Goal: Task Accomplishment & Management: Complete application form

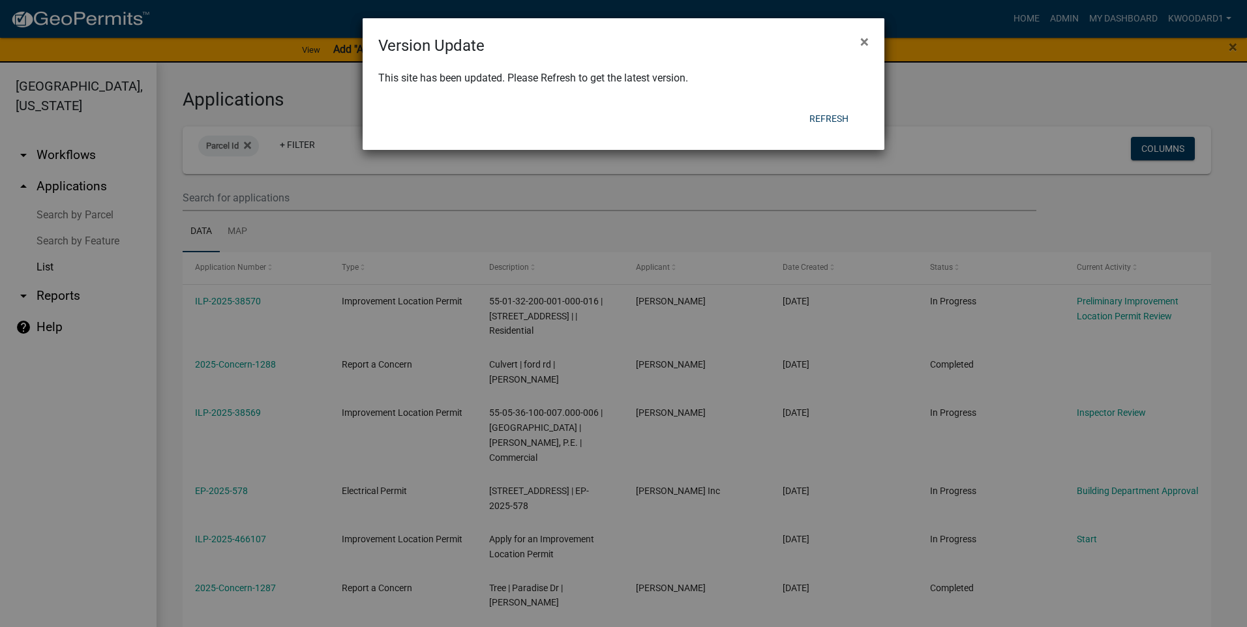
select select "3: 100"
click at [818, 117] on button "Refresh" at bounding box center [829, 118] width 60 height 23
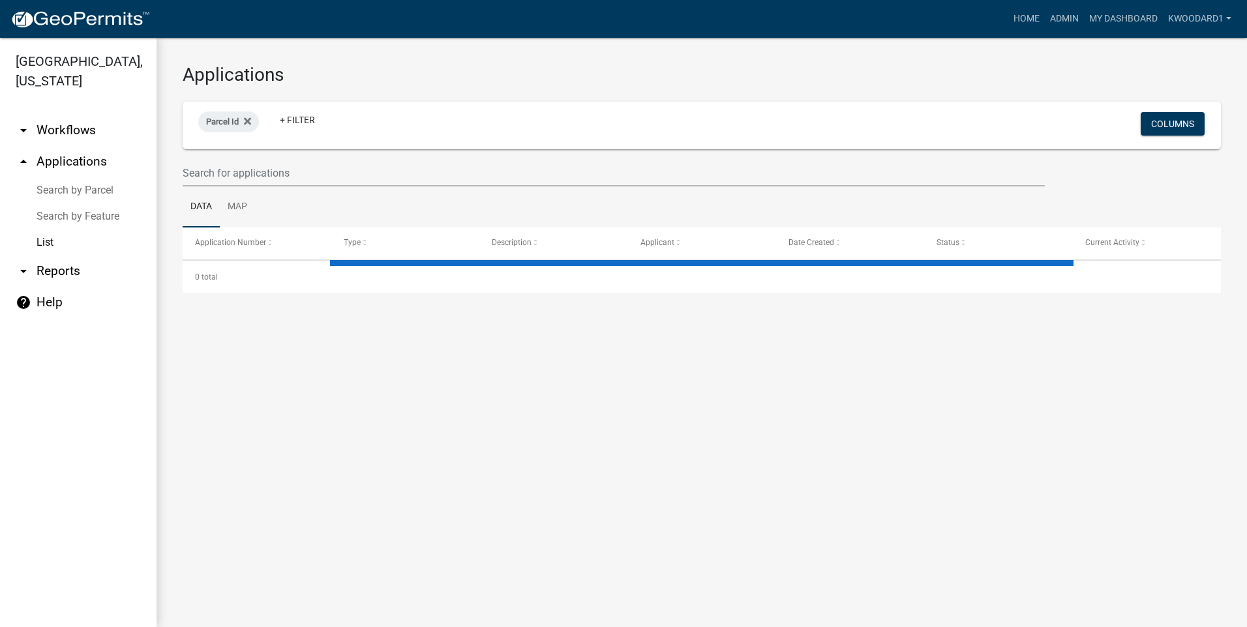
select select "3: 100"
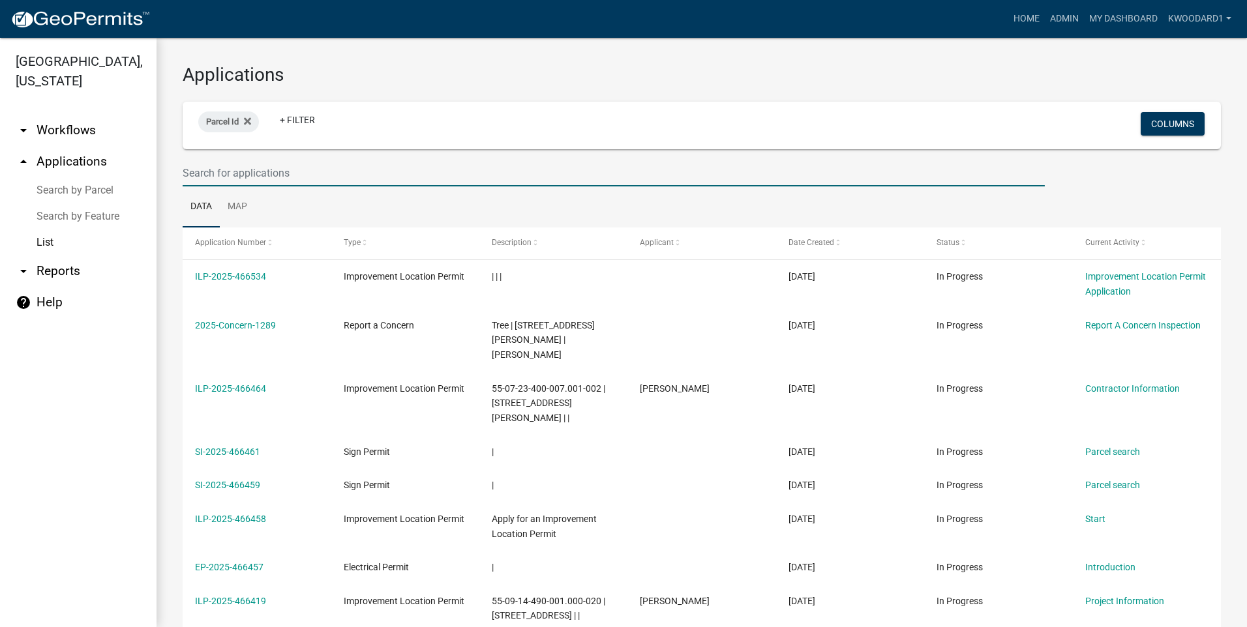
click at [284, 179] on input "text" at bounding box center [614, 173] width 862 height 27
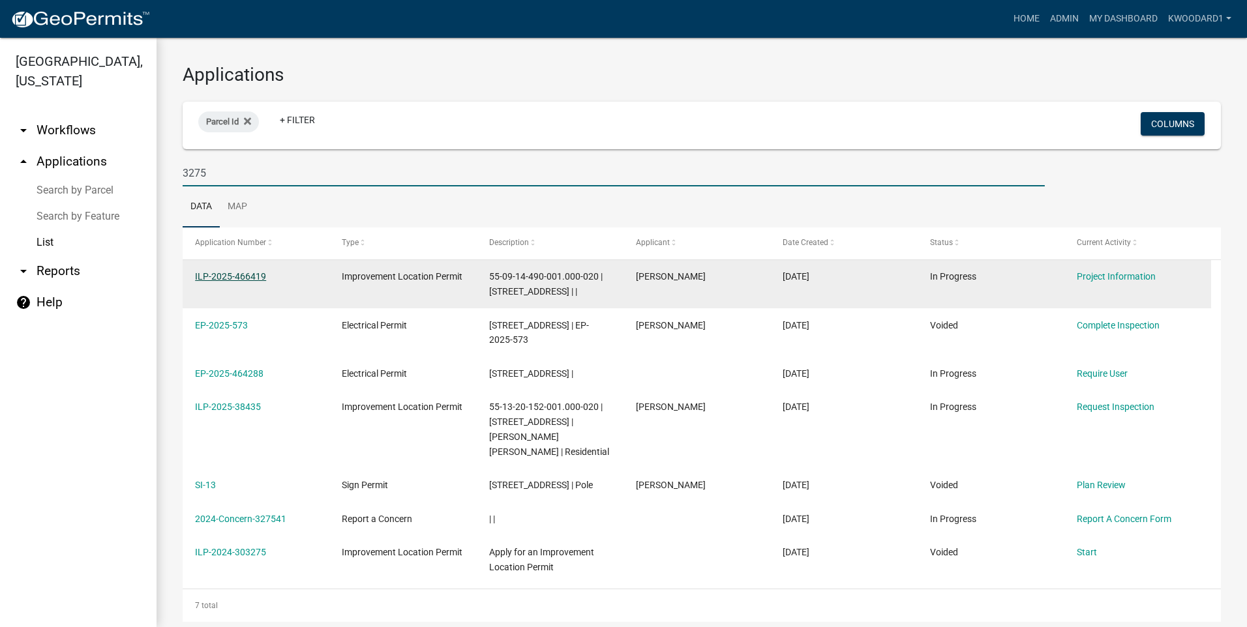
type input "3275"
click at [224, 279] on link "ILP-2025-466419" at bounding box center [230, 276] width 71 height 10
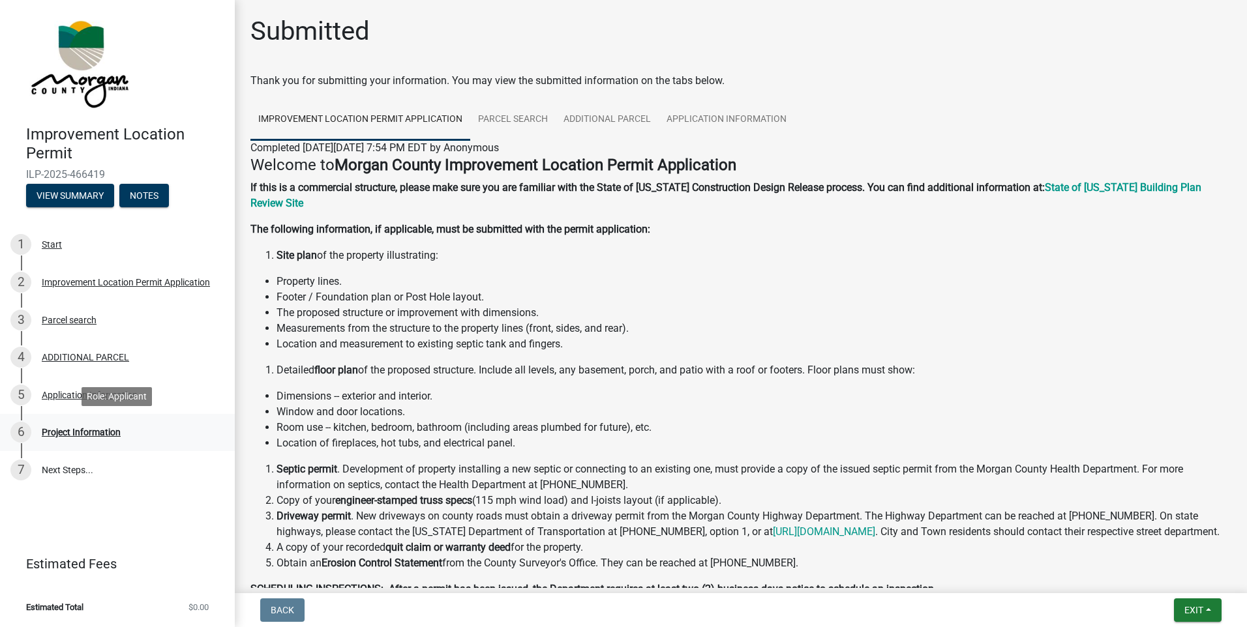
click at [102, 432] on div "Project Information" at bounding box center [81, 432] width 79 height 9
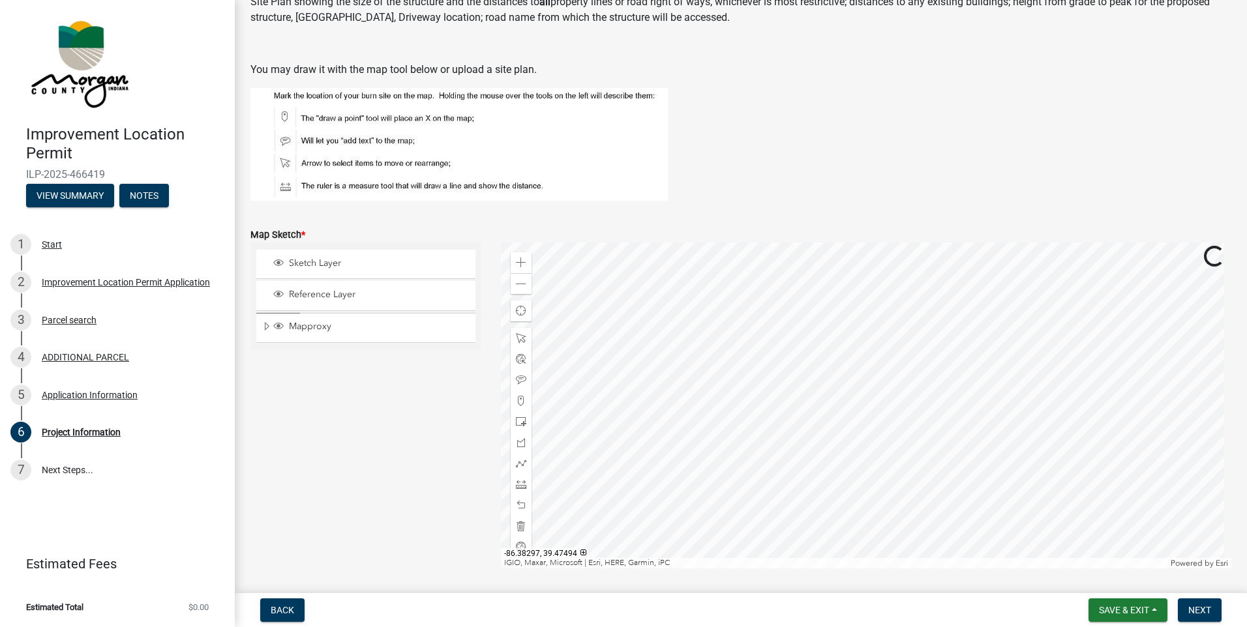
scroll to position [2152, 0]
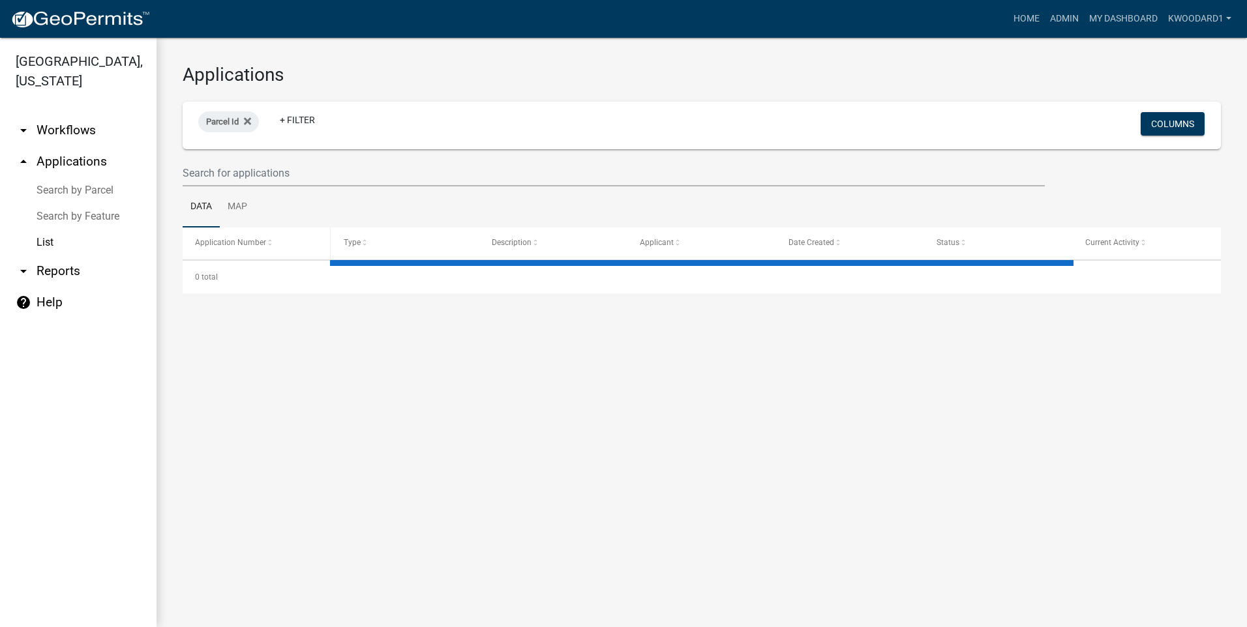
select select "3: 100"
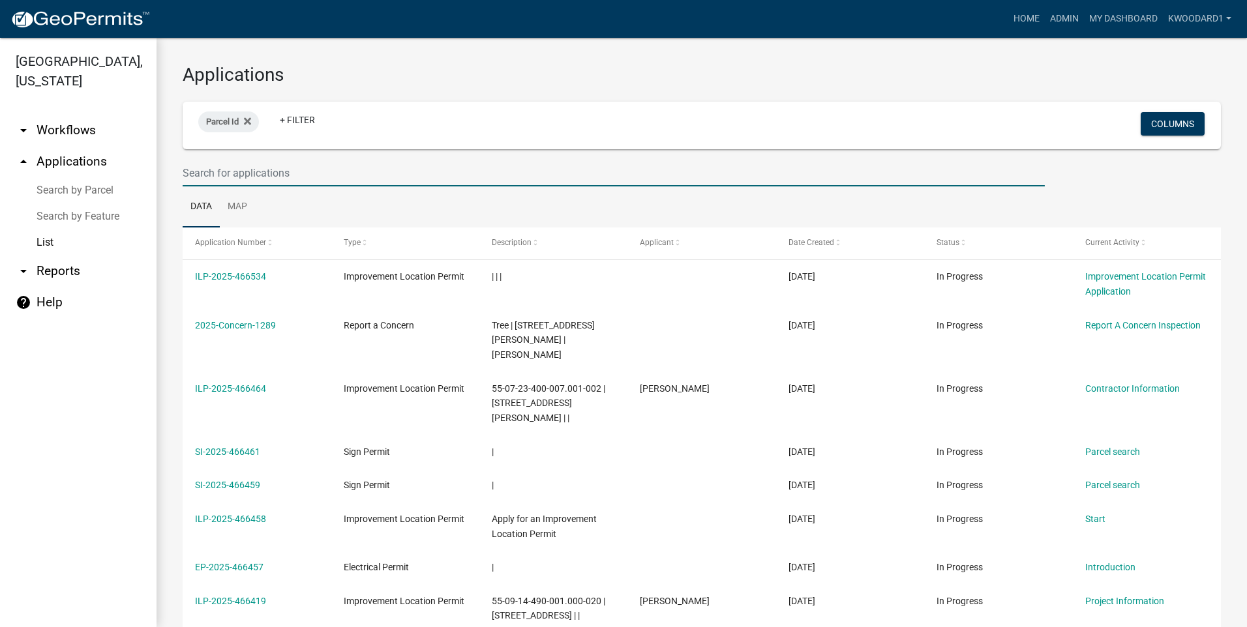
click at [234, 162] on input "text" at bounding box center [614, 173] width 862 height 27
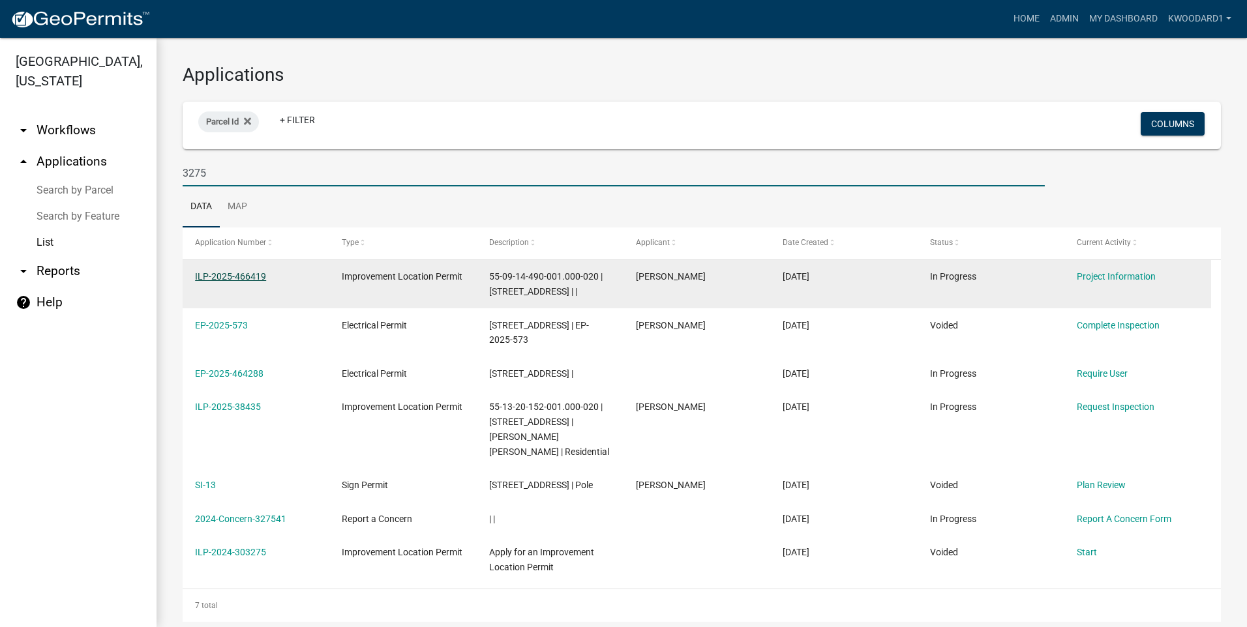
type input "3275"
click at [233, 276] on link "ILP-2025-466419" at bounding box center [230, 276] width 71 height 10
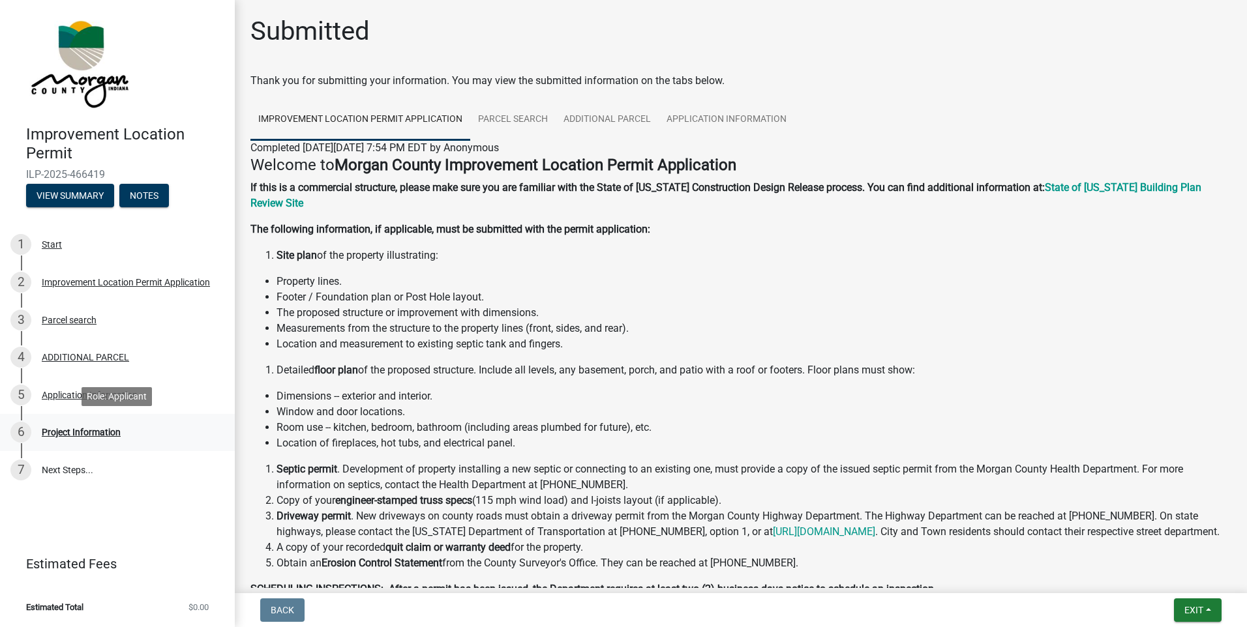
click at [67, 431] on div "Project Information" at bounding box center [81, 432] width 79 height 9
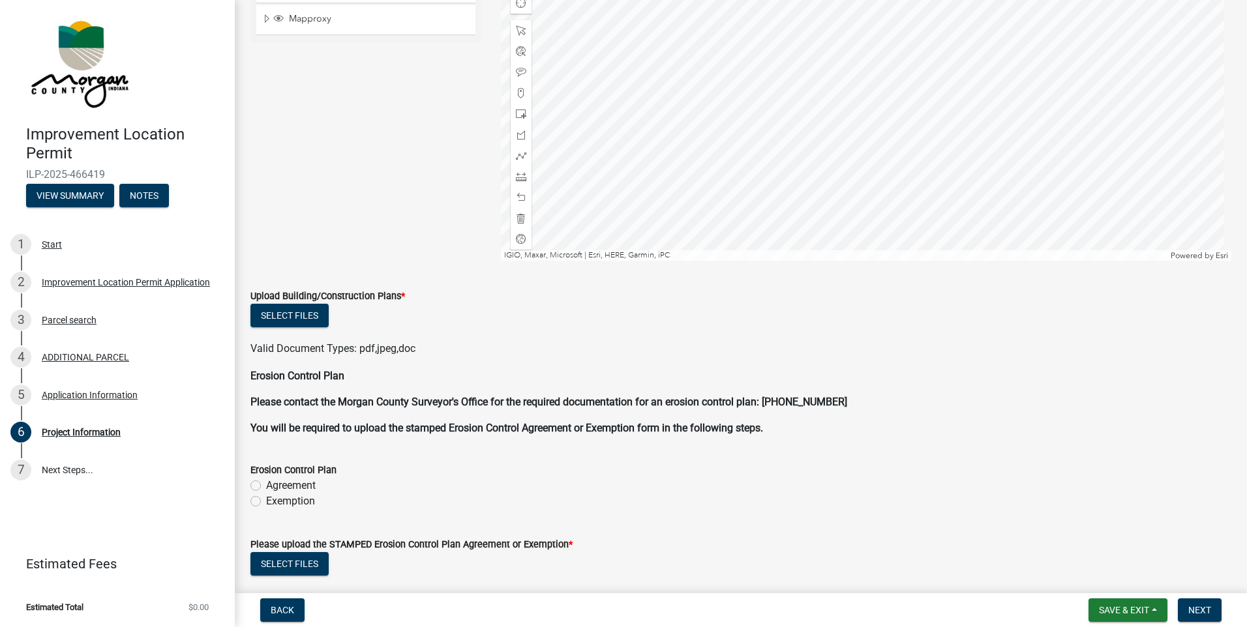
scroll to position [2250, 0]
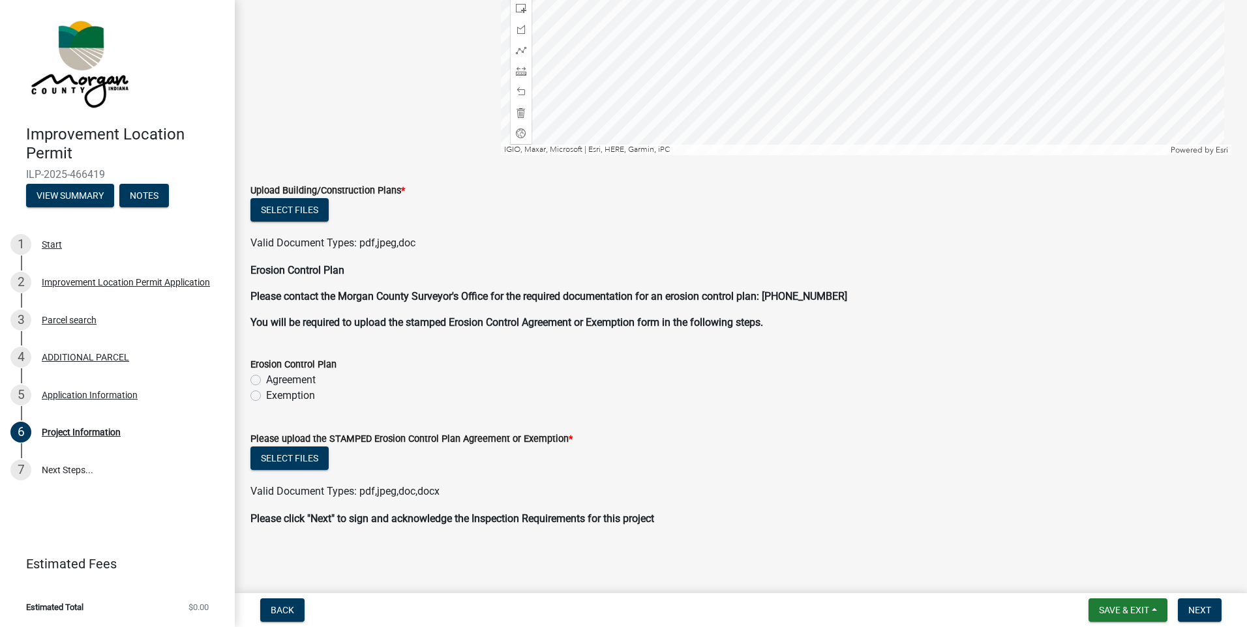
click at [266, 396] on label "Exemption" at bounding box center [290, 396] width 49 height 16
click at [266, 396] on input "Exemption" at bounding box center [270, 392] width 8 height 8
radio input "true"
click at [279, 460] on button "Select files" at bounding box center [289, 458] width 78 height 23
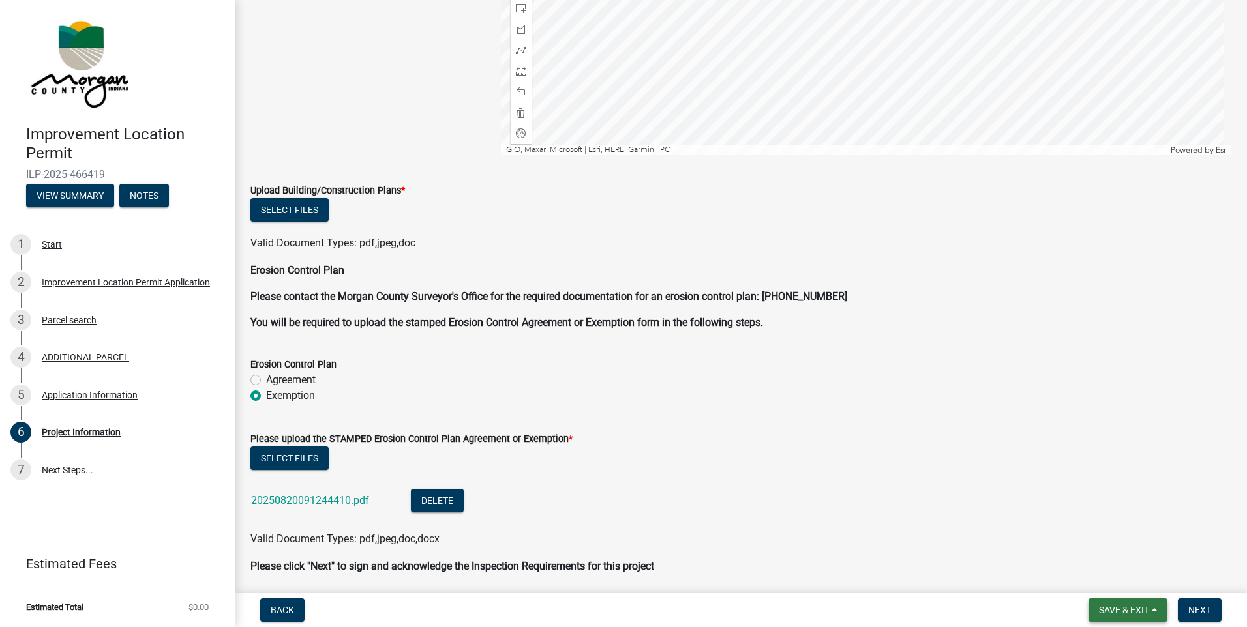
click at [1142, 610] on span "Save & Exit" at bounding box center [1124, 610] width 50 height 10
click at [1115, 568] on button "Save & Exit" at bounding box center [1115, 576] width 104 height 31
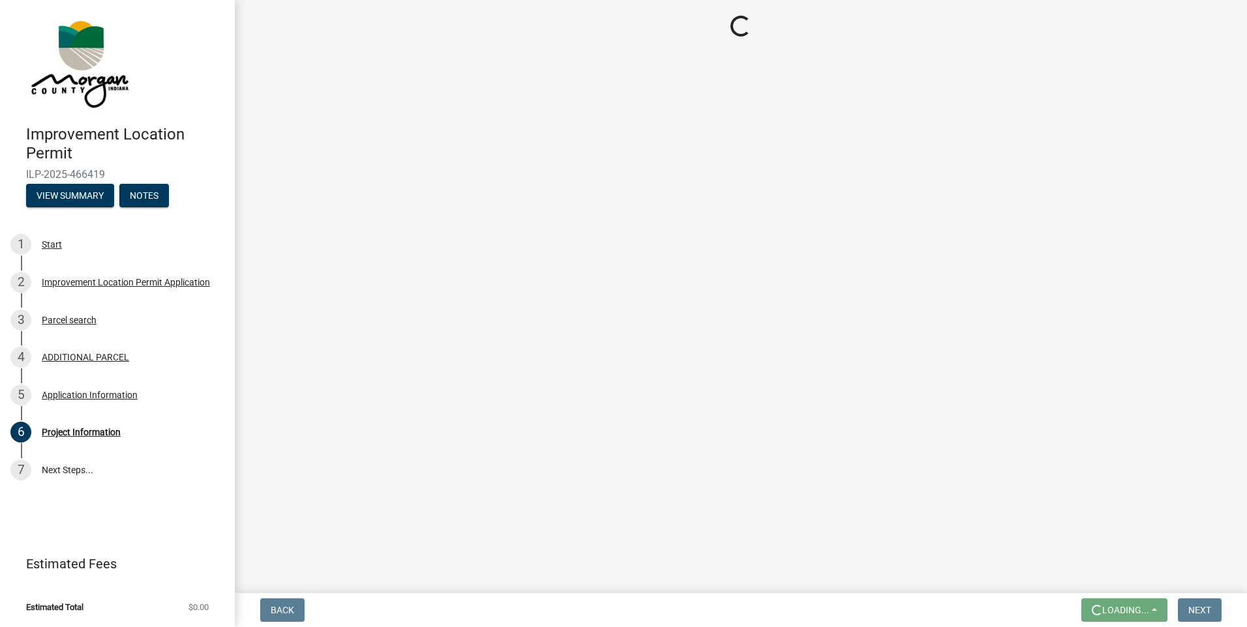
scroll to position [0, 0]
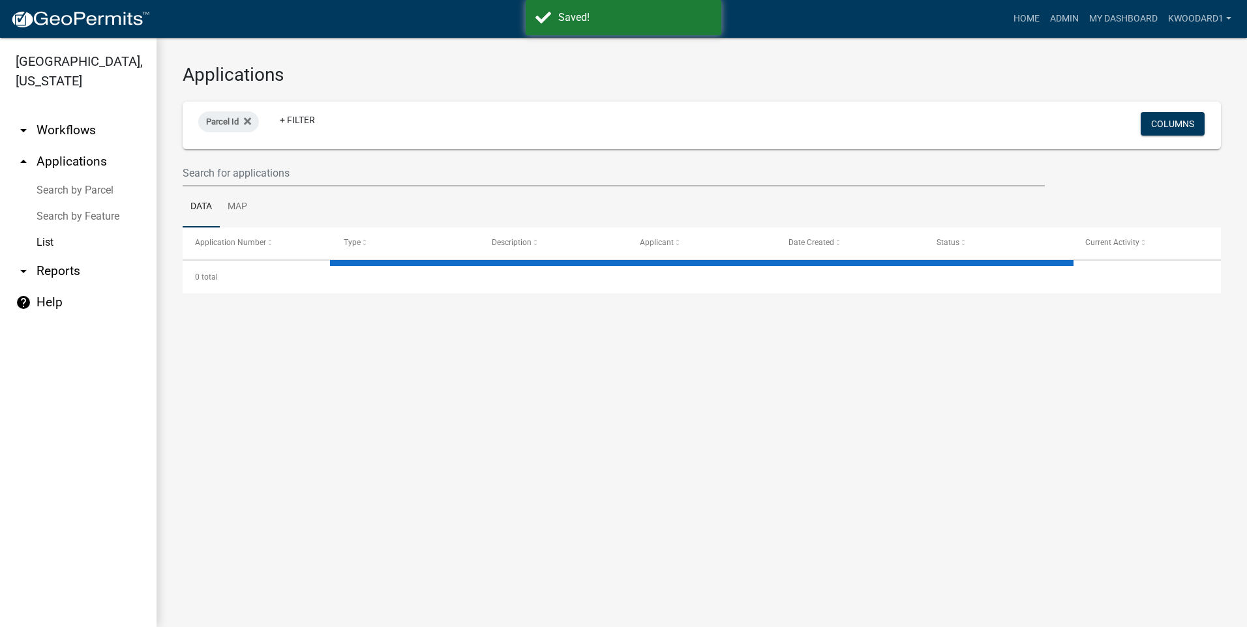
select select "3: 100"
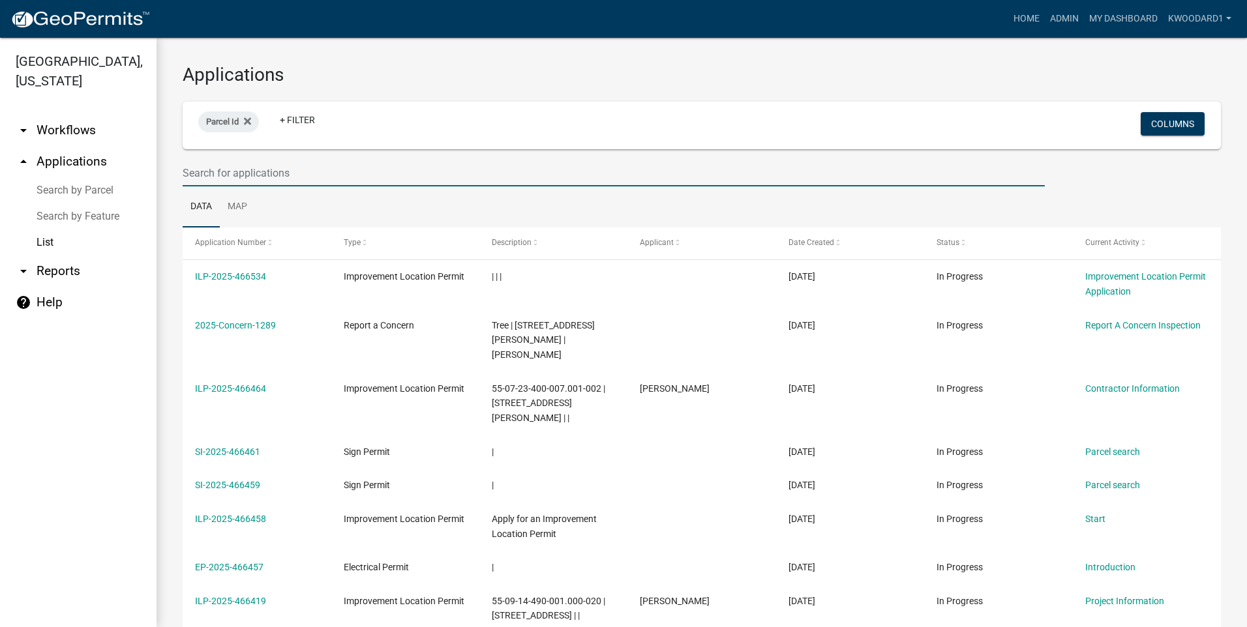
click at [247, 168] on input "text" at bounding box center [614, 173] width 862 height 27
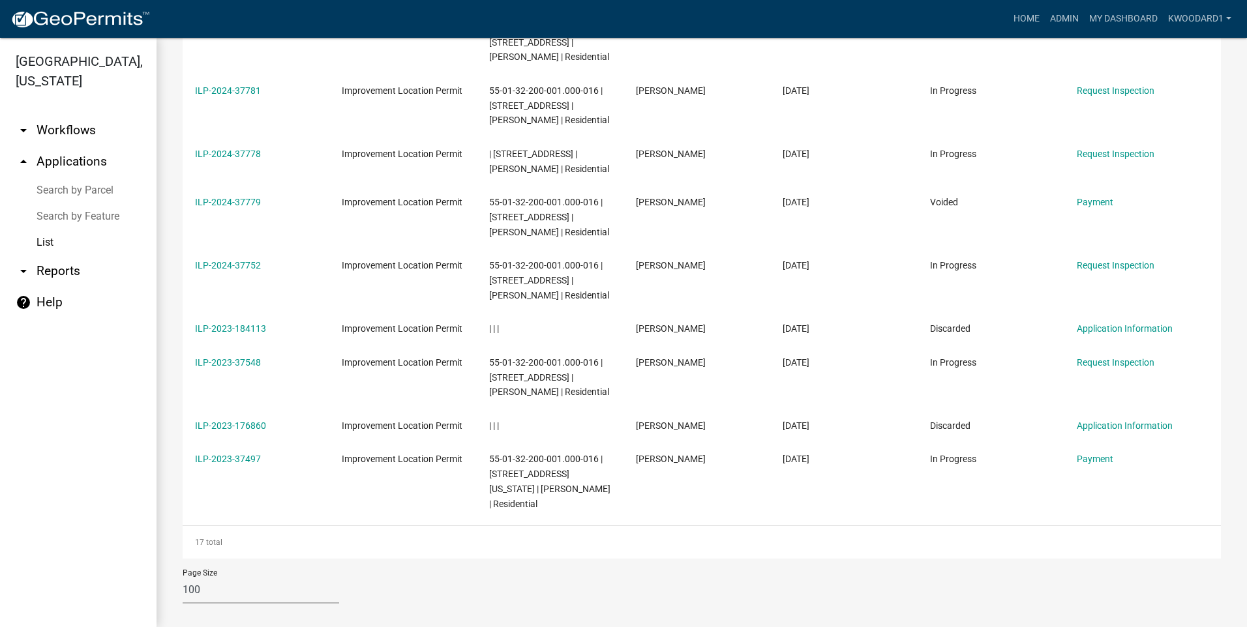
scroll to position [753, 0]
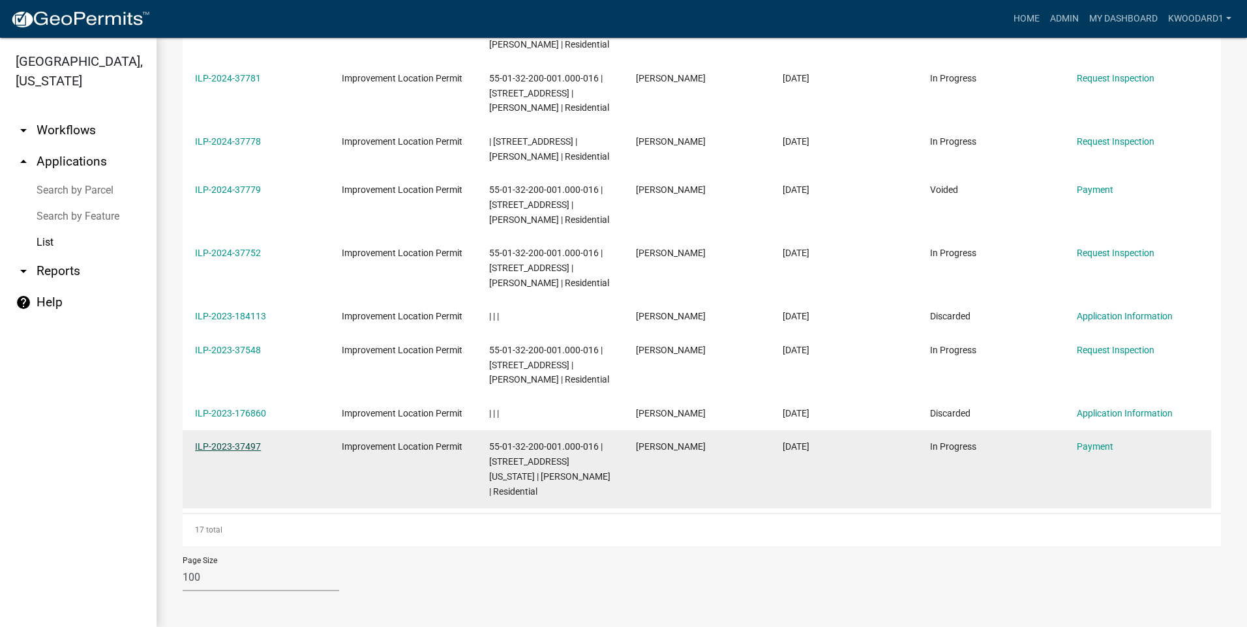
type input "Echo Lake"
click at [202, 444] on link "ILP-2023-37497" at bounding box center [228, 447] width 66 height 10
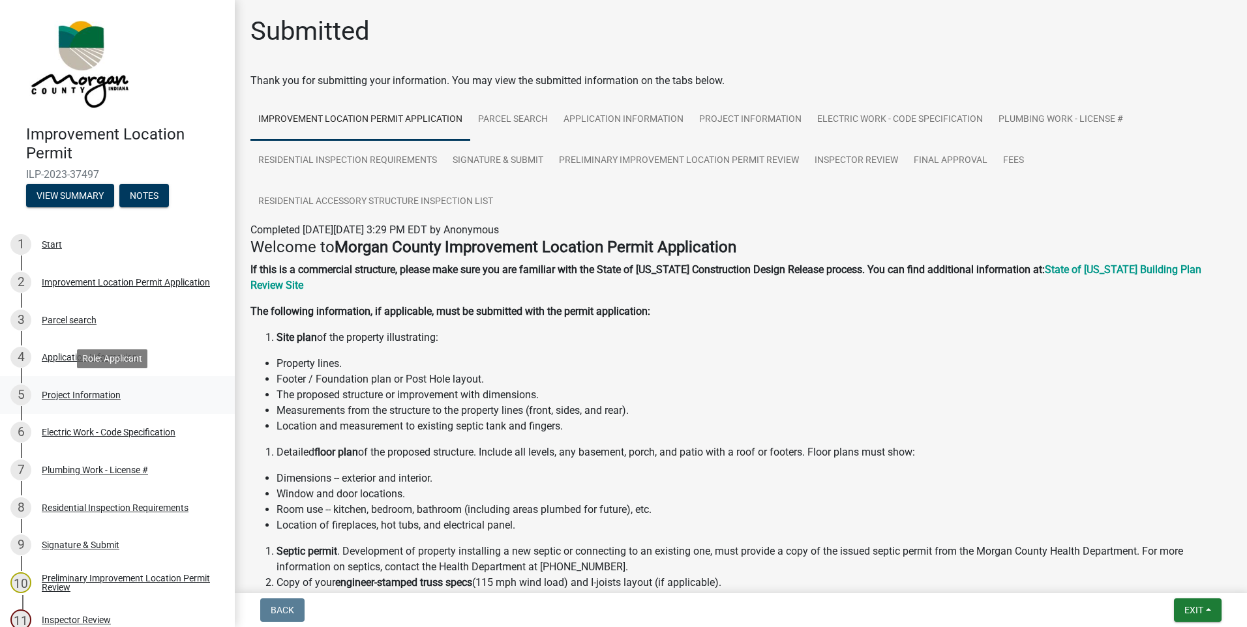
click at [57, 397] on div "Project Information" at bounding box center [81, 395] width 79 height 9
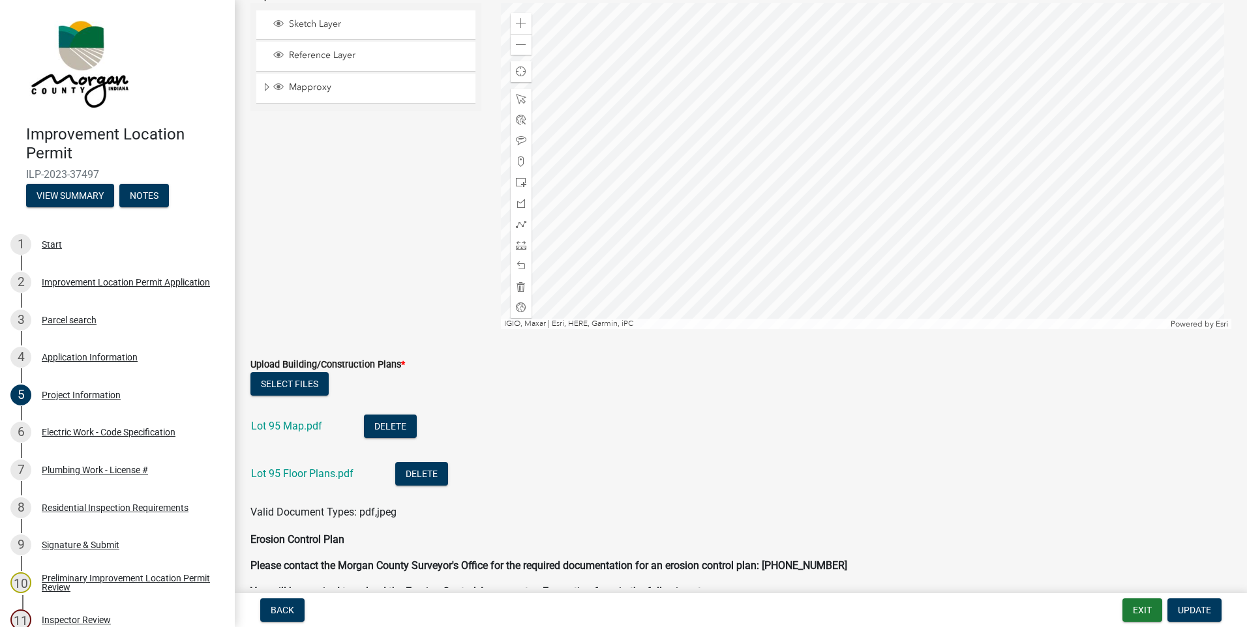
scroll to position [2609, 0]
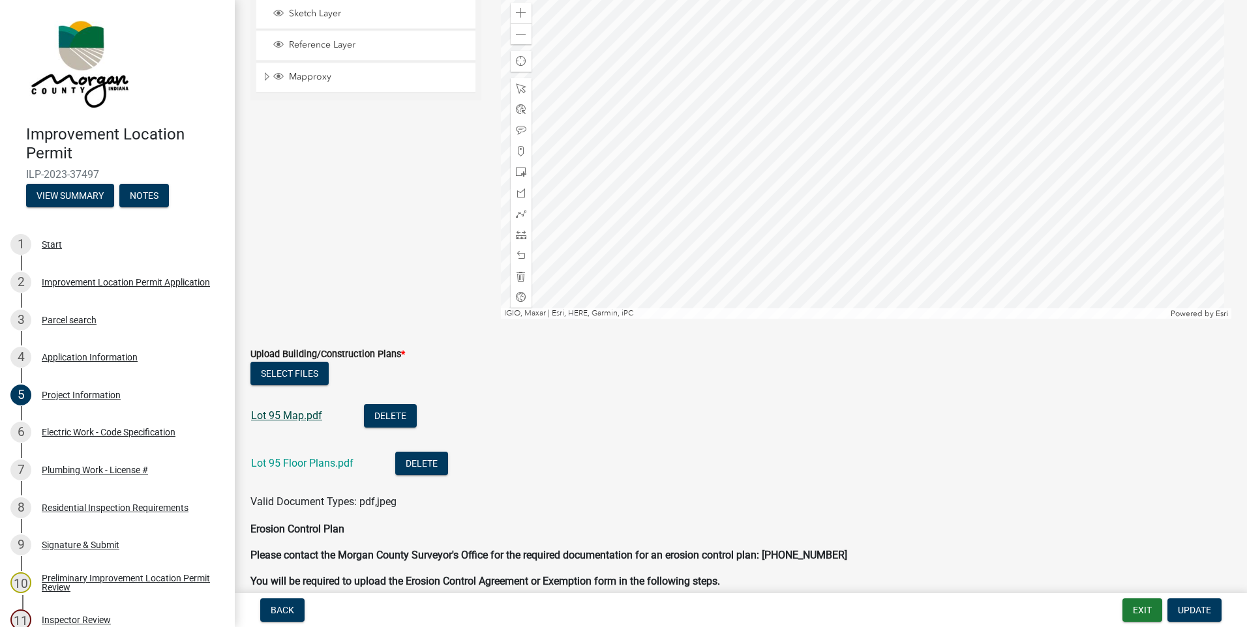
click at [295, 415] on link "Lot 95 Map.pdf" at bounding box center [286, 416] width 71 height 12
click at [299, 466] on link "Lot 95 Floor Plans.pdf" at bounding box center [302, 463] width 102 height 12
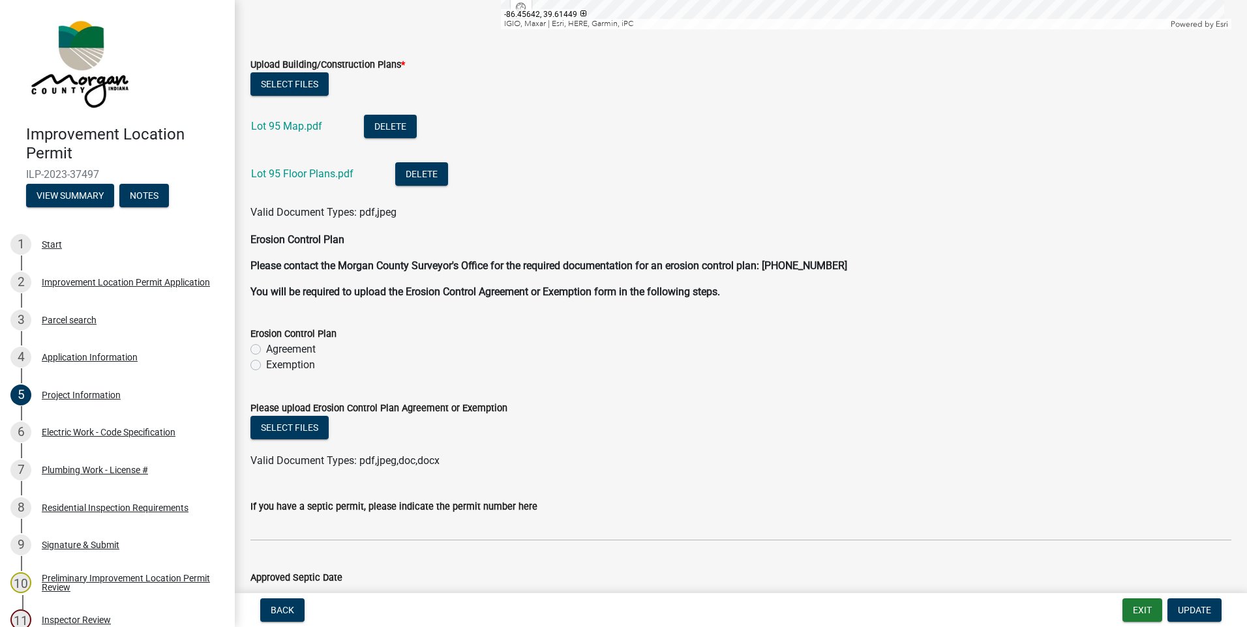
scroll to position [2805, 0]
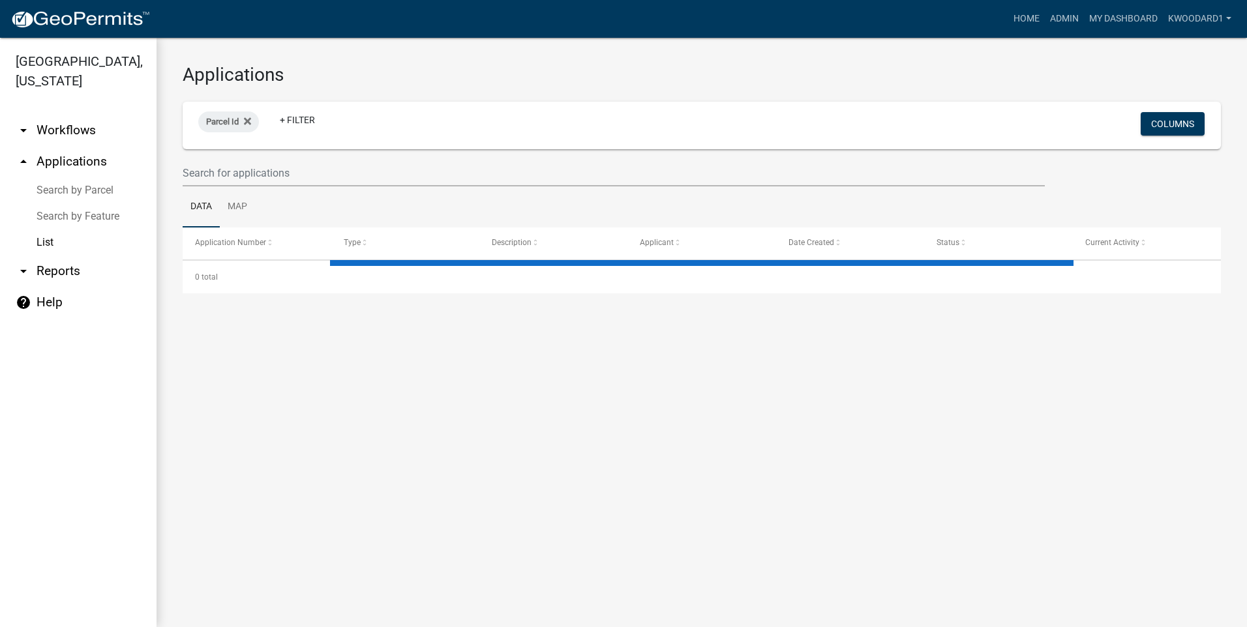
select select "3: 100"
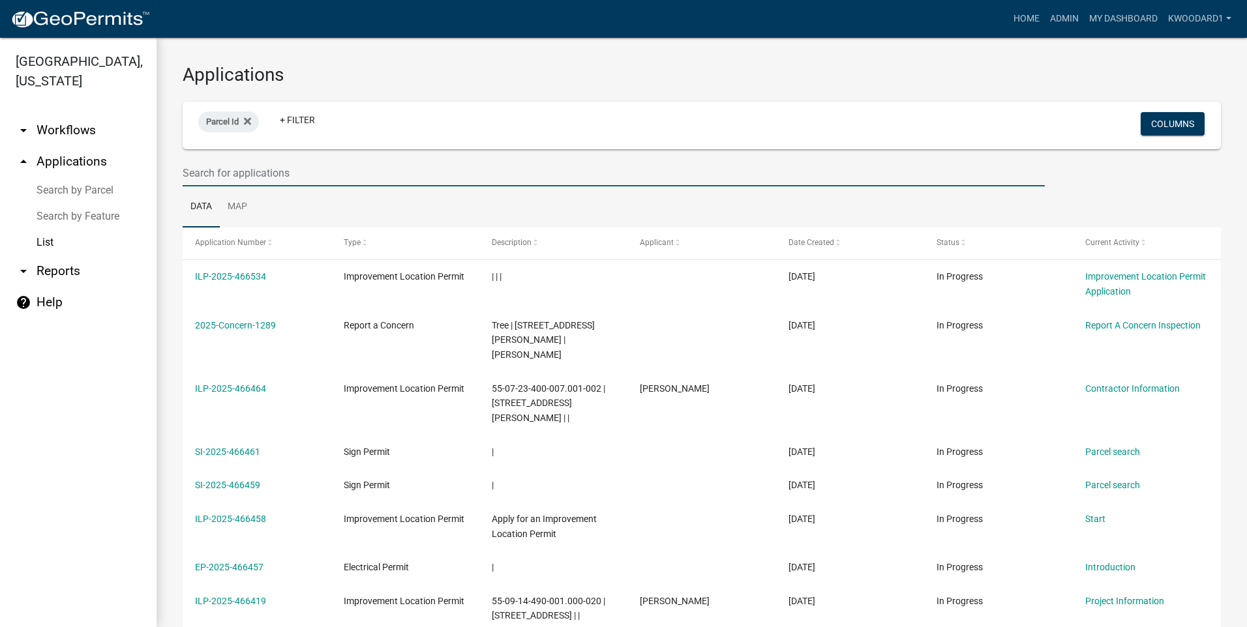
click at [212, 173] on input "text" at bounding box center [614, 173] width 862 height 27
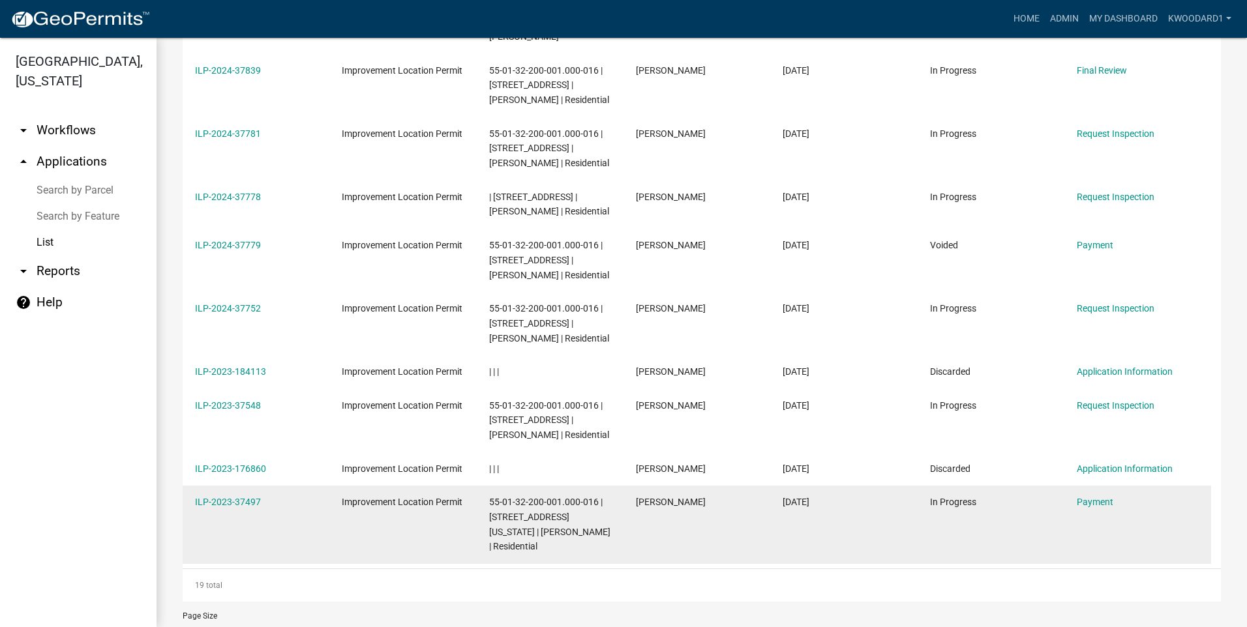
scroll to position [851, 0]
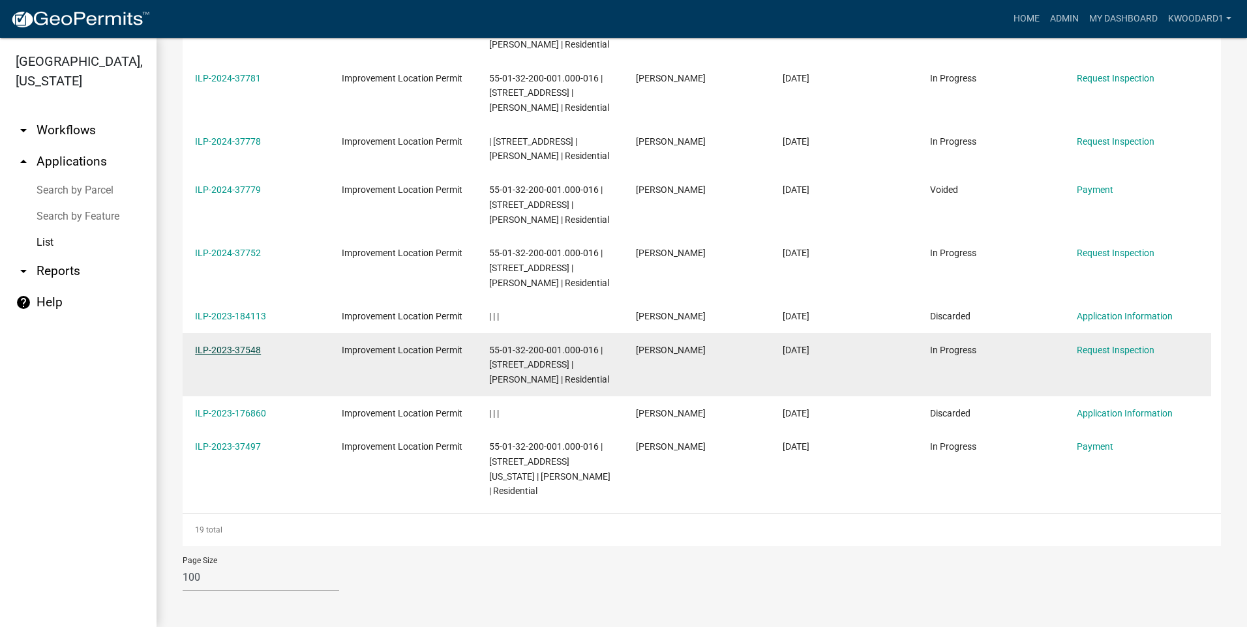
type input "echo"
click at [215, 350] on link "ILP-2023-37548" at bounding box center [228, 350] width 66 height 10
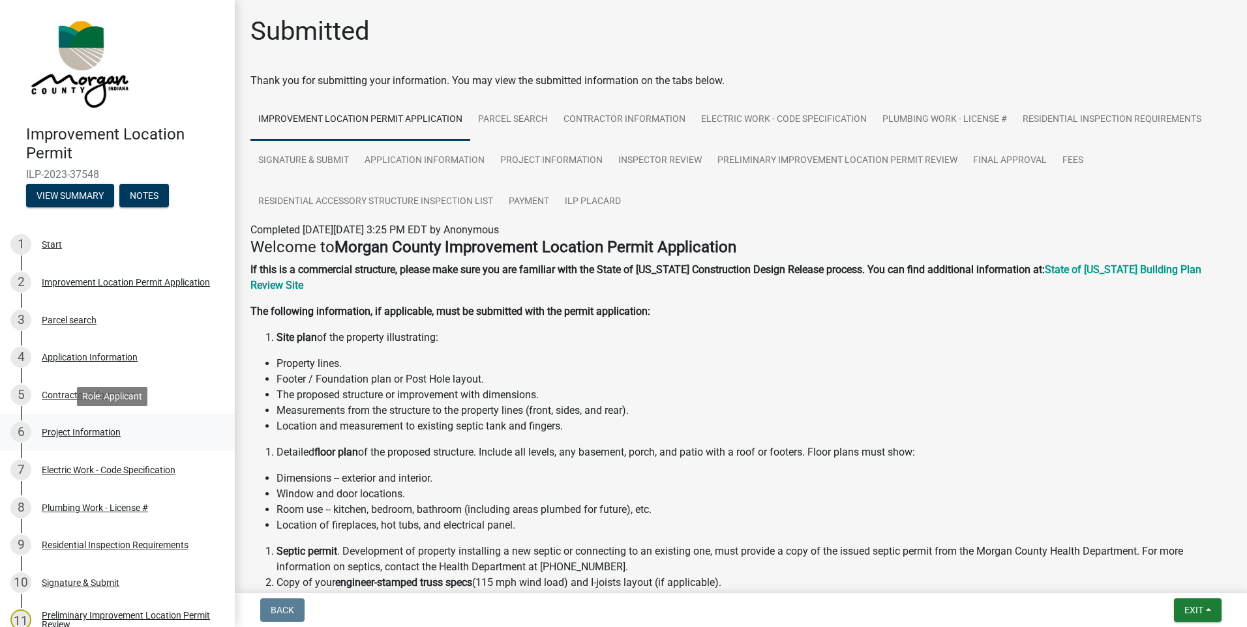
click at [76, 433] on div "Project Information" at bounding box center [81, 432] width 79 height 9
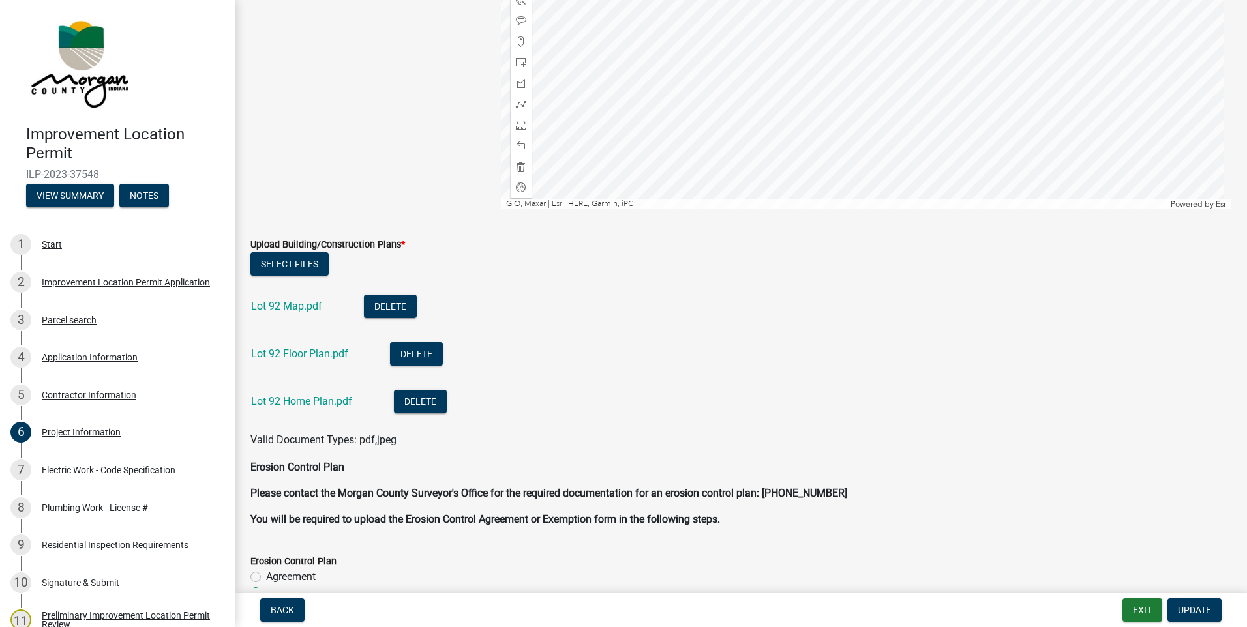
scroll to position [2348, 0]
click at [270, 302] on link "Lot 92 Map.pdf" at bounding box center [286, 305] width 71 height 12
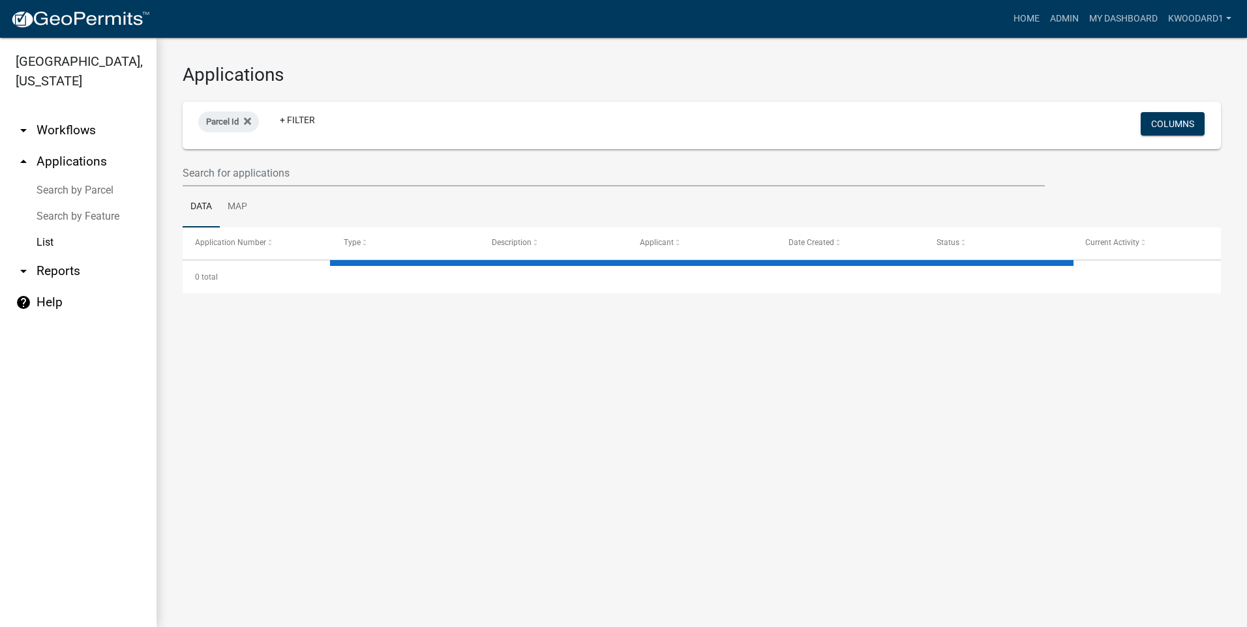
select select "3: 100"
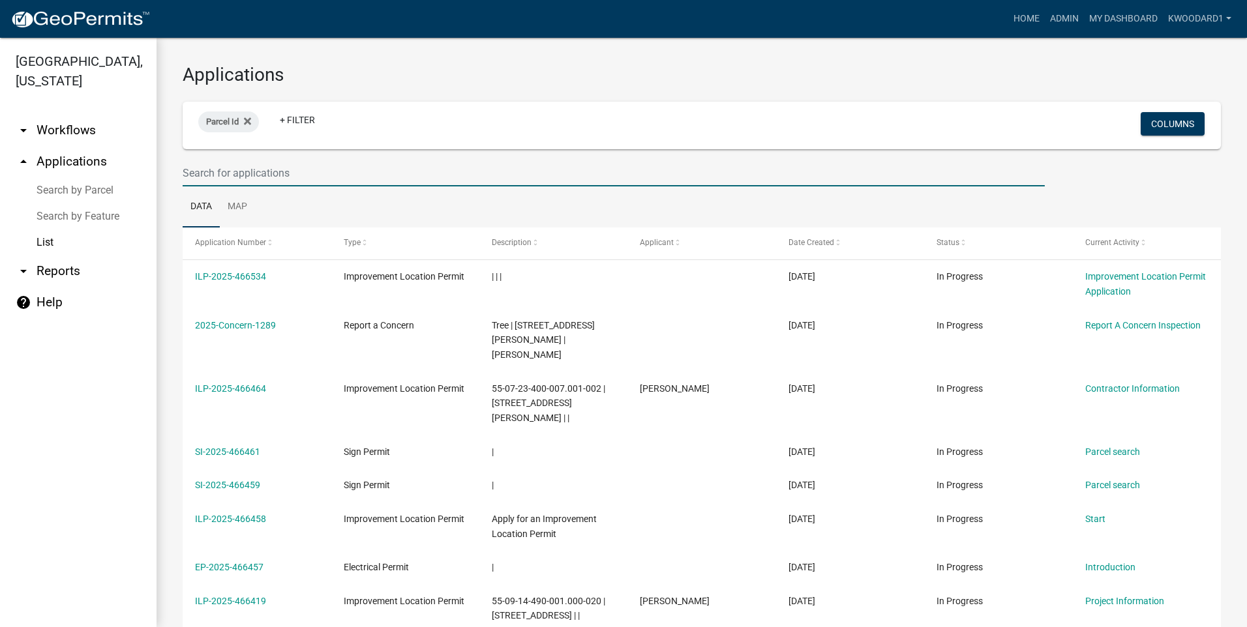
click at [199, 174] on input "text" at bounding box center [614, 173] width 862 height 27
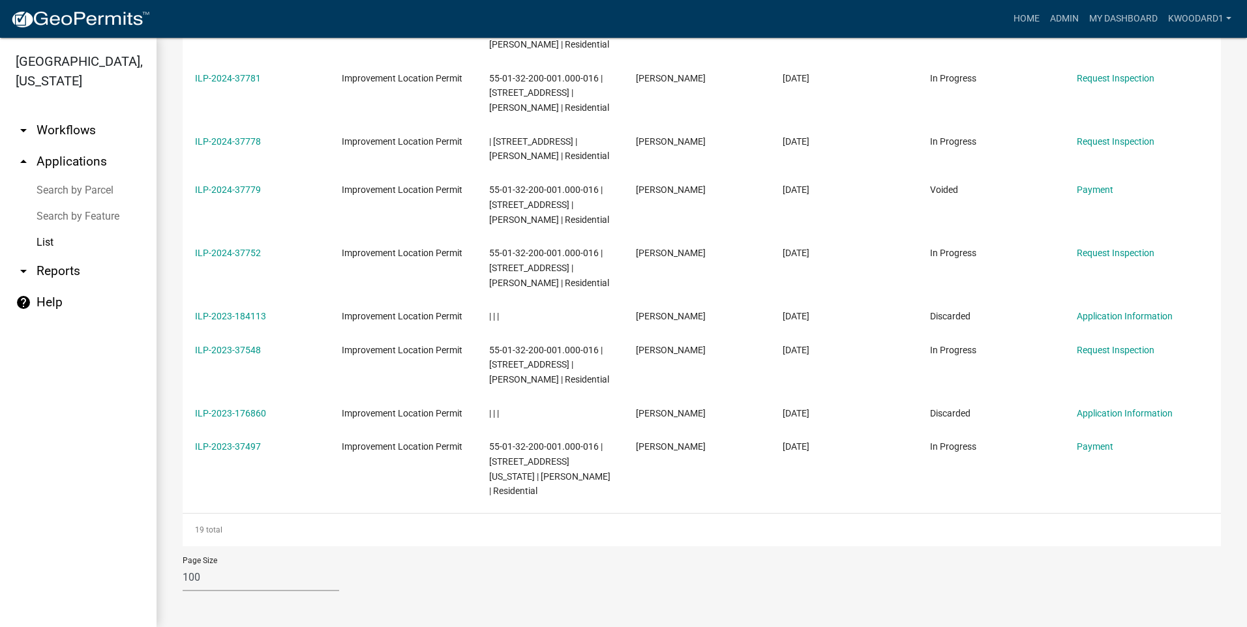
scroll to position [851, 0]
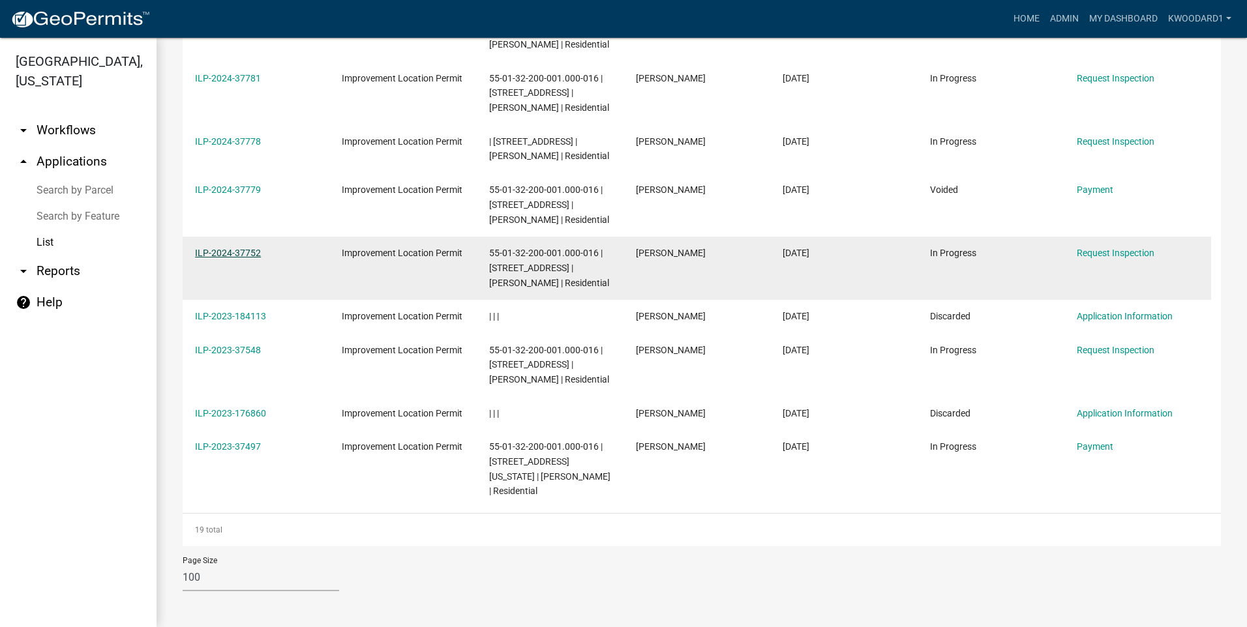
type input "echo"
click at [216, 256] on link "ILP-2024-37752" at bounding box center [228, 253] width 66 height 10
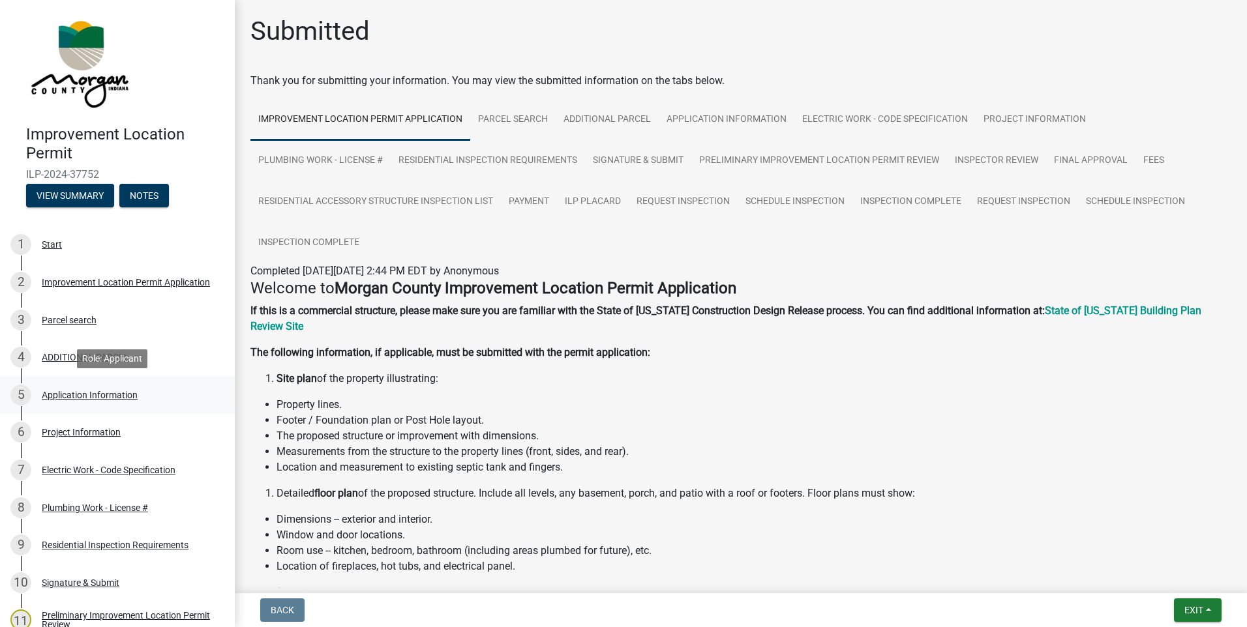
click at [83, 397] on div "Application Information" at bounding box center [90, 395] width 96 height 9
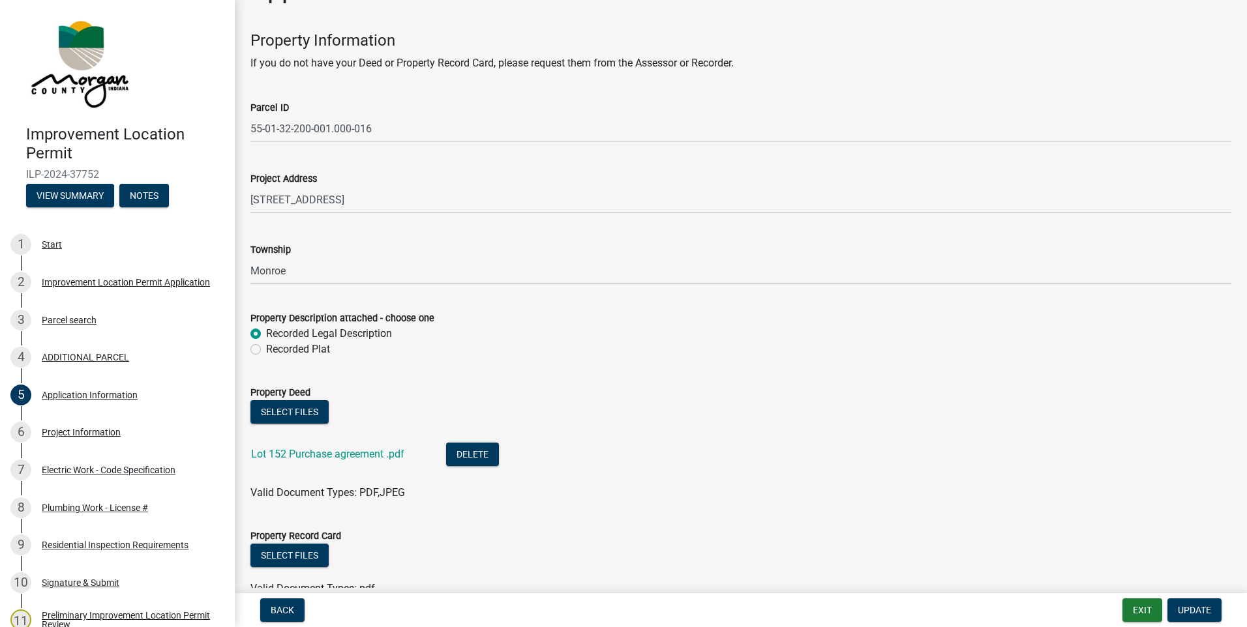
scroll to position [65, 0]
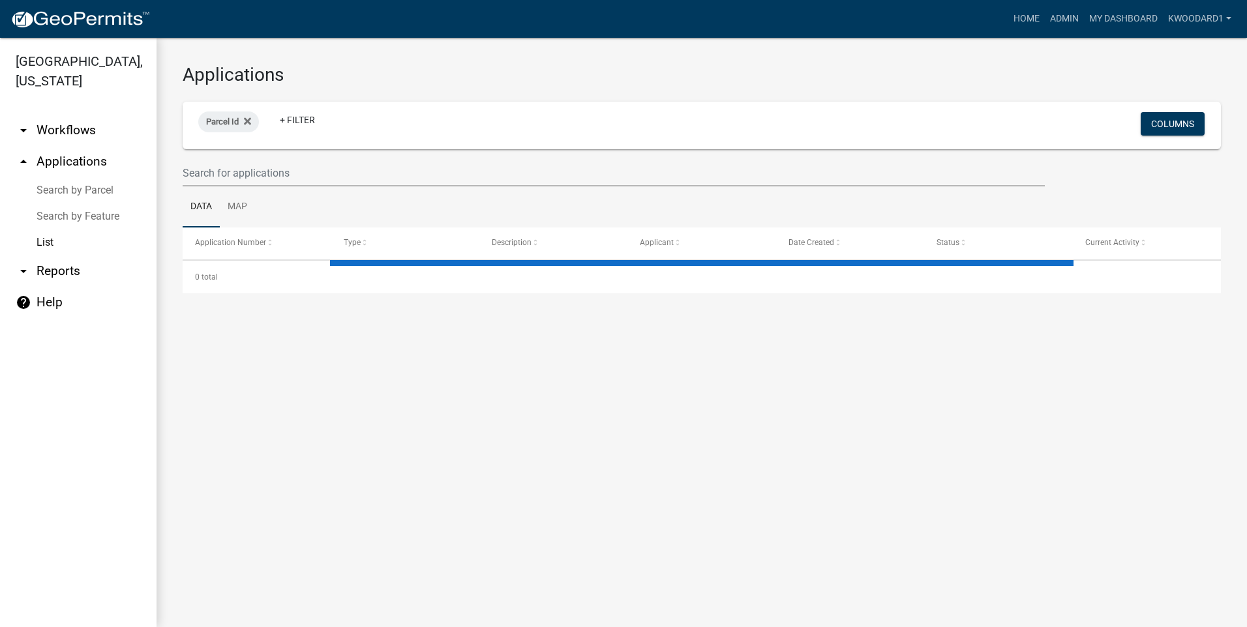
select select "3: 100"
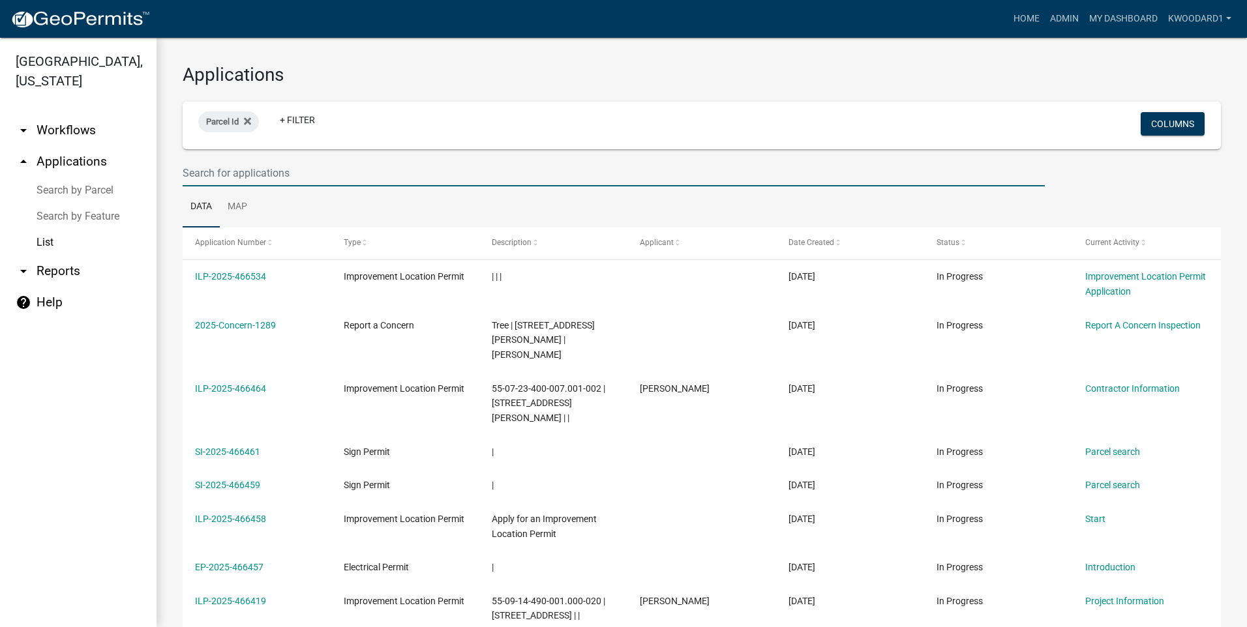
click at [207, 170] on input "text" at bounding box center [614, 173] width 862 height 27
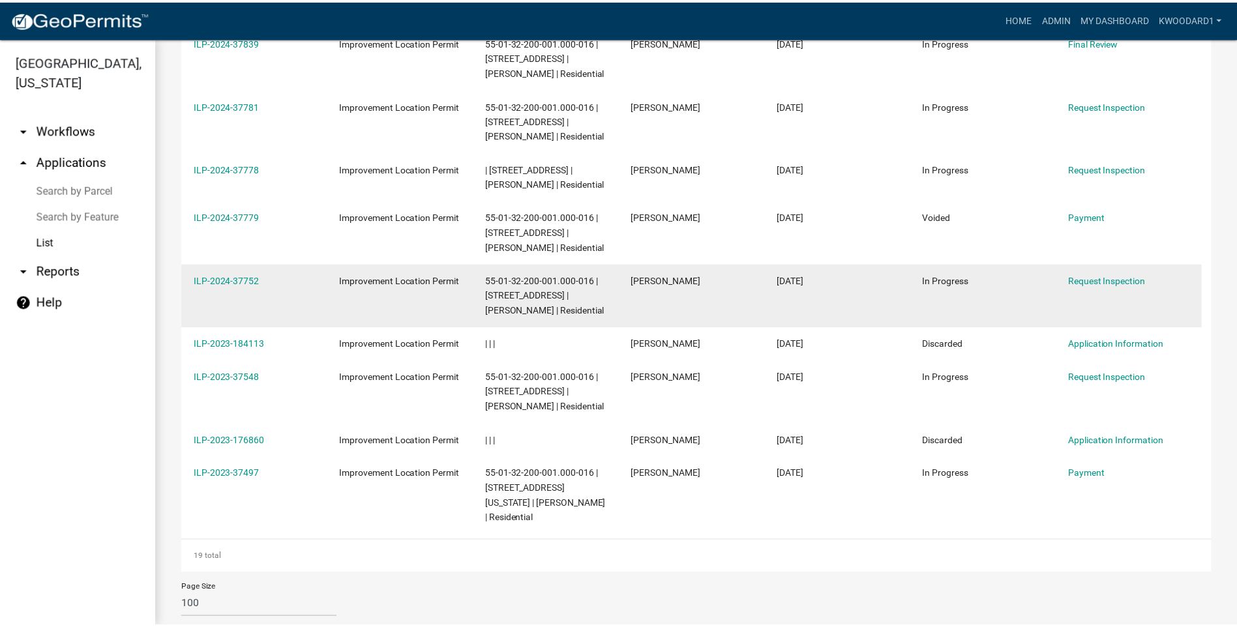
scroll to position [785, 0]
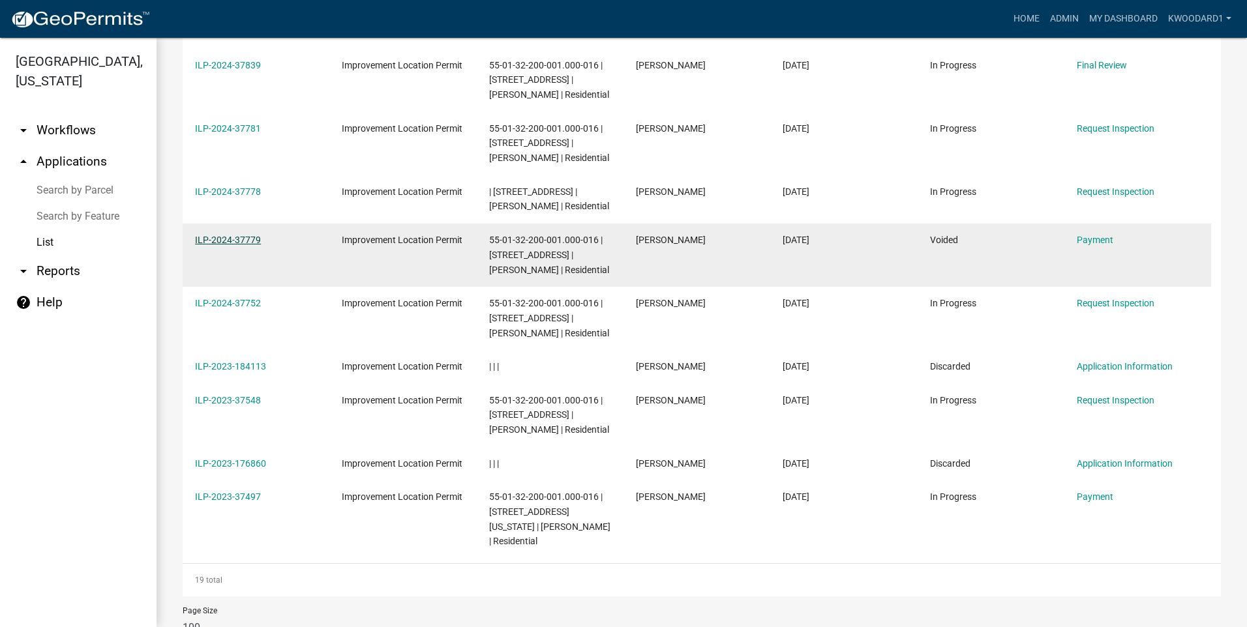
type input "echo"
click at [227, 245] on link "ILP-2024-37779" at bounding box center [228, 240] width 66 height 10
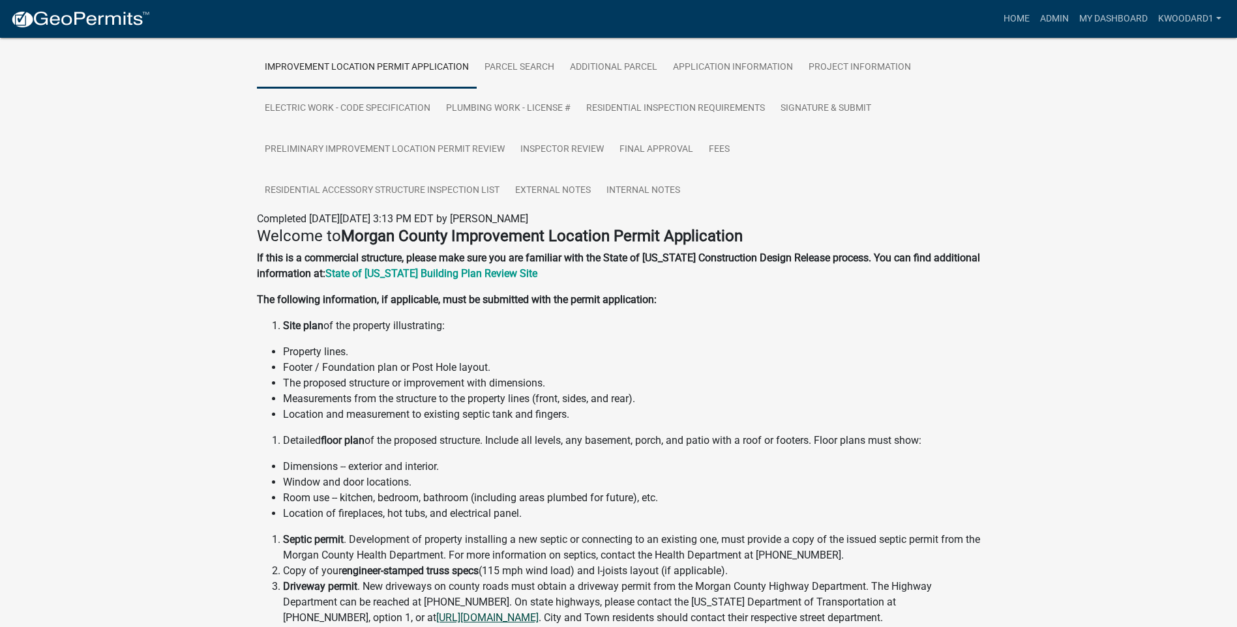
scroll to position [65, 0]
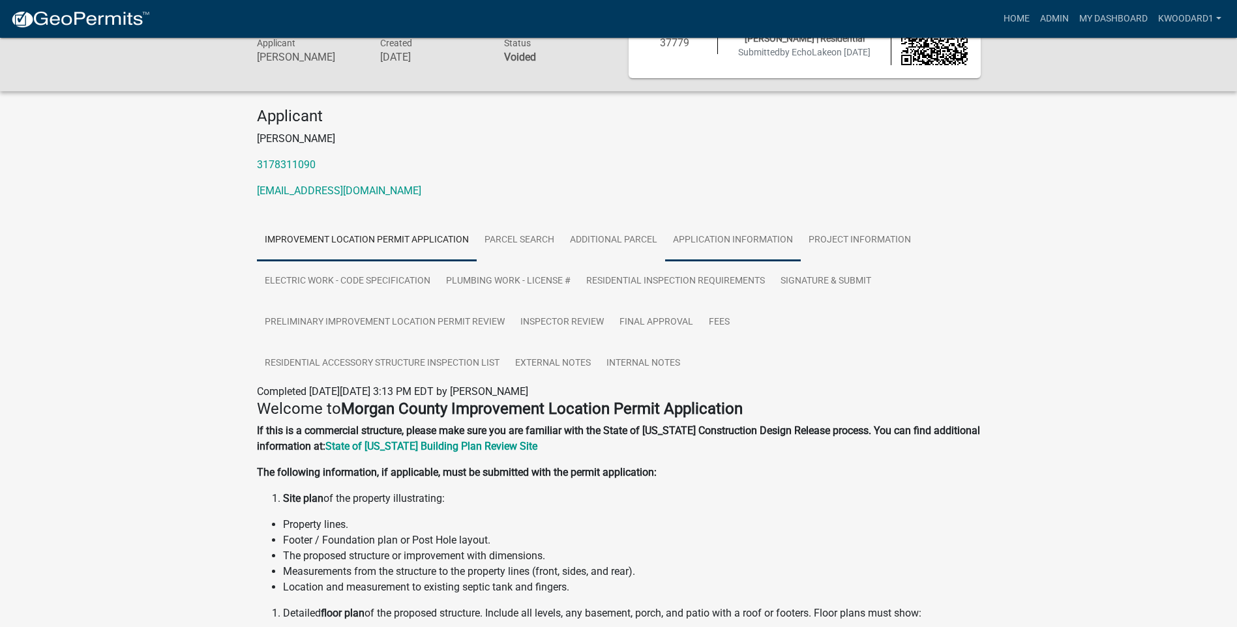
click at [706, 237] on link "Application Information" at bounding box center [733, 241] width 136 height 42
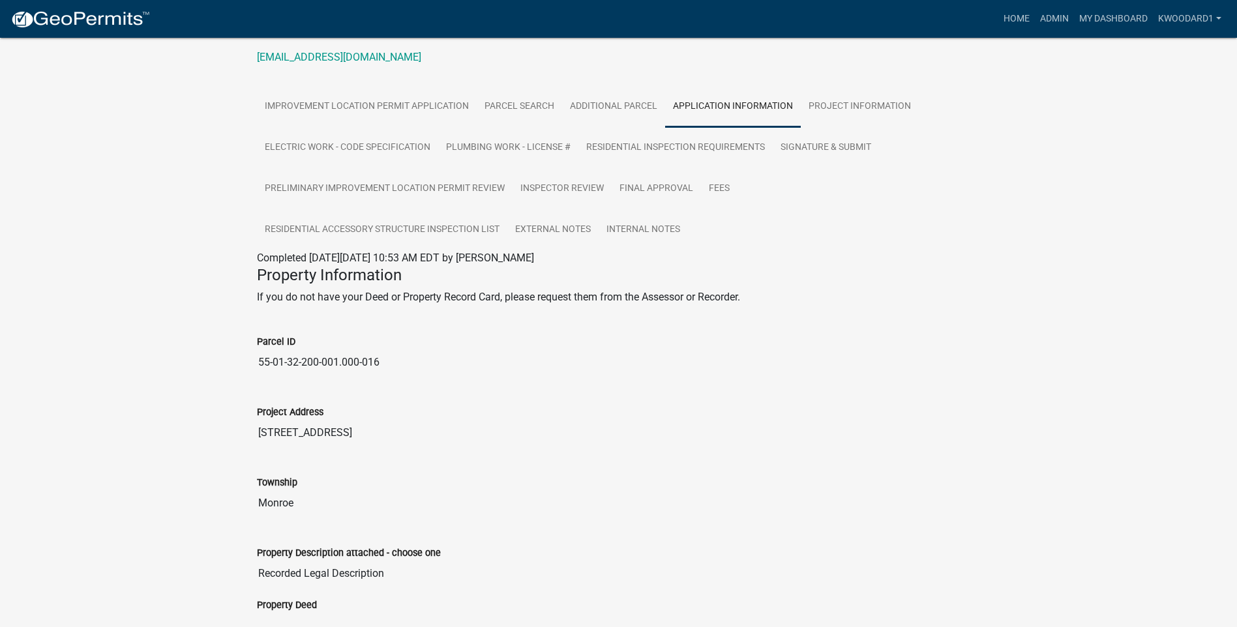
scroll to position [136, 0]
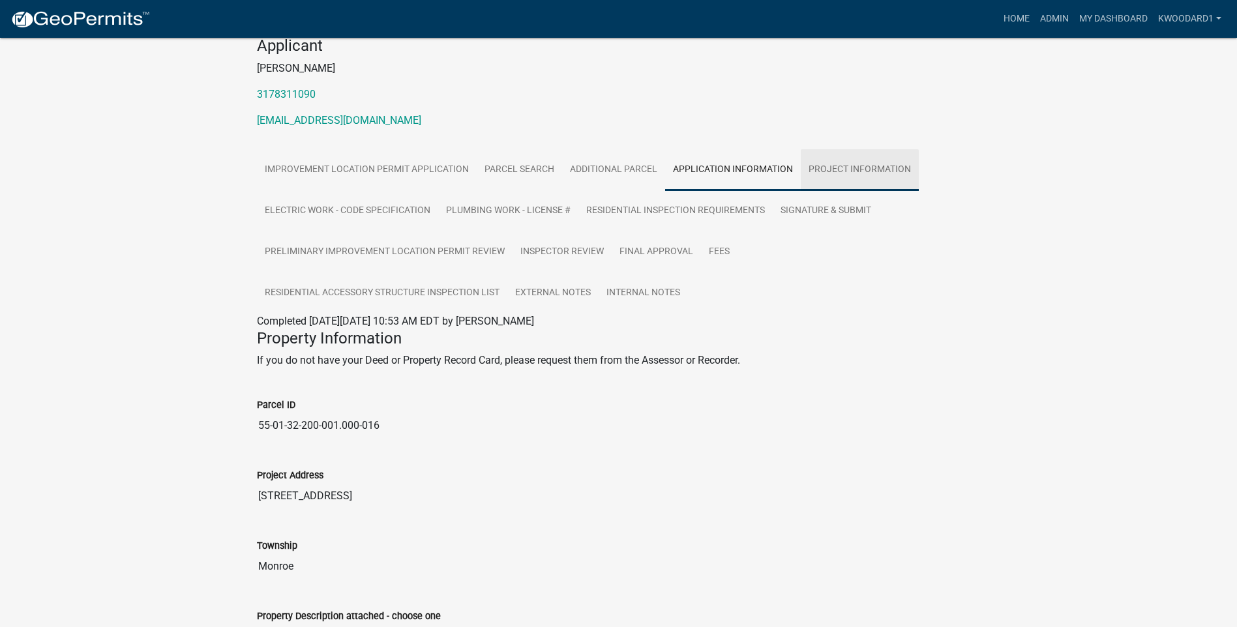
click at [828, 164] on link "Project Information" at bounding box center [860, 170] width 118 height 42
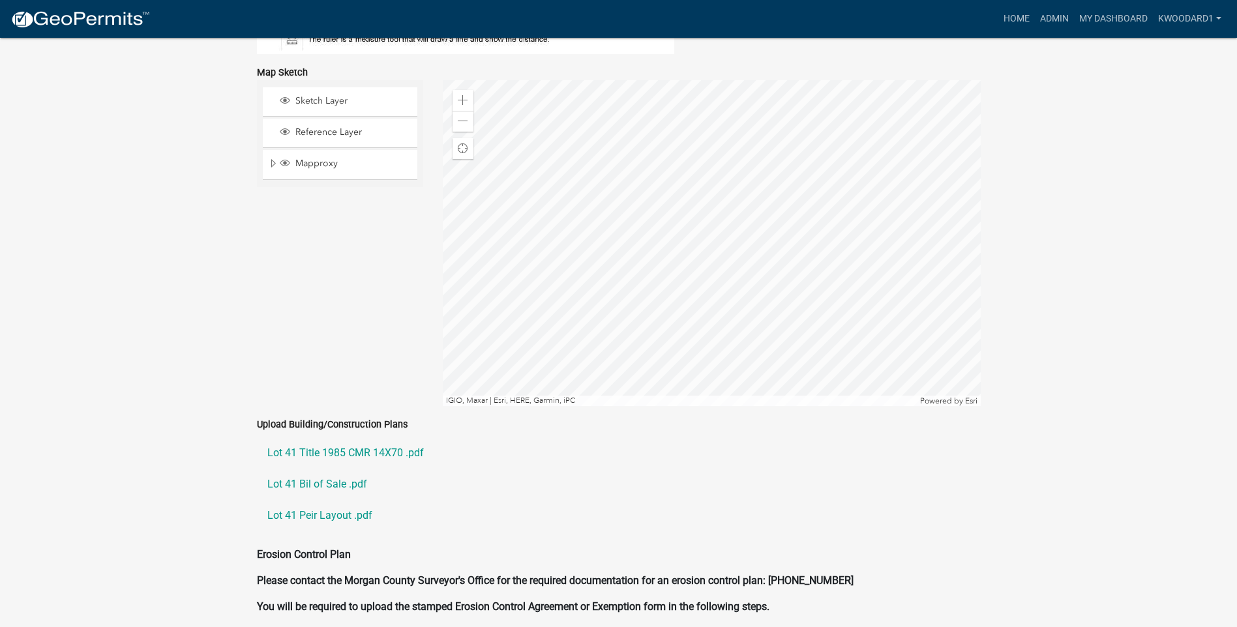
scroll to position [2549, 0]
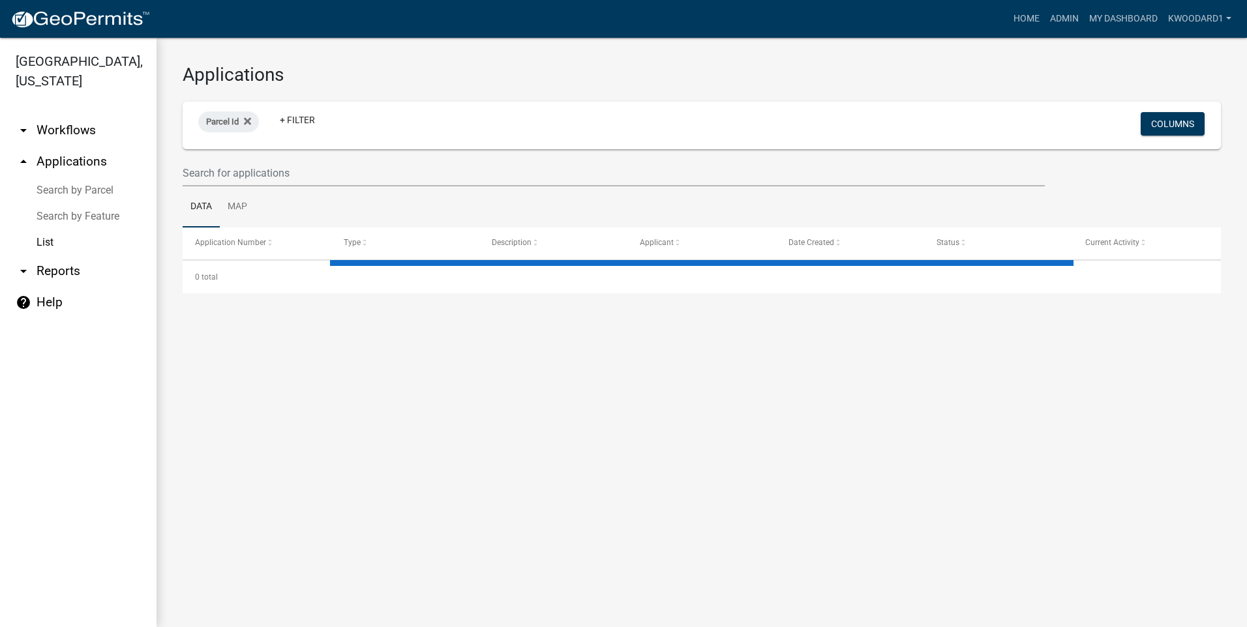
select select "3: 100"
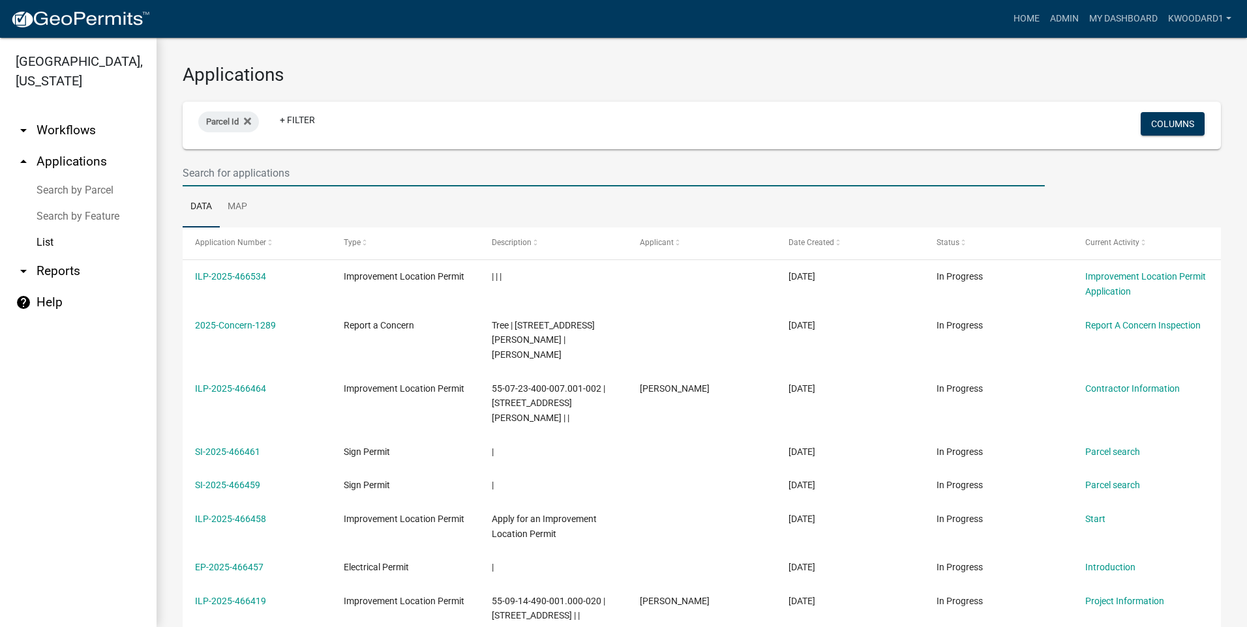
click at [225, 171] on input "text" at bounding box center [614, 173] width 862 height 27
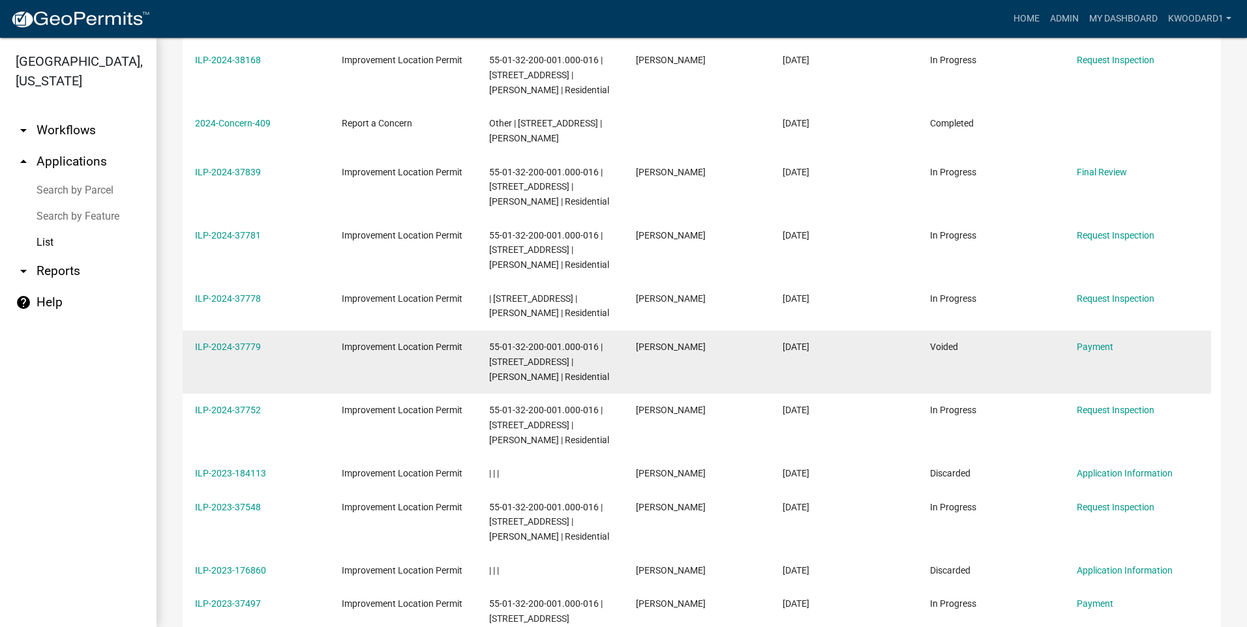
scroll to position [655, 0]
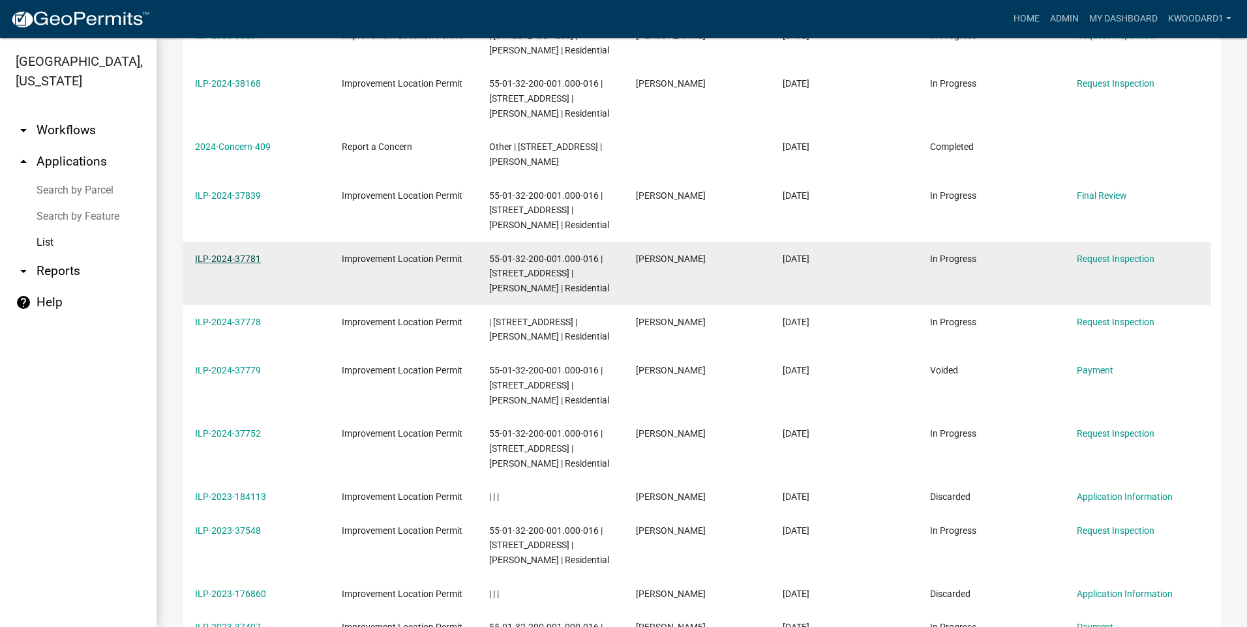
type input "echo"
click at [219, 264] on link "ILP-2024-37781" at bounding box center [228, 259] width 66 height 10
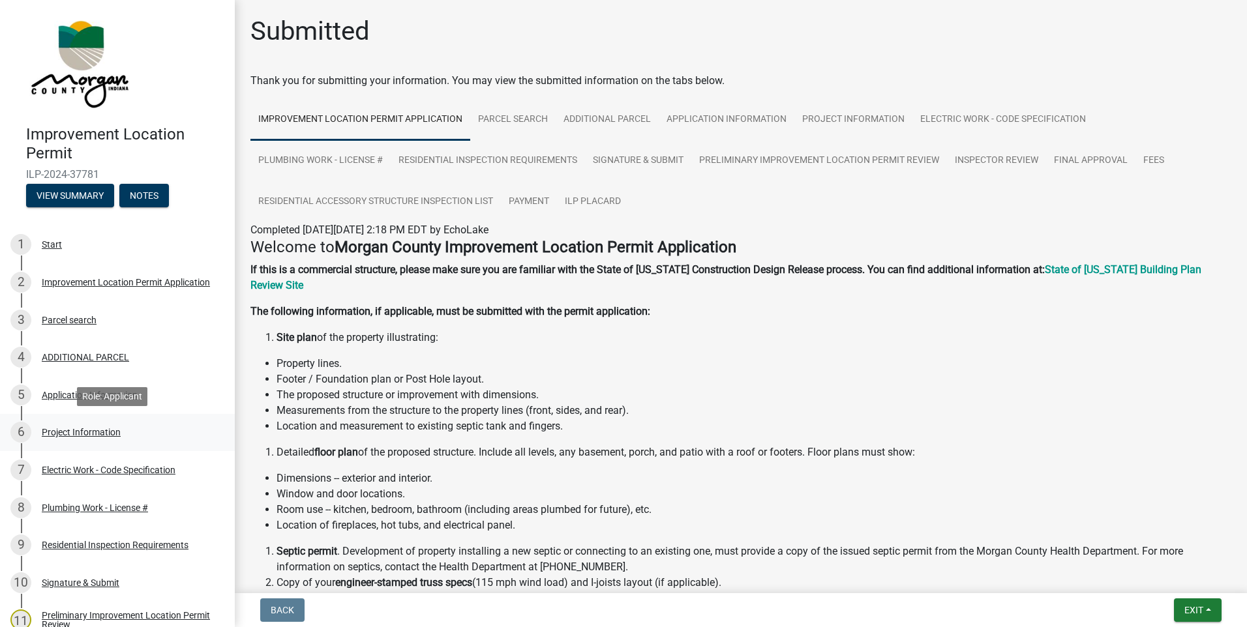
click at [98, 429] on div "Project Information" at bounding box center [81, 432] width 79 height 9
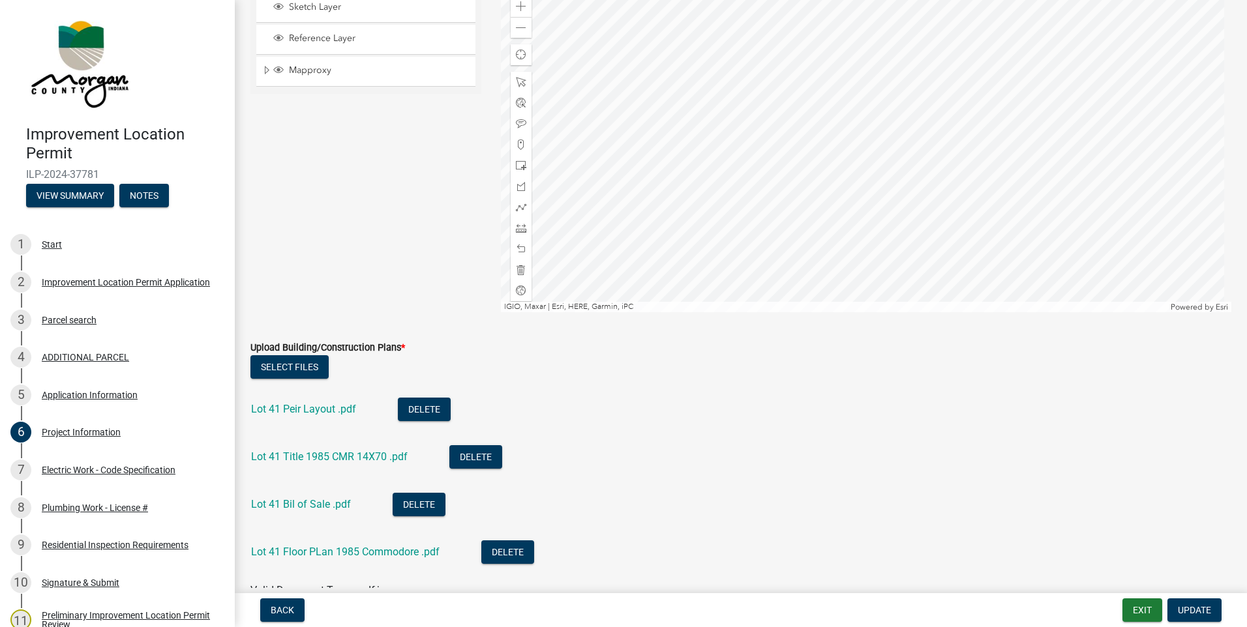
scroll to position [2348, 0]
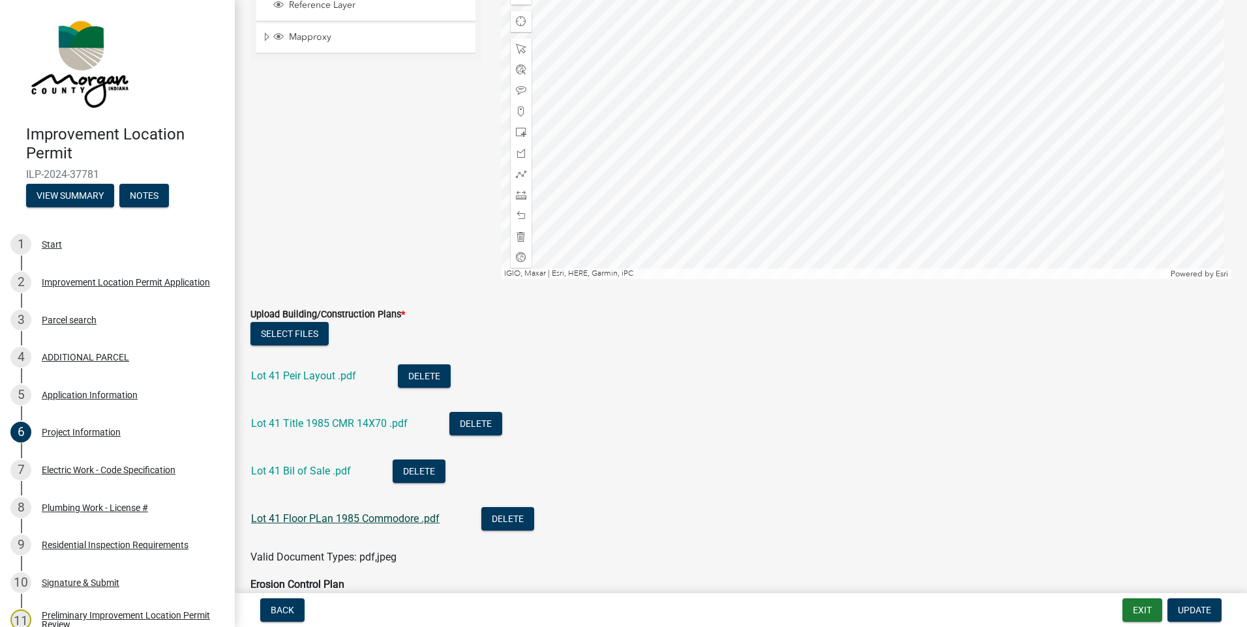
click at [359, 515] on link "Lot 41 Floor PLan 1985 Commodore .pdf" at bounding box center [345, 519] width 188 height 12
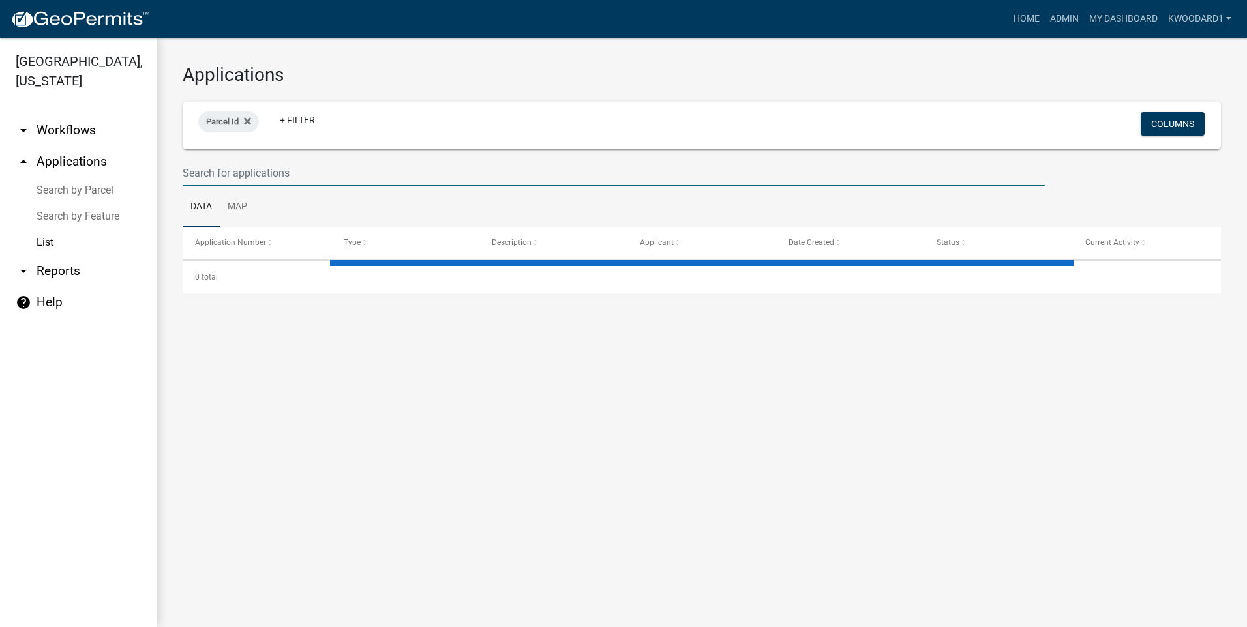
click at [209, 173] on input "text" at bounding box center [614, 173] width 862 height 27
select select "3: 100"
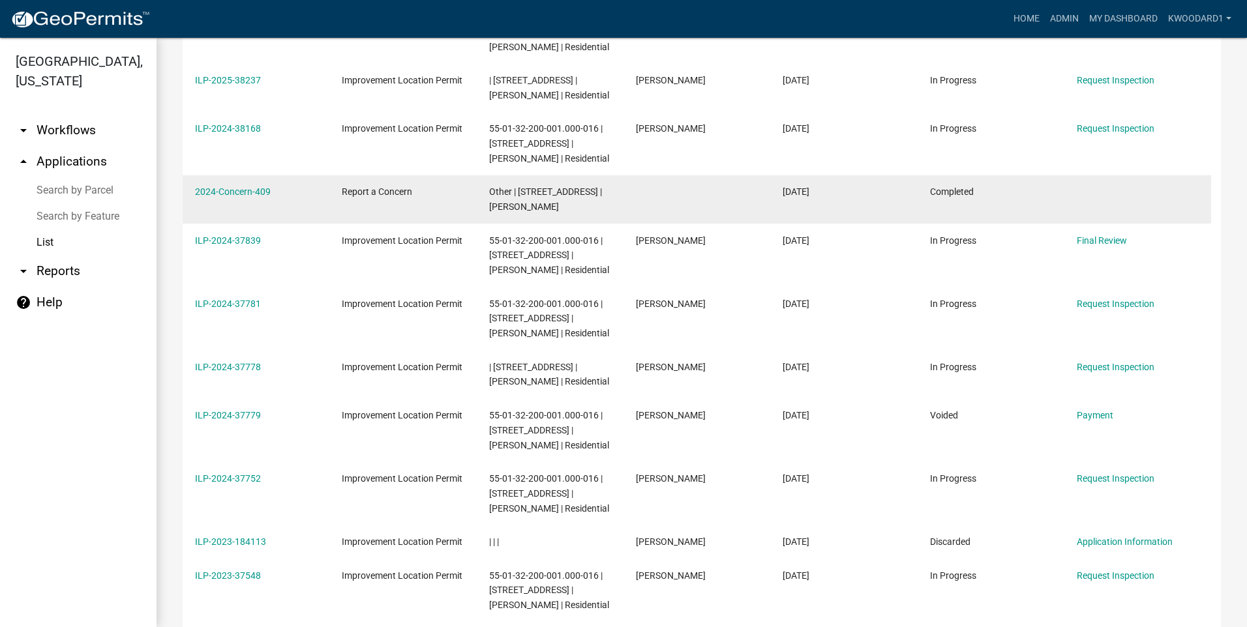
scroll to position [524, 0]
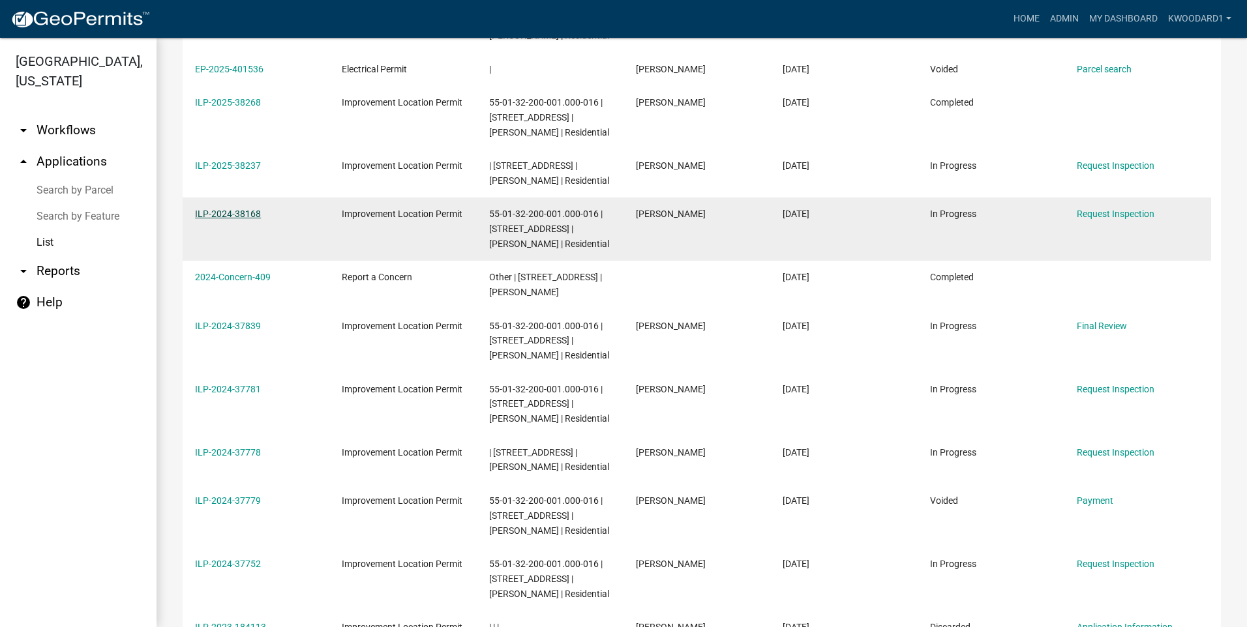
type input "echo"
click at [225, 214] on link "ILP-2024-38168" at bounding box center [228, 214] width 66 height 10
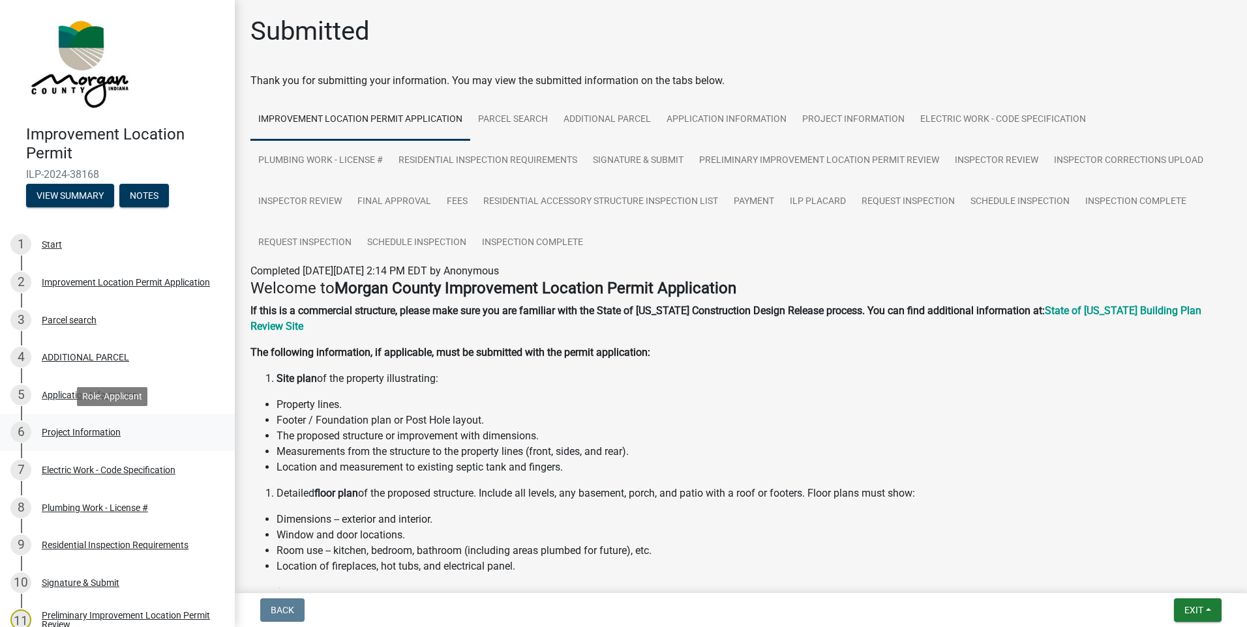
click at [83, 434] on div "Project Information" at bounding box center [81, 432] width 79 height 9
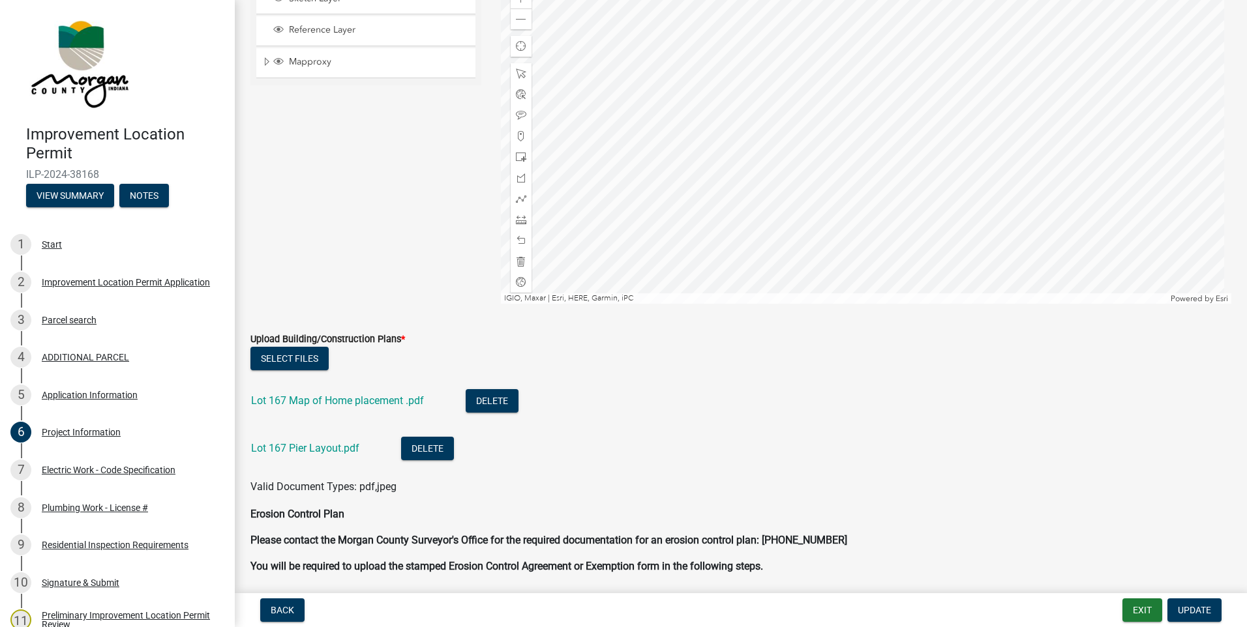
scroll to position [2739, 0]
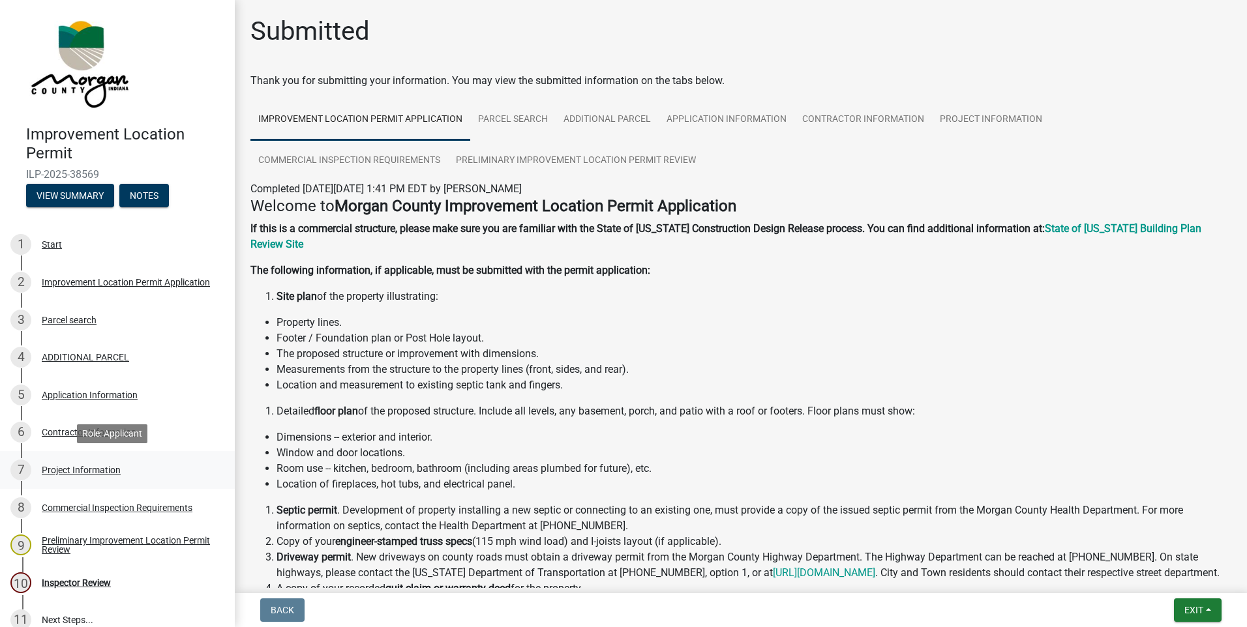
click at [71, 468] on div "Project Information" at bounding box center [81, 470] width 79 height 9
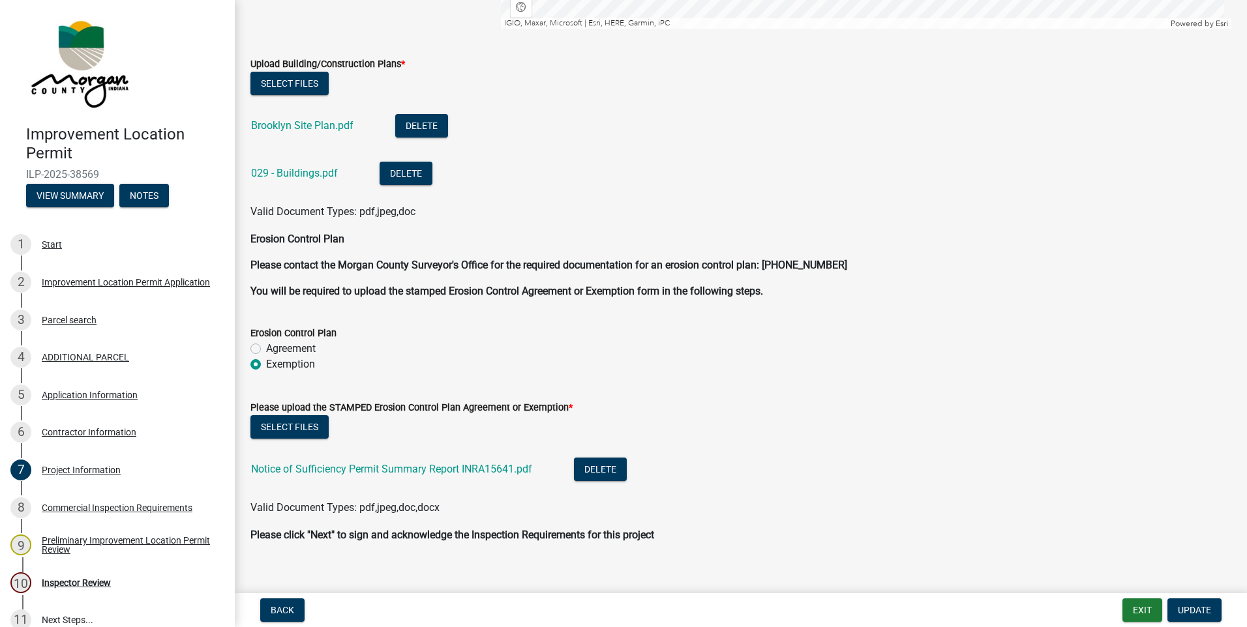
scroll to position [3065, 0]
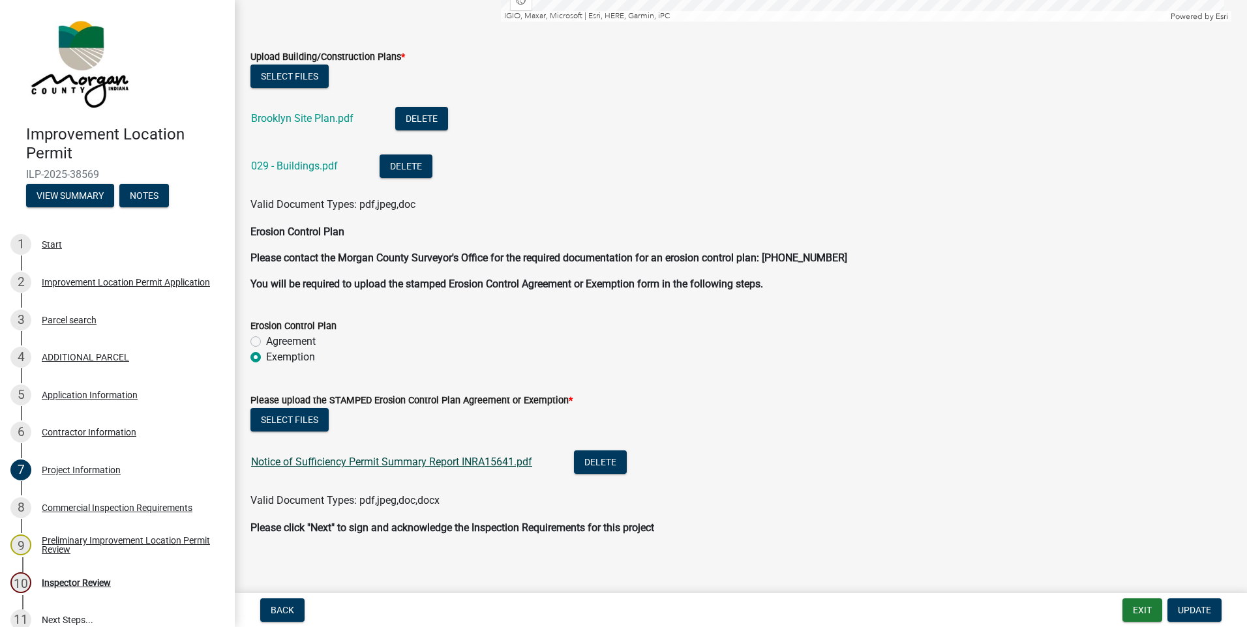
click at [483, 464] on link "Notice of Sufficiency Permit Summary Report INRA15641.pdf" at bounding box center [391, 462] width 281 height 12
click at [87, 435] on div "Contractor Information" at bounding box center [89, 432] width 95 height 9
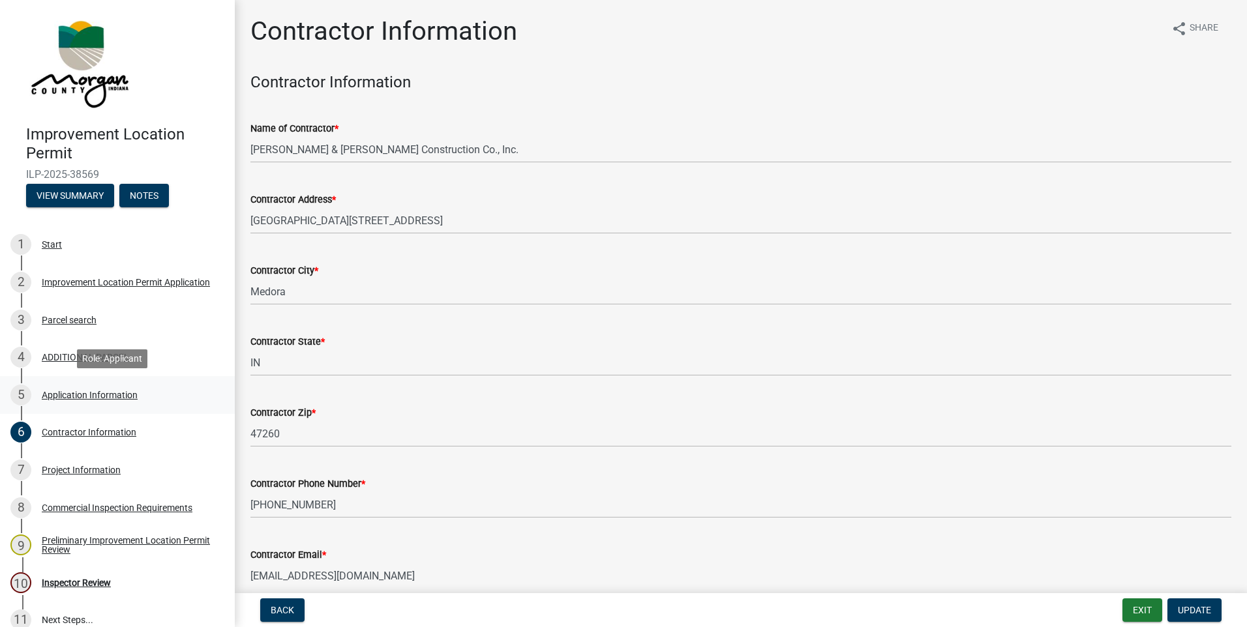
click at [61, 395] on div "Application Information" at bounding box center [90, 395] width 96 height 9
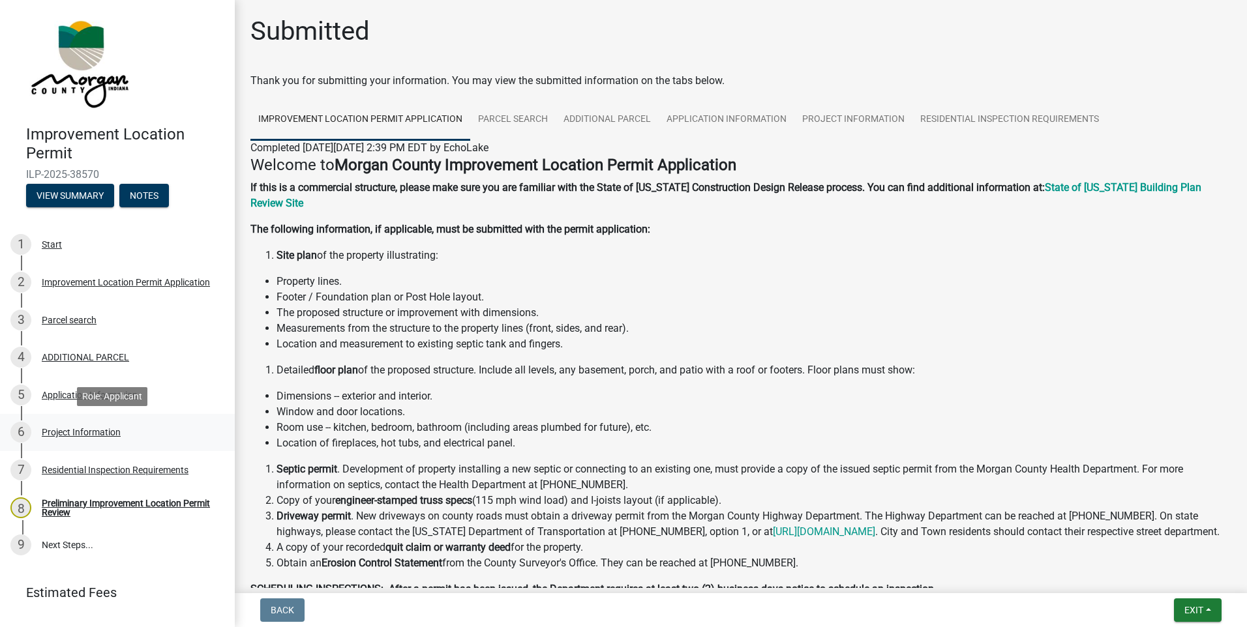
click at [84, 429] on div "Project Information" at bounding box center [81, 432] width 79 height 9
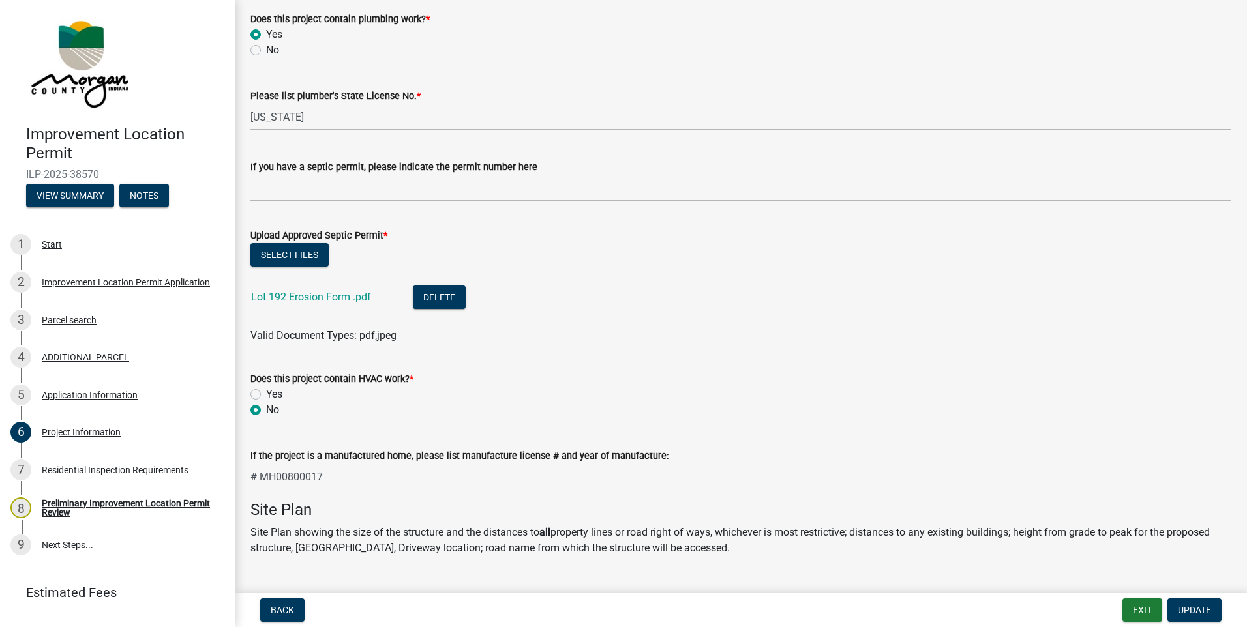
scroll to position [1891, 0]
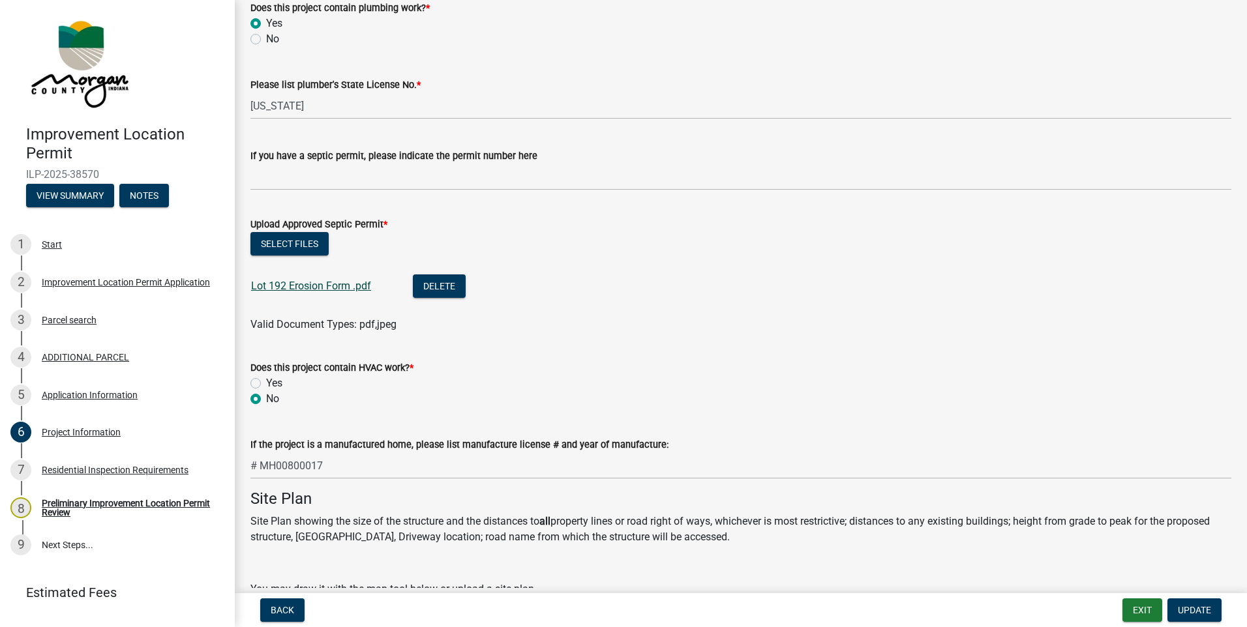
click at [264, 285] on link "Lot 192 Erosion Form .pdf" at bounding box center [311, 286] width 120 height 12
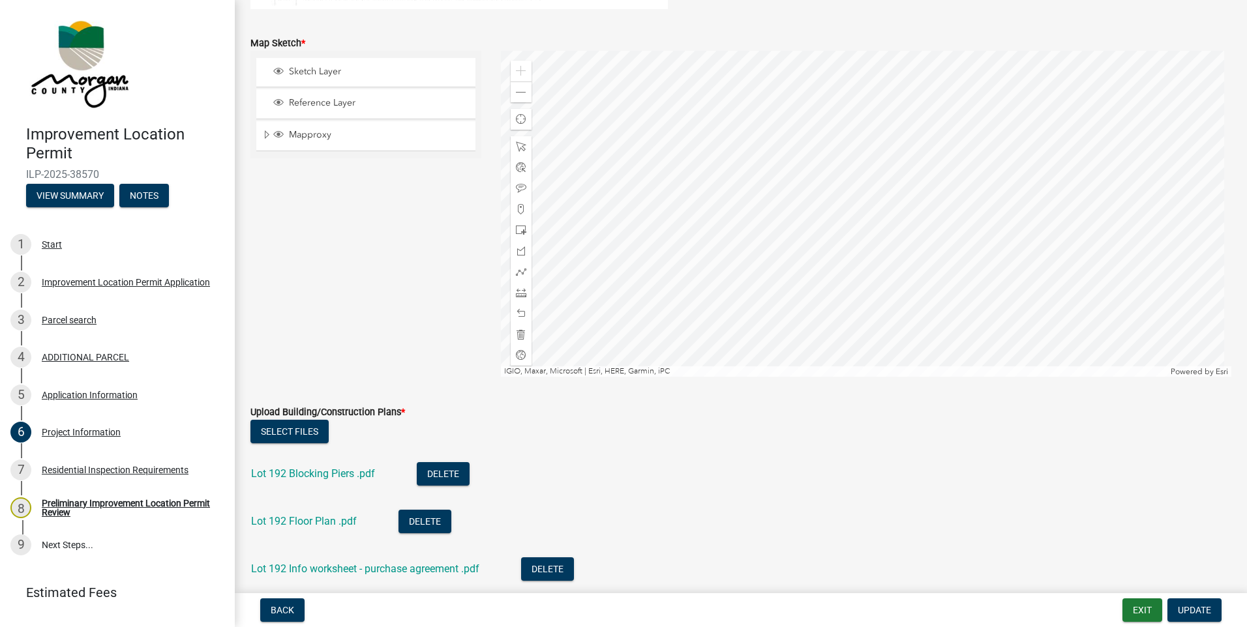
scroll to position [2739, 0]
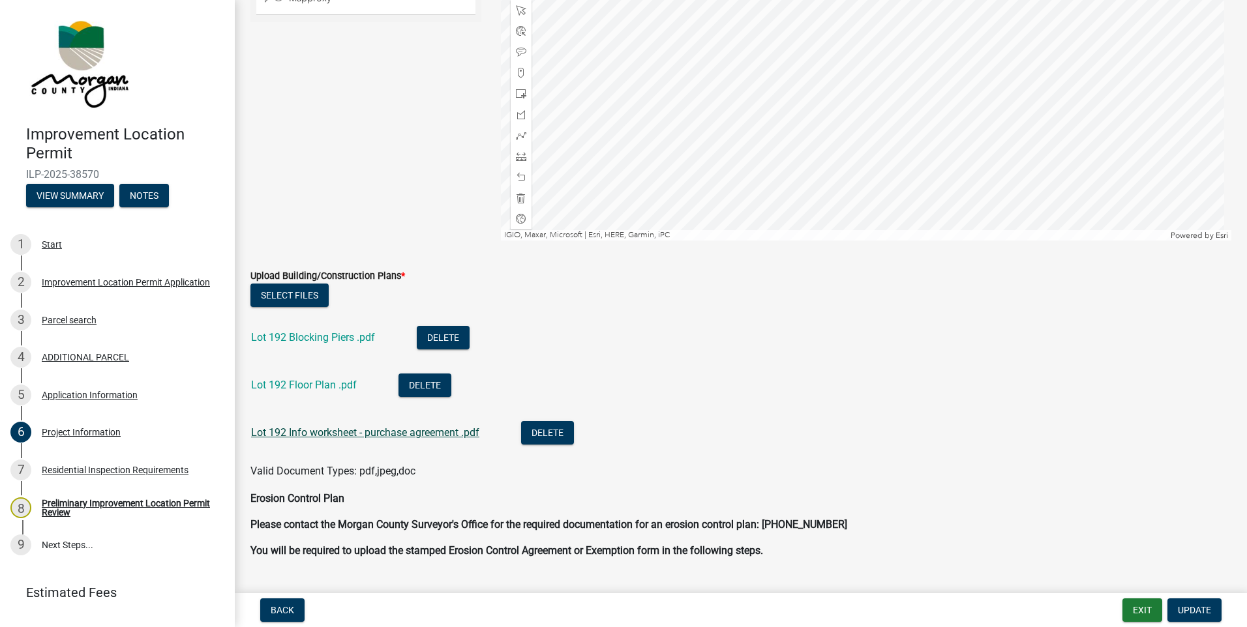
click at [303, 432] on link "Lot 192 Info worksheet - purchase agreement .pdf" at bounding box center [365, 433] width 228 height 12
click at [320, 379] on link "Lot 192 Floor Plan .pdf" at bounding box center [304, 385] width 106 height 12
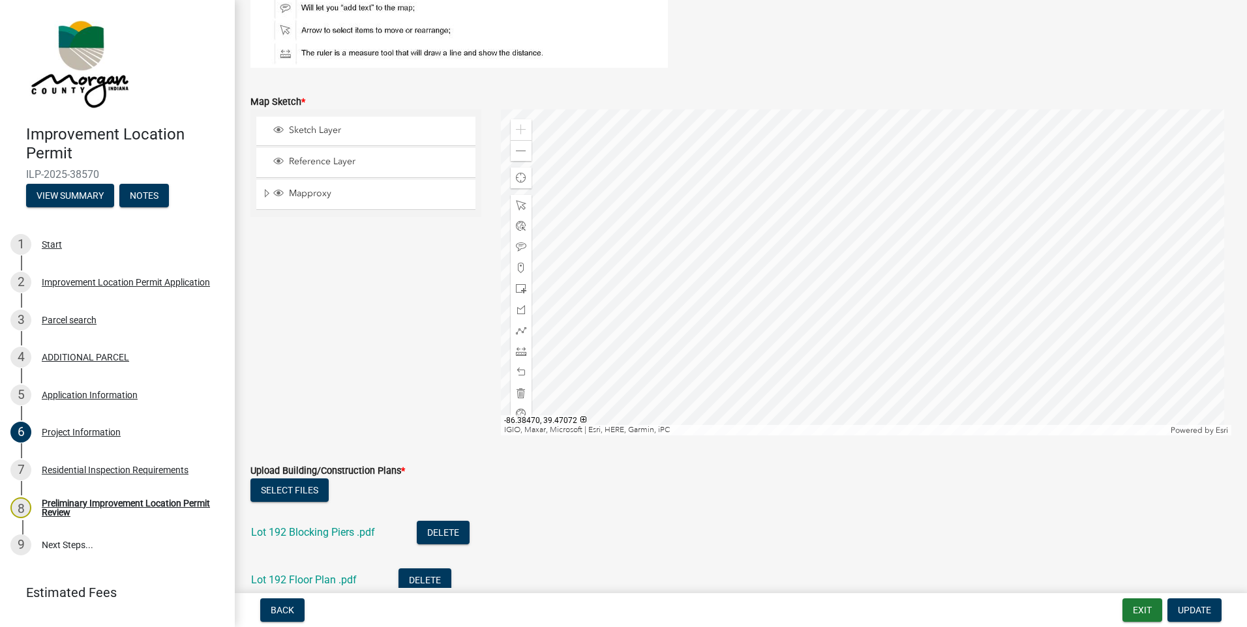
scroll to position [2544, 0]
click at [522, 156] on span at bounding box center [521, 152] width 10 height 10
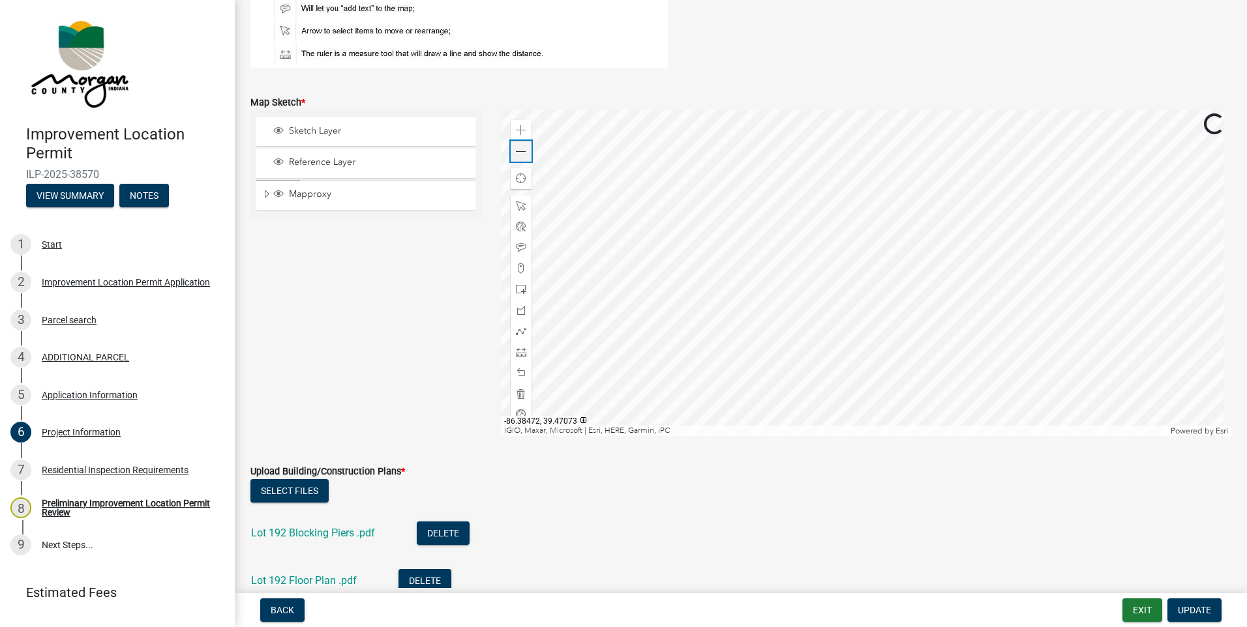
click at [522, 156] on span at bounding box center [521, 152] width 10 height 10
click at [307, 534] on link "Lot 192 Blocking Piers .pdf" at bounding box center [313, 533] width 124 height 12
click at [79, 399] on div "Application Information" at bounding box center [90, 395] width 96 height 9
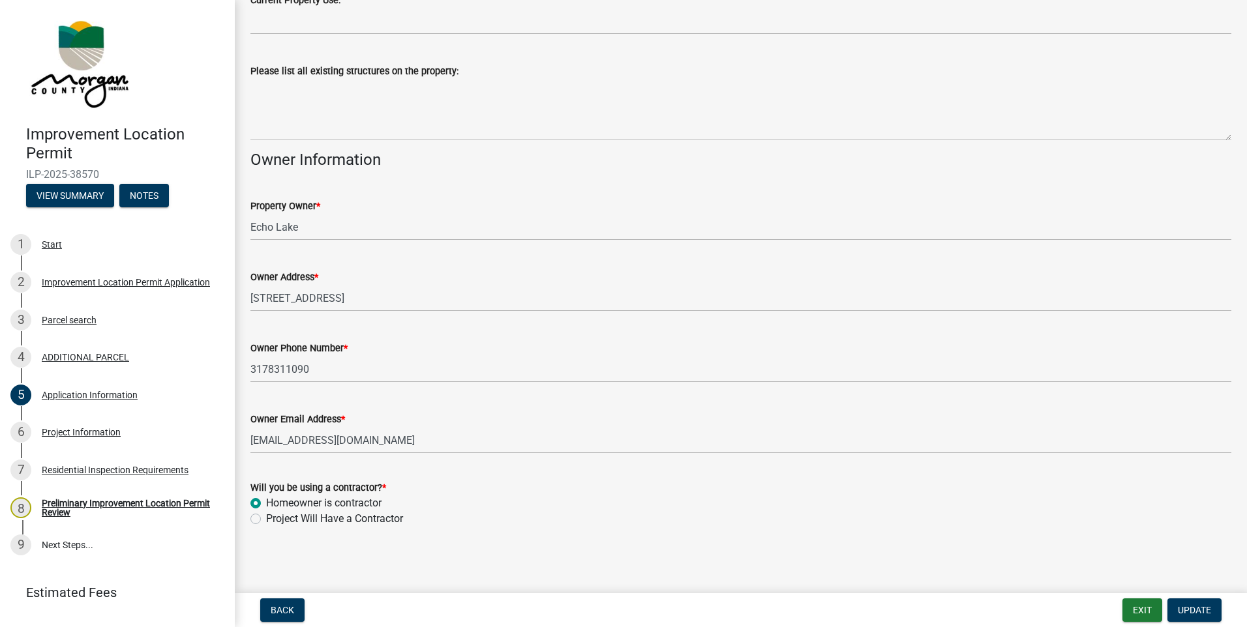
scroll to position [581, 0]
click at [67, 321] on div "Parcel search" at bounding box center [69, 320] width 55 height 9
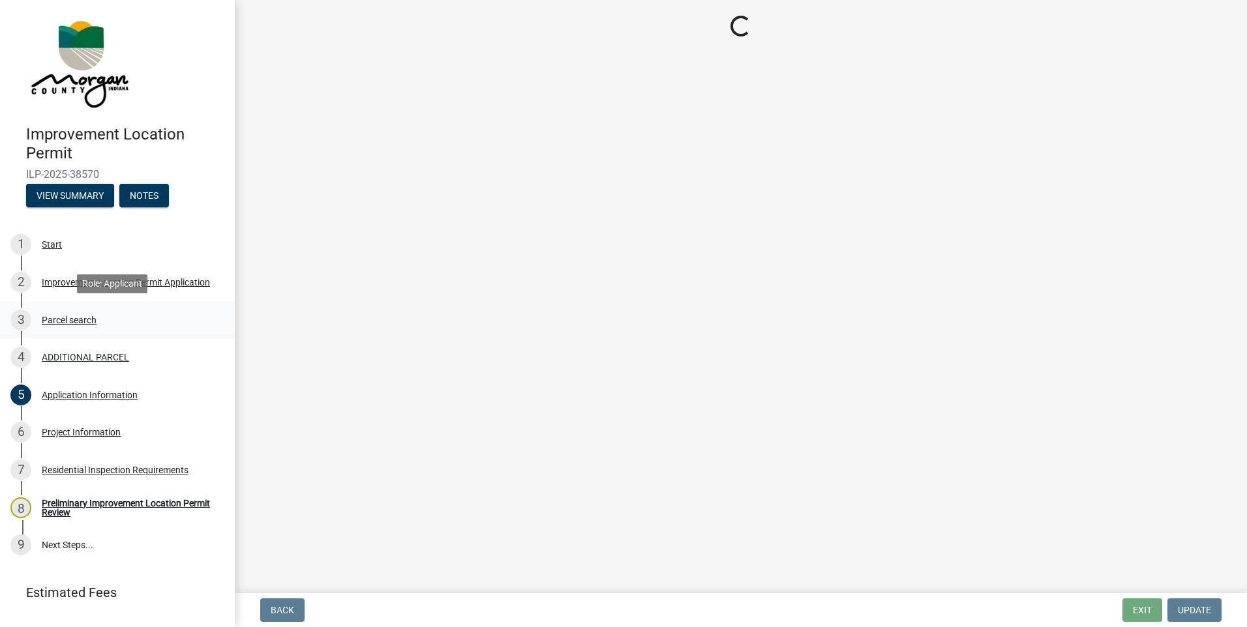
scroll to position [0, 0]
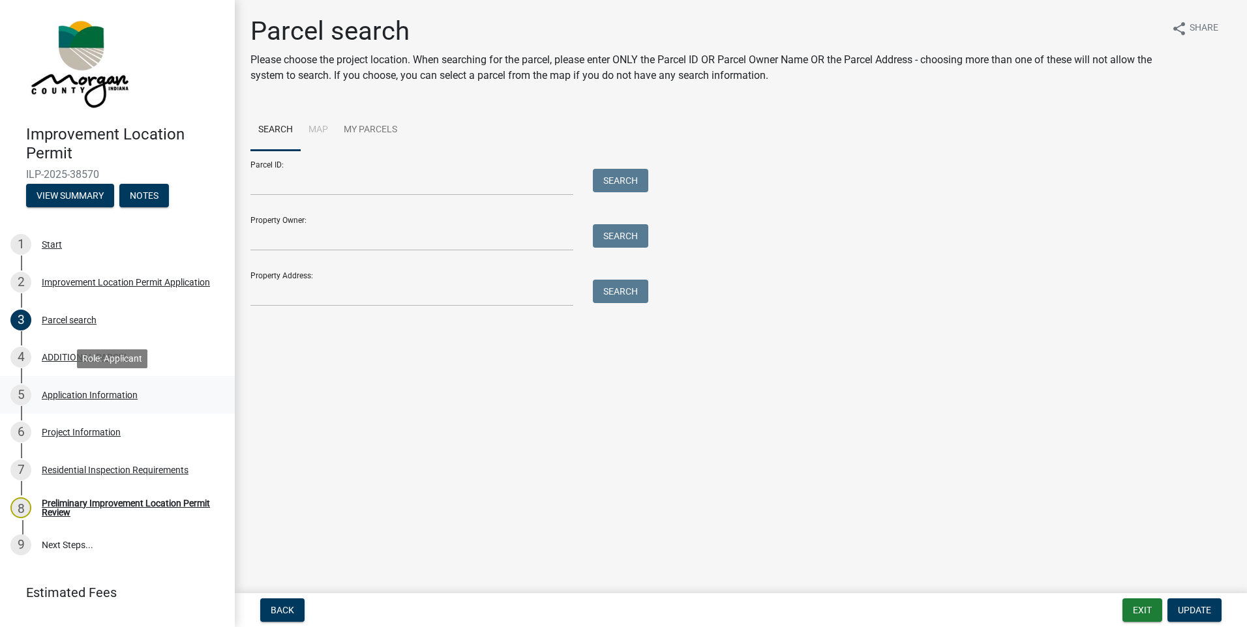
click at [67, 396] on div "Application Information" at bounding box center [90, 395] width 96 height 9
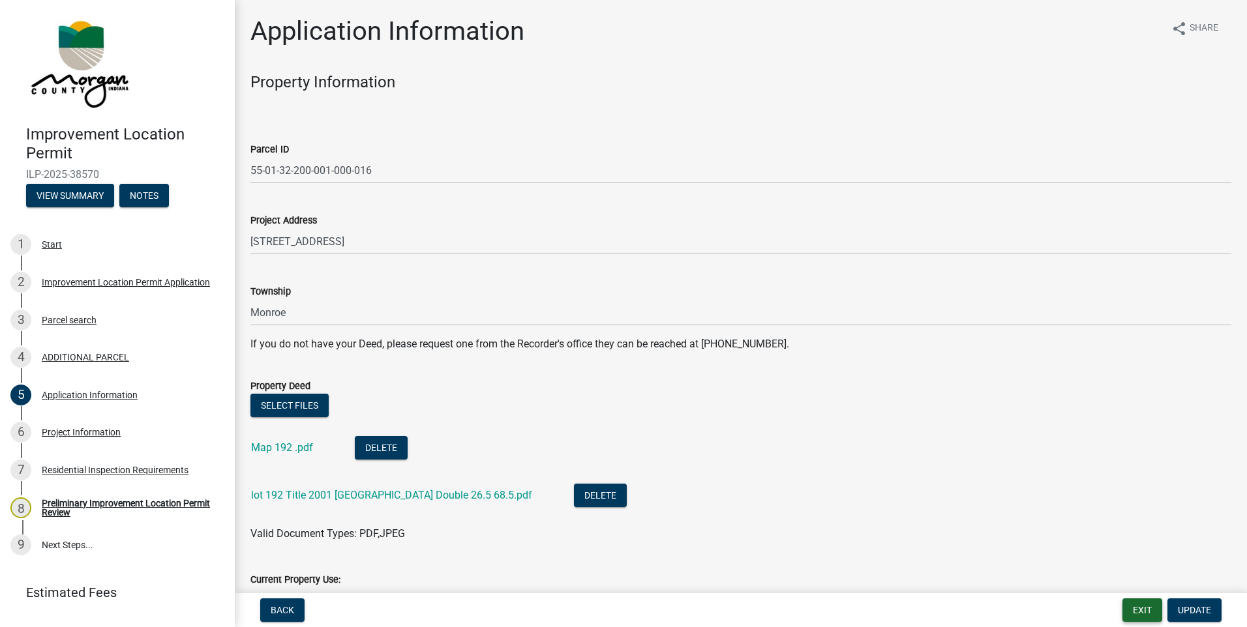
click at [1147, 610] on button "Exit" at bounding box center [1142, 610] width 40 height 23
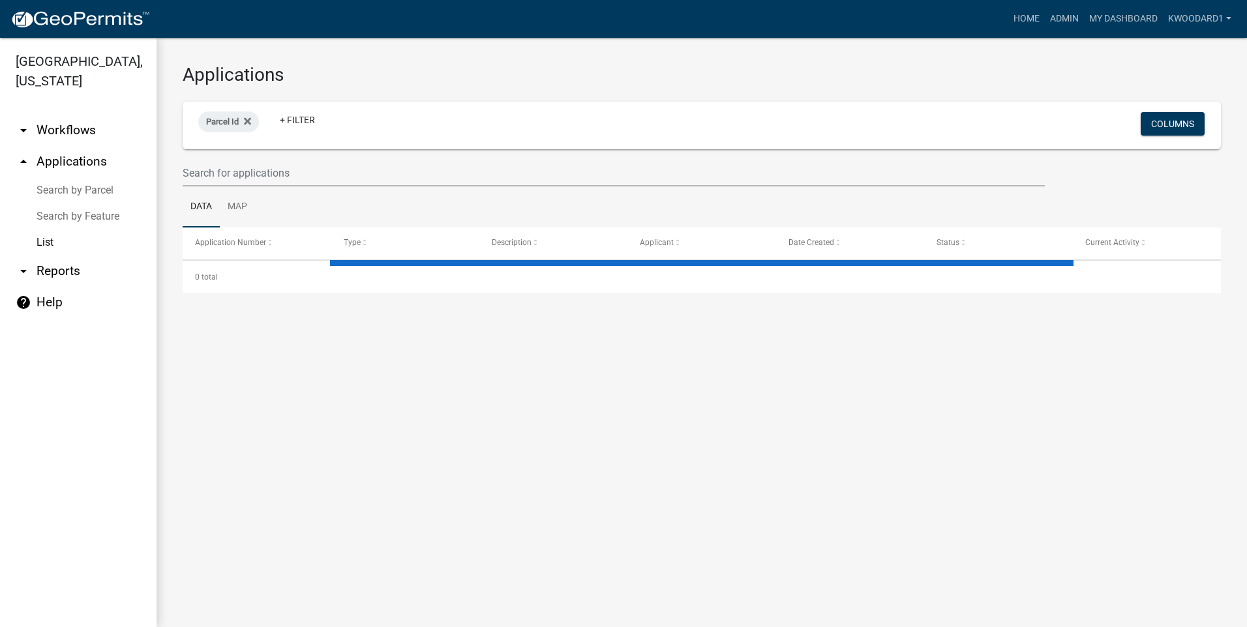
select select "3: 100"
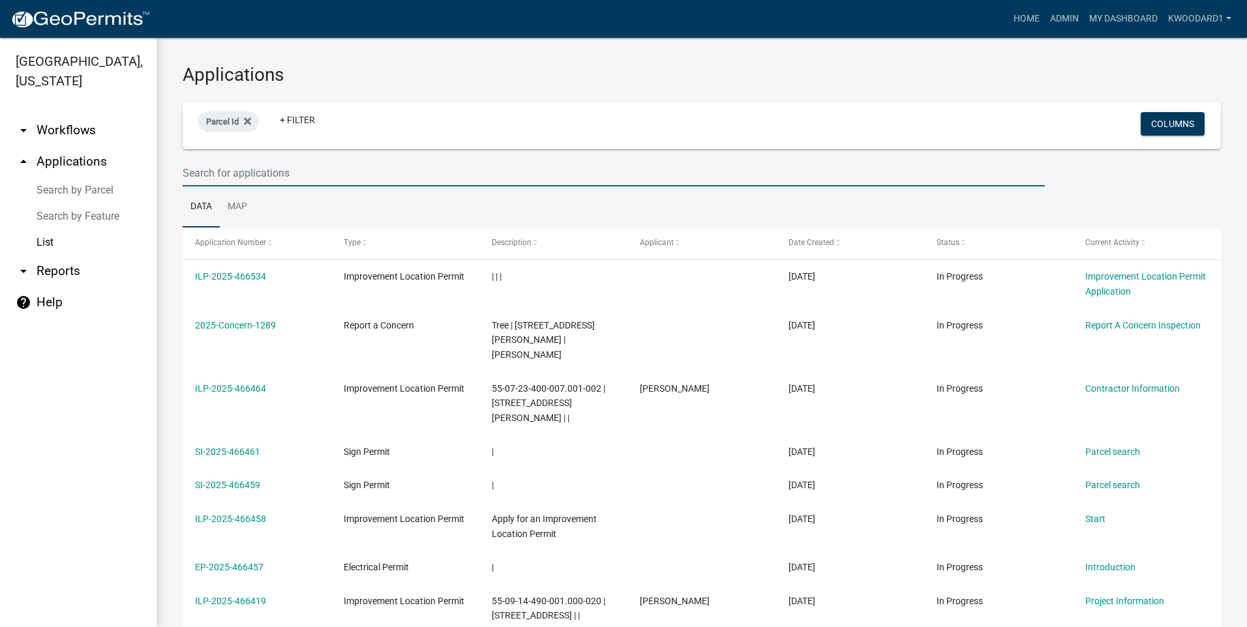
click at [292, 174] on input "text" at bounding box center [614, 173] width 862 height 27
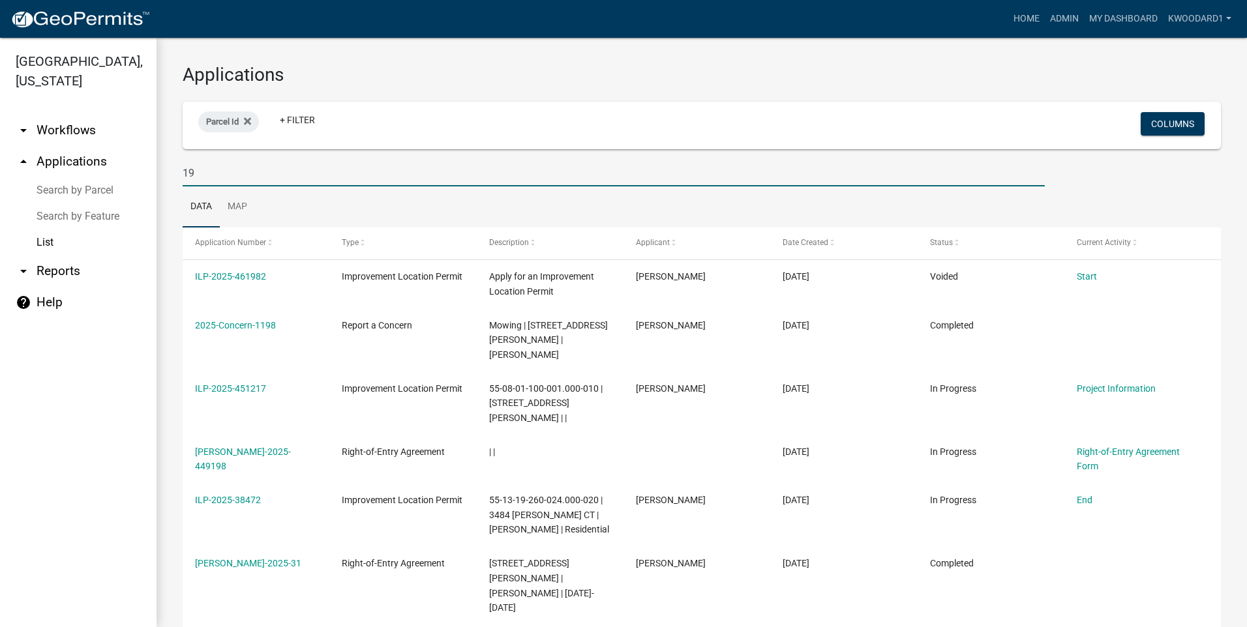
type input "1"
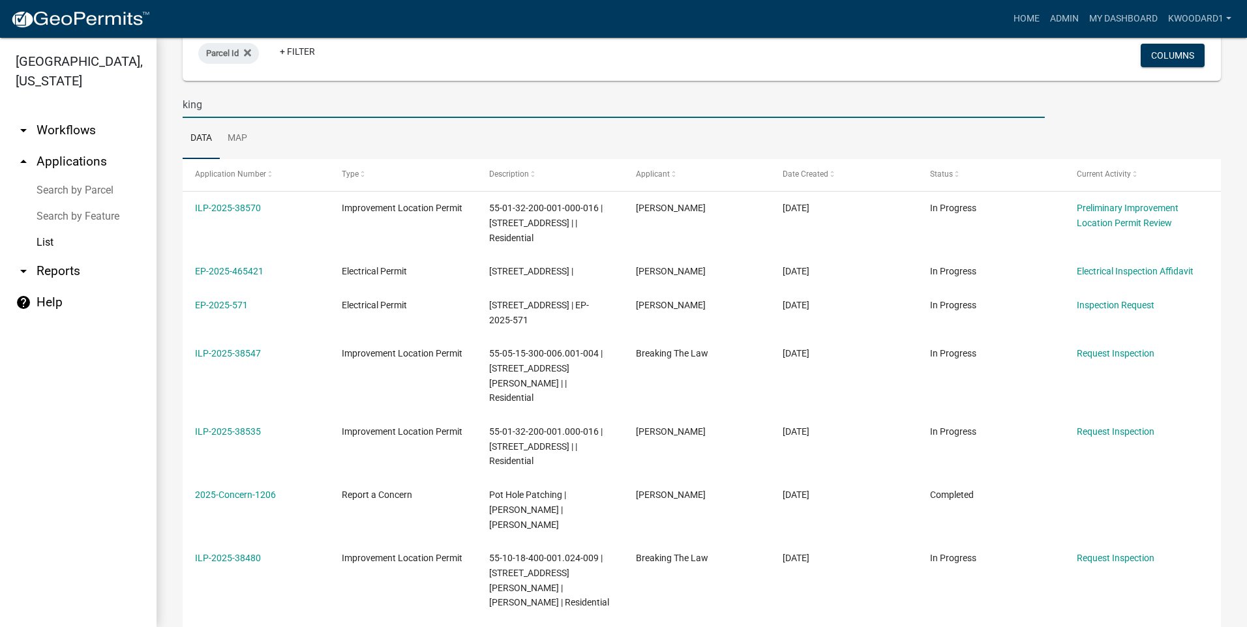
scroll to position [65, 0]
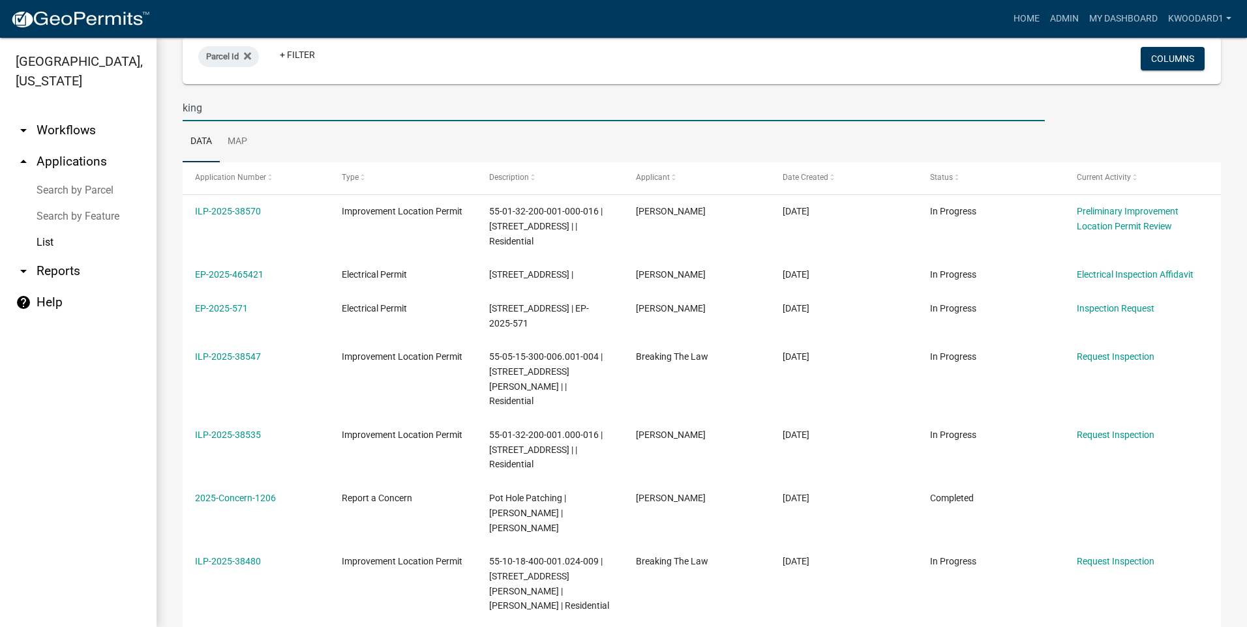
type input "king"
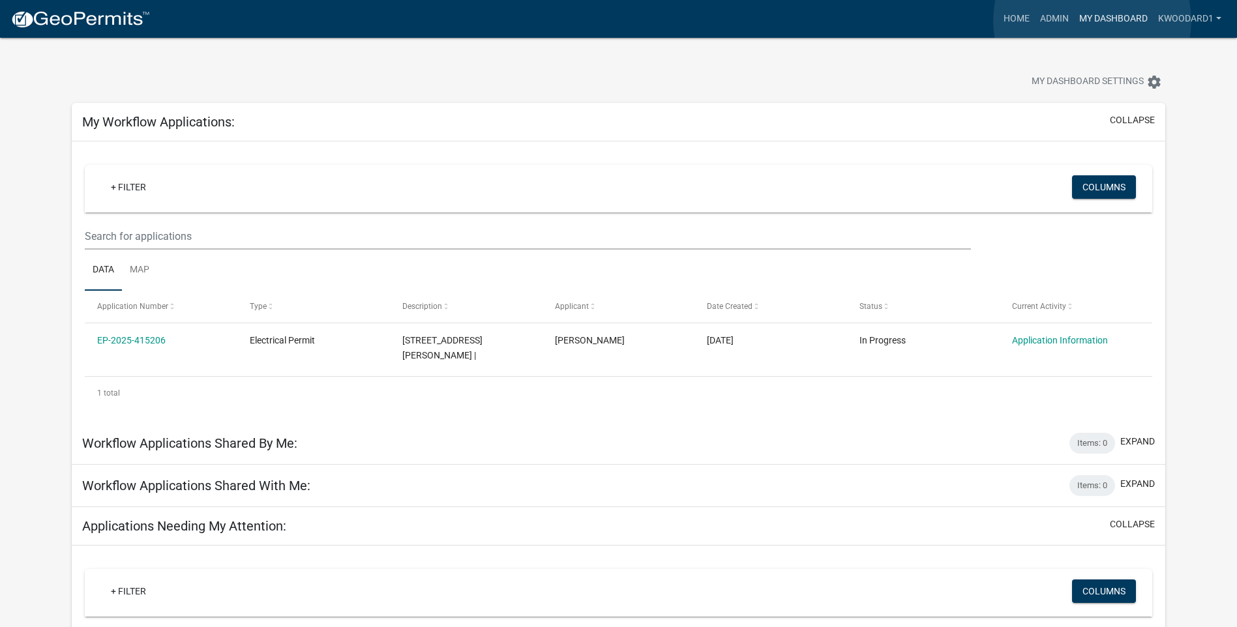
click at [1092, 21] on link "My Dashboard" at bounding box center [1113, 19] width 79 height 25
click at [1053, 23] on link "Admin" at bounding box center [1054, 19] width 39 height 25
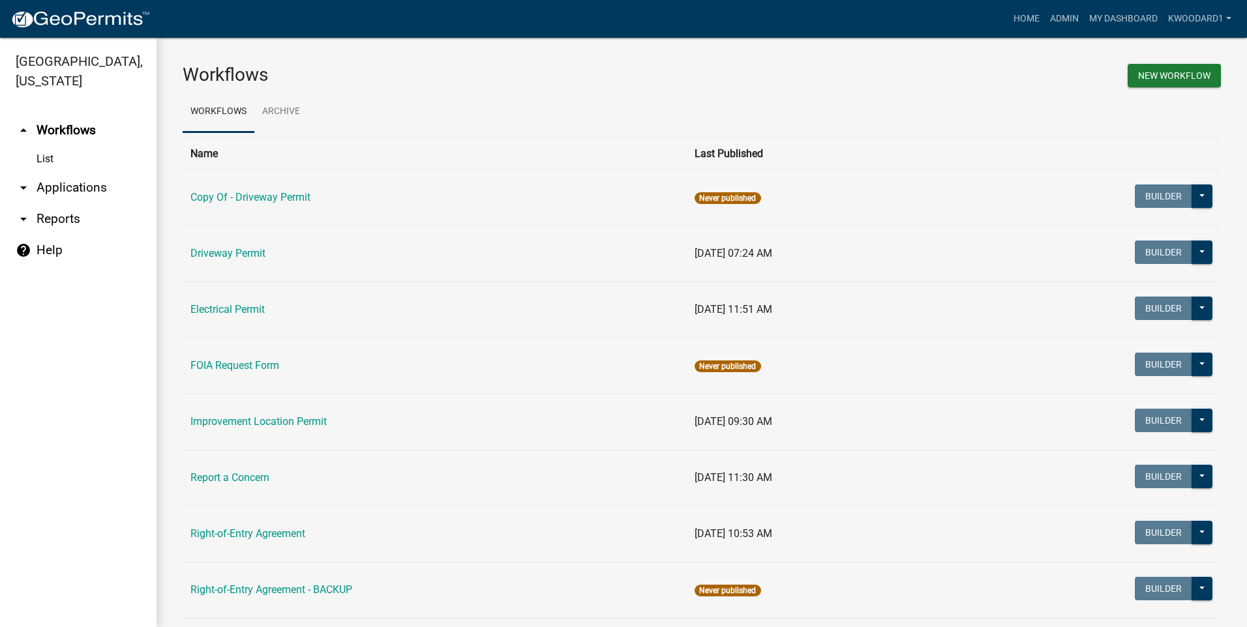
click at [44, 181] on link "arrow_drop_down Applications" at bounding box center [78, 187] width 157 height 31
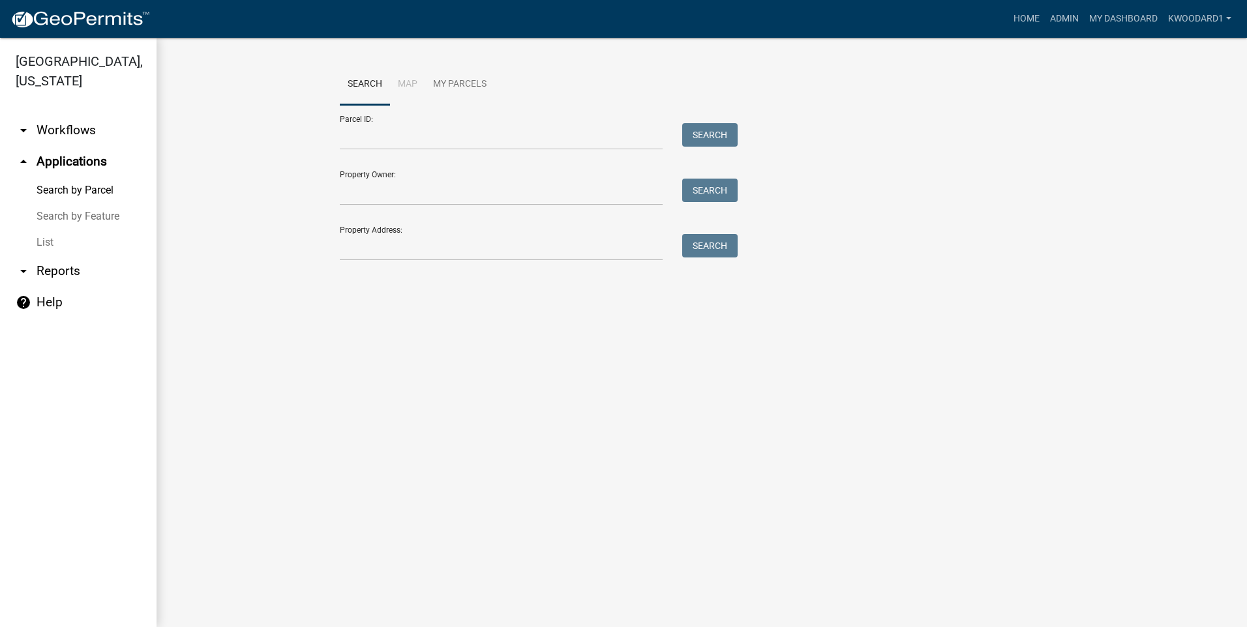
click at [49, 241] on link "List" at bounding box center [78, 243] width 157 height 26
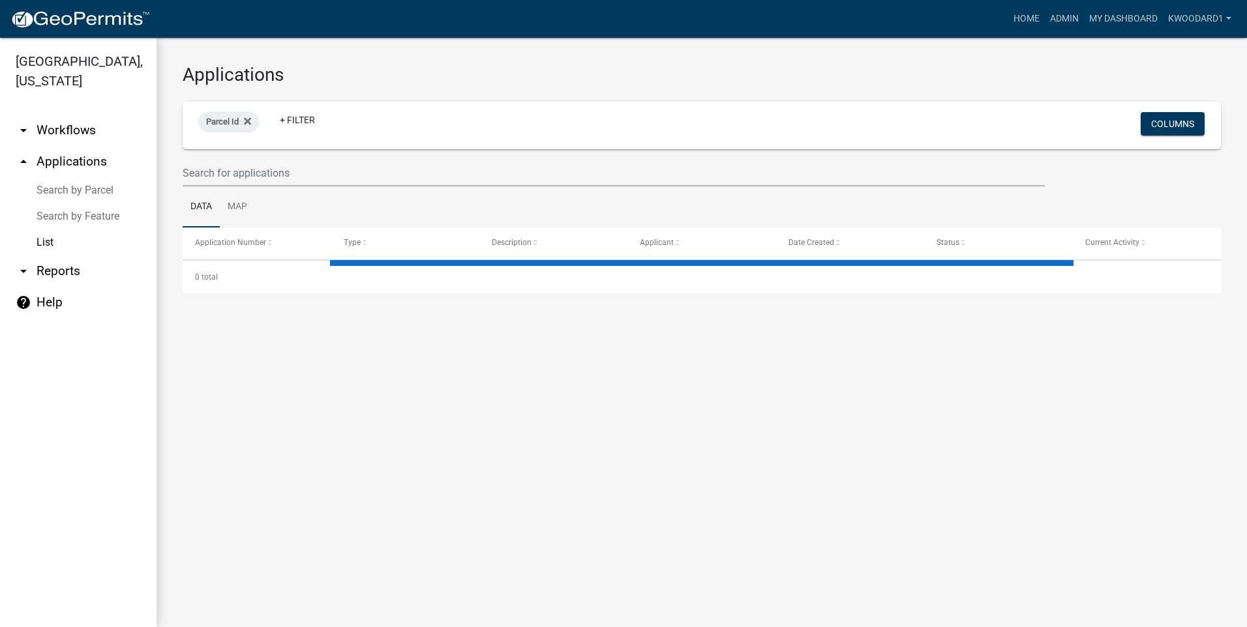
select select "3: 100"
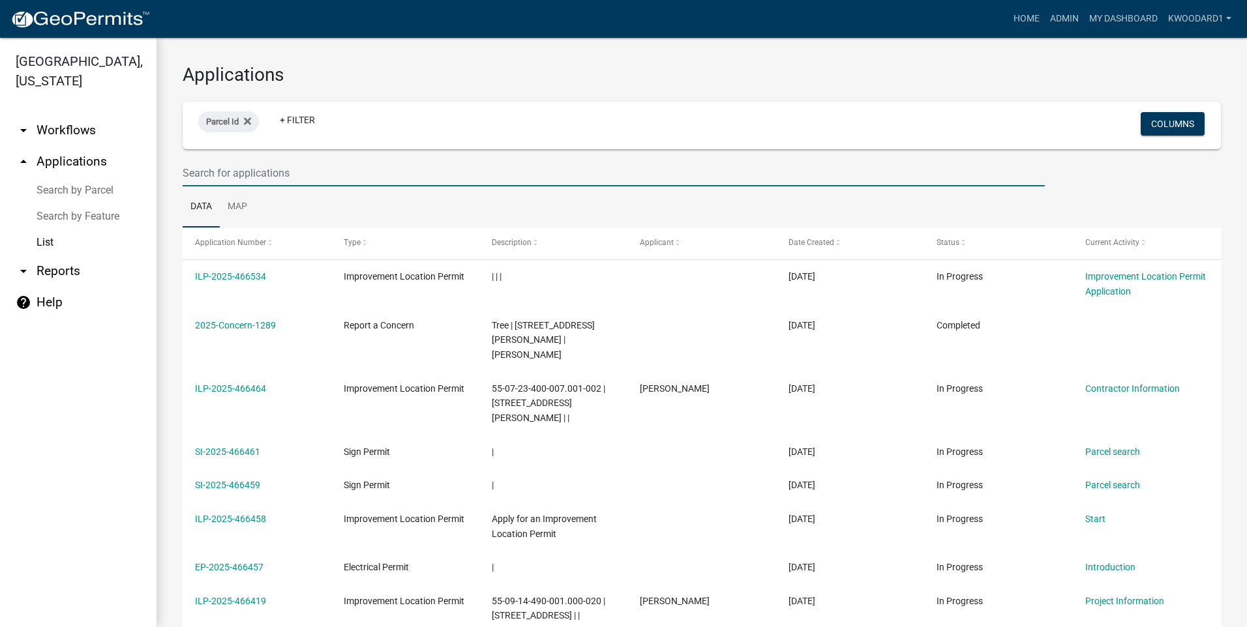
click at [302, 174] on input "text" at bounding box center [614, 173] width 862 height 27
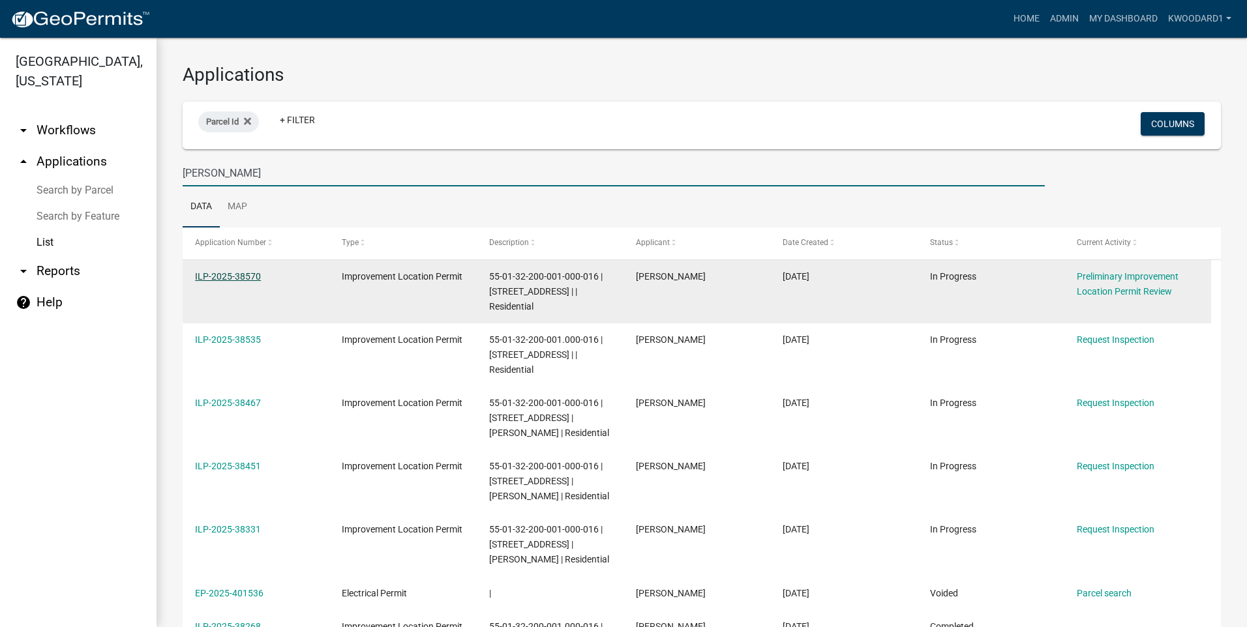
type input "kingery"
click at [228, 277] on link "ILP-2025-38570" at bounding box center [228, 276] width 66 height 10
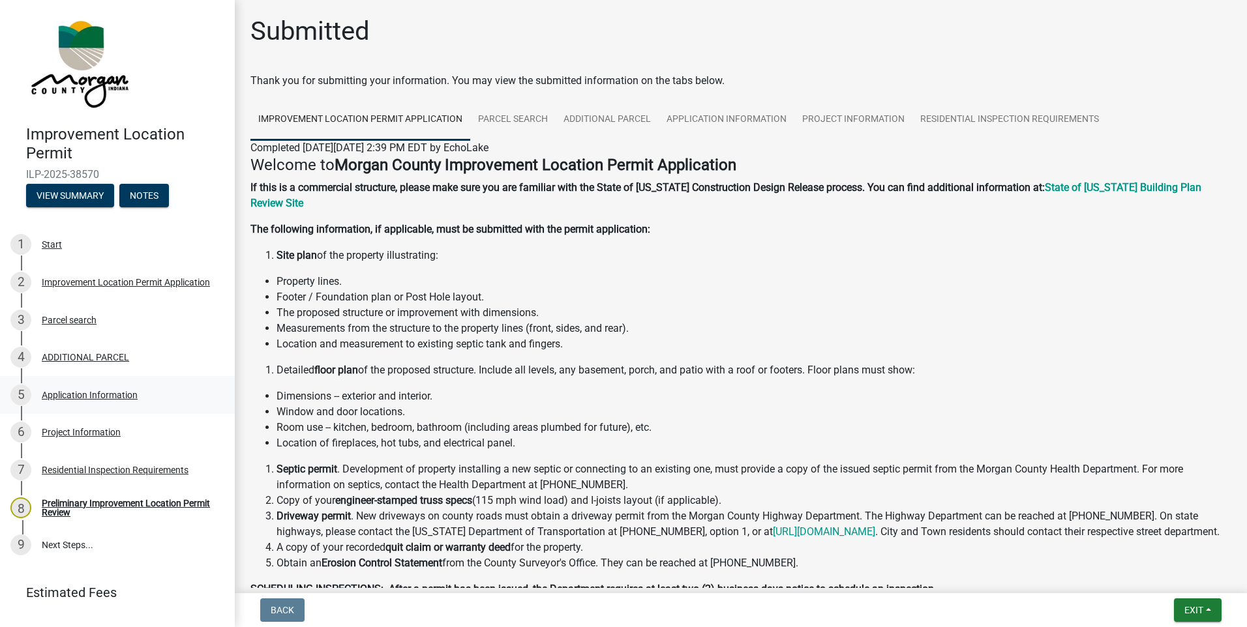
click at [99, 396] on div "Application Information" at bounding box center [90, 395] width 96 height 9
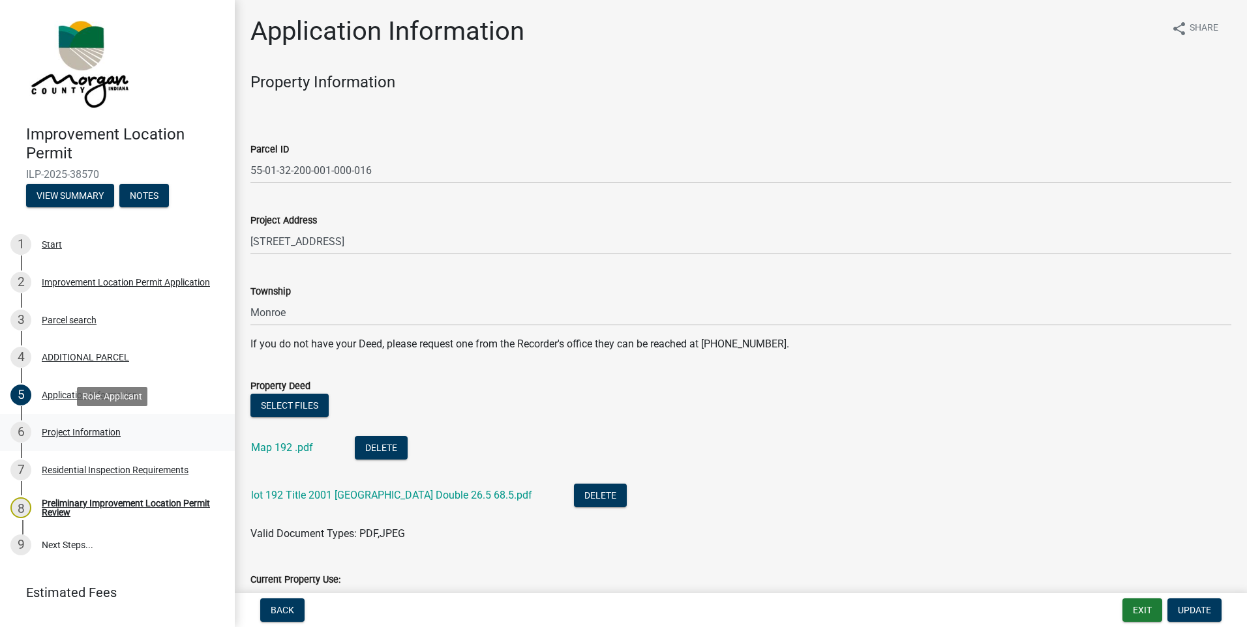
click at [46, 431] on div "Project Information" at bounding box center [81, 432] width 79 height 9
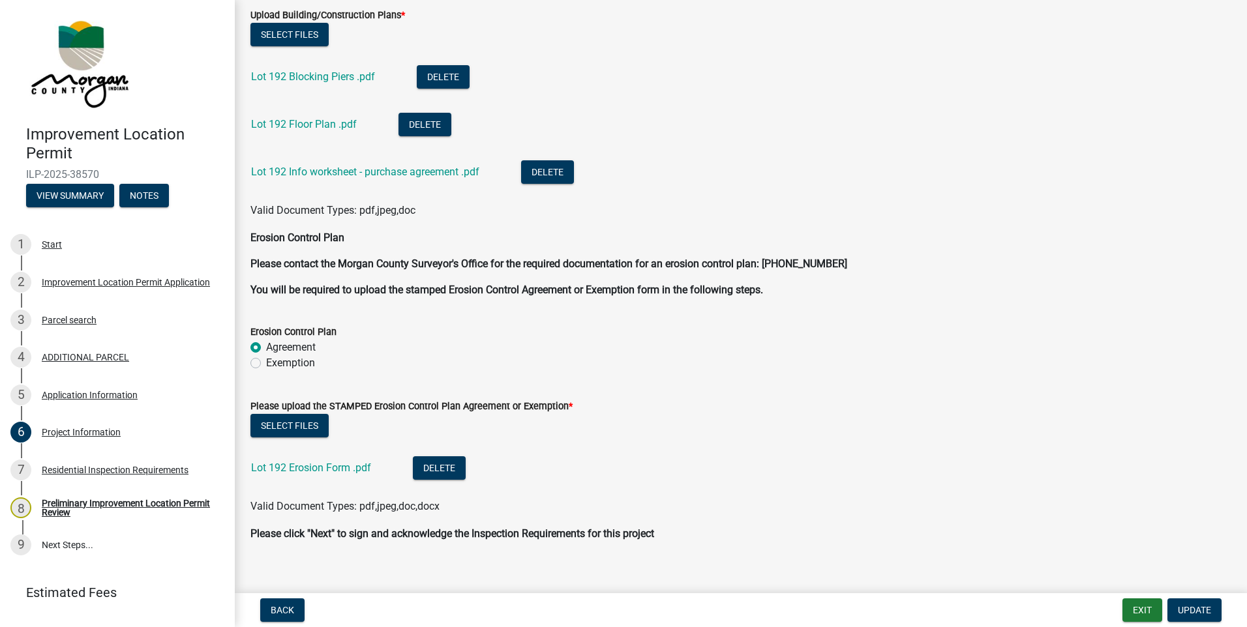
scroll to position [3015, 0]
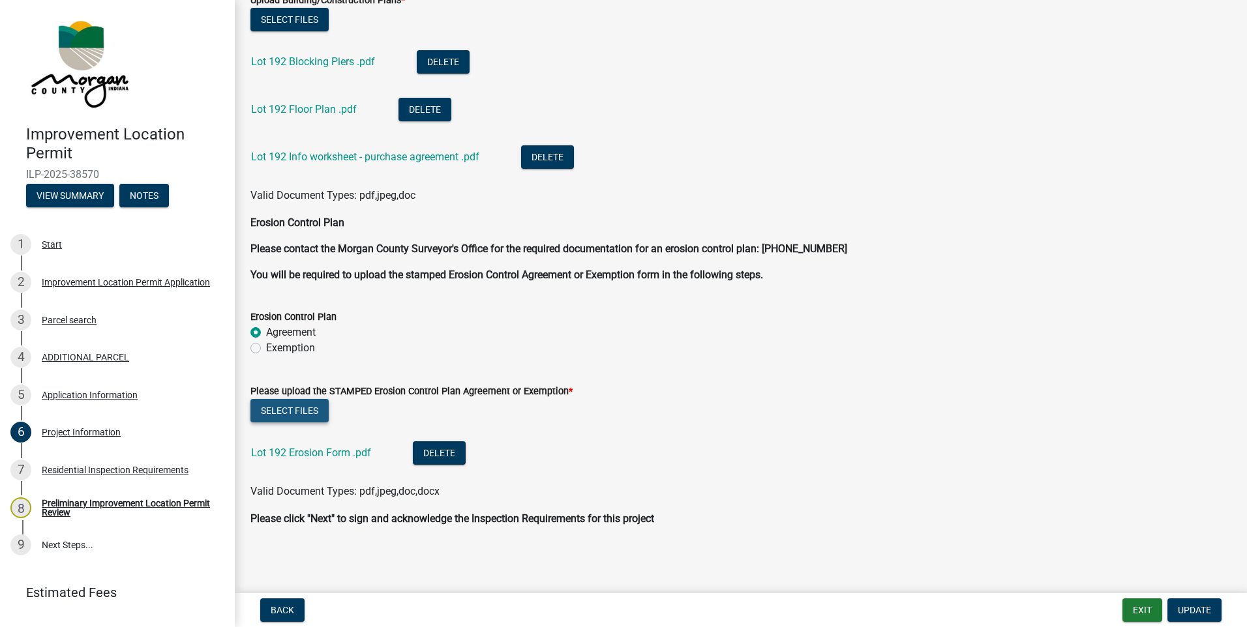
click at [279, 414] on button "Select files" at bounding box center [289, 410] width 78 height 23
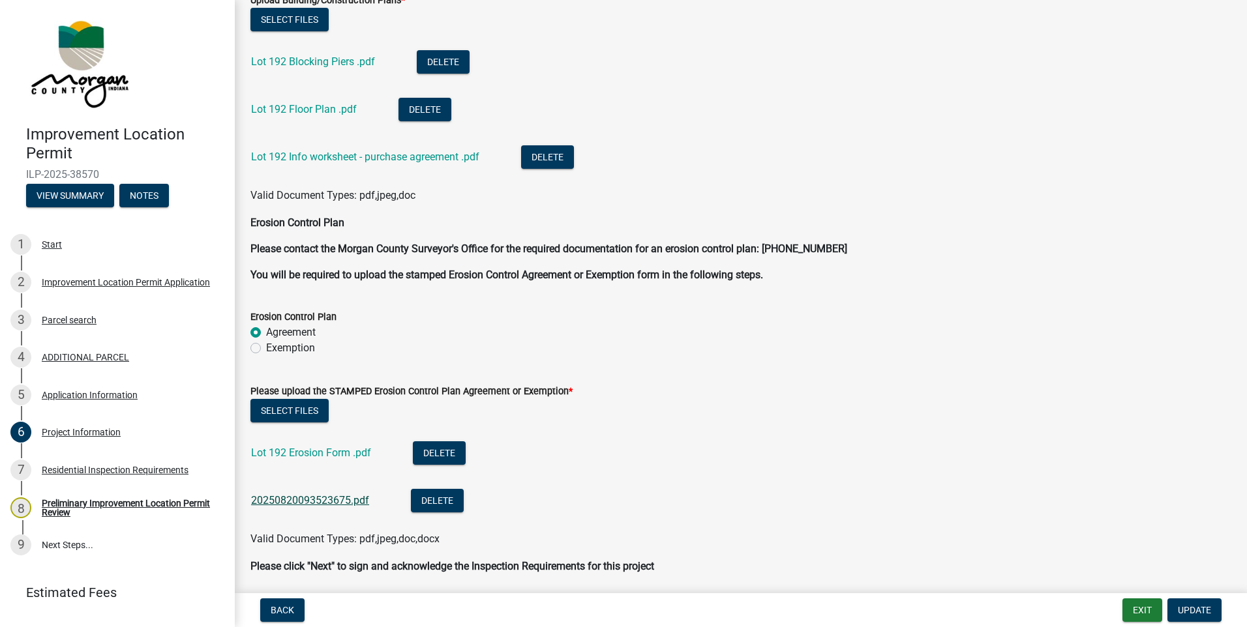
click at [340, 501] on link "20250820093523675.pdf" at bounding box center [310, 500] width 118 height 12
click at [444, 456] on button "Delete" at bounding box center [439, 453] width 53 height 23
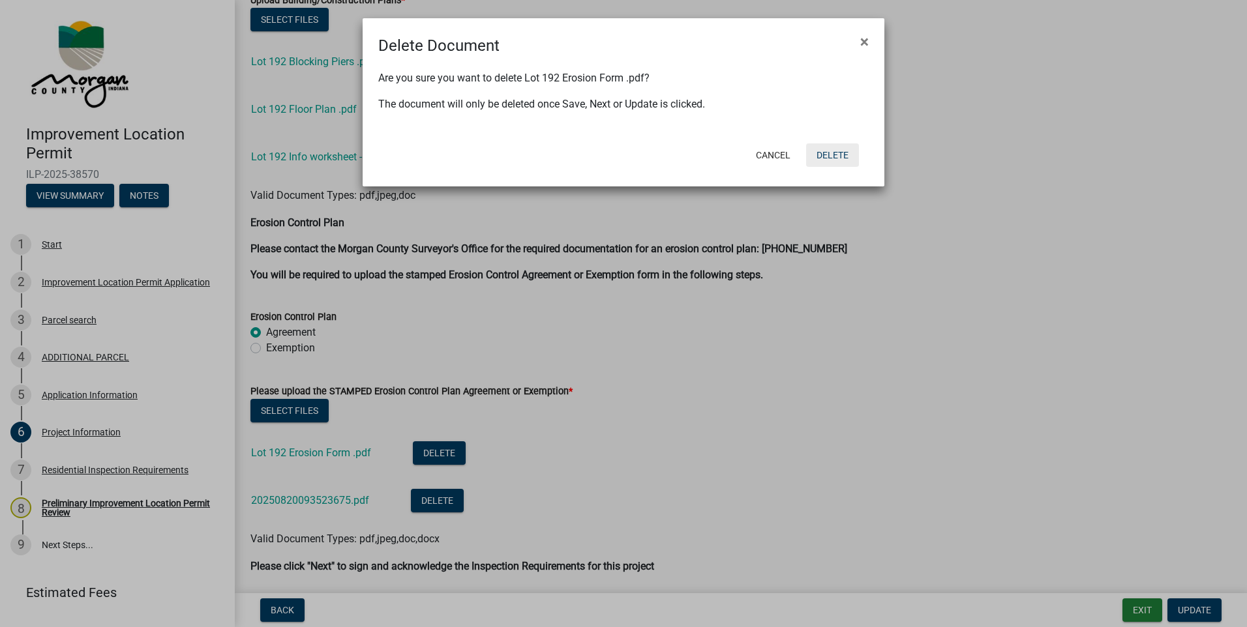
click at [843, 157] on button "Delete" at bounding box center [832, 154] width 53 height 23
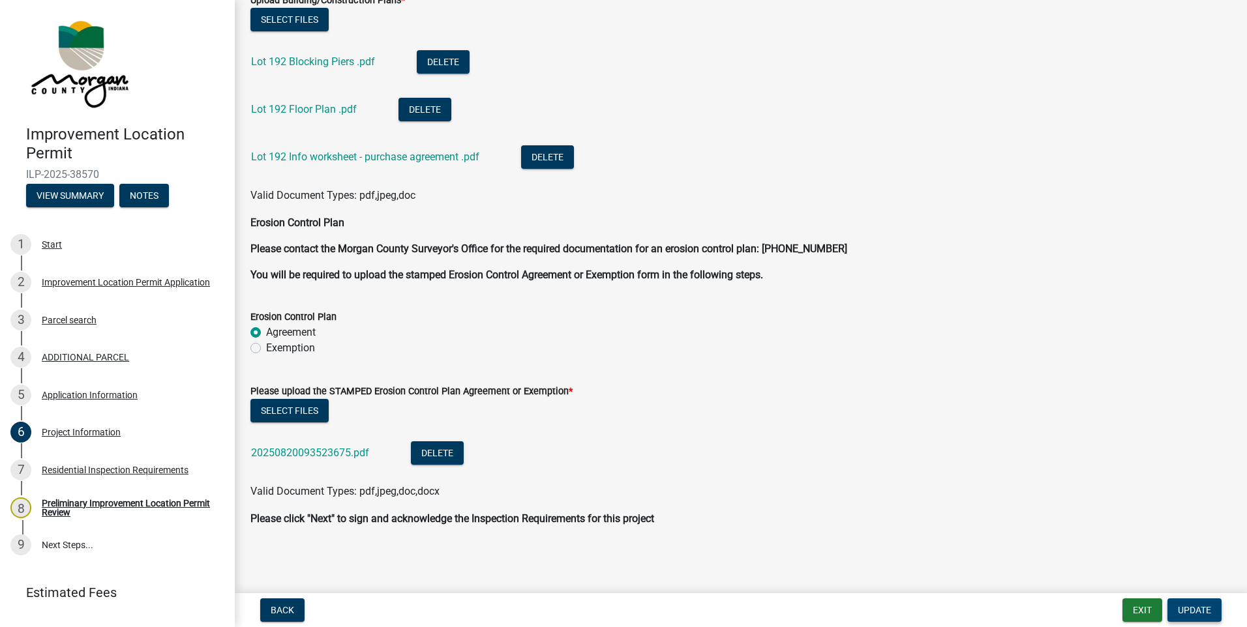
click at [1197, 611] on span "Update" at bounding box center [1194, 610] width 33 height 10
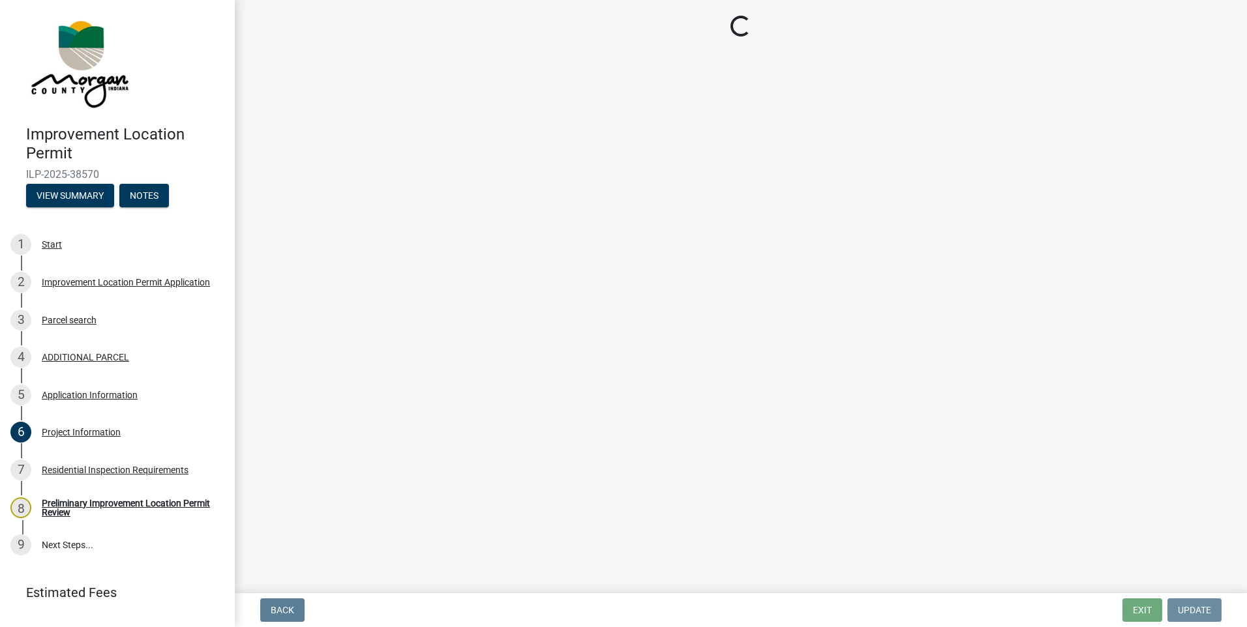
scroll to position [0, 0]
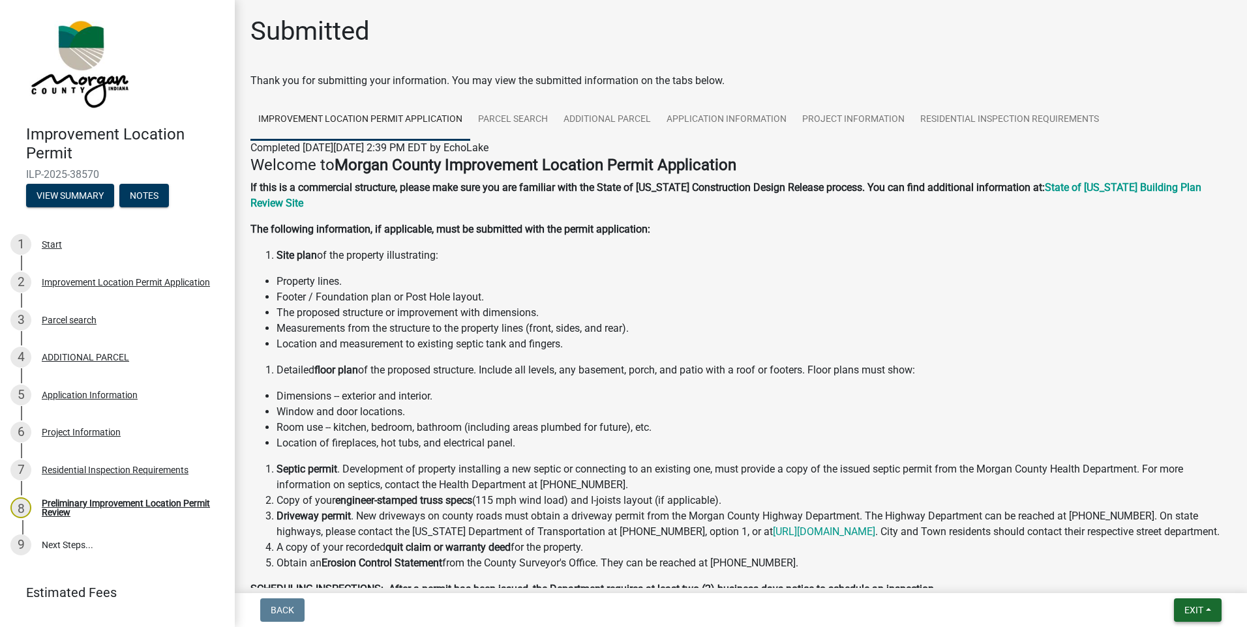
click at [1199, 607] on span "Exit" at bounding box center [1193, 610] width 19 height 10
click at [1180, 586] on button "Save & Exit" at bounding box center [1169, 576] width 104 height 31
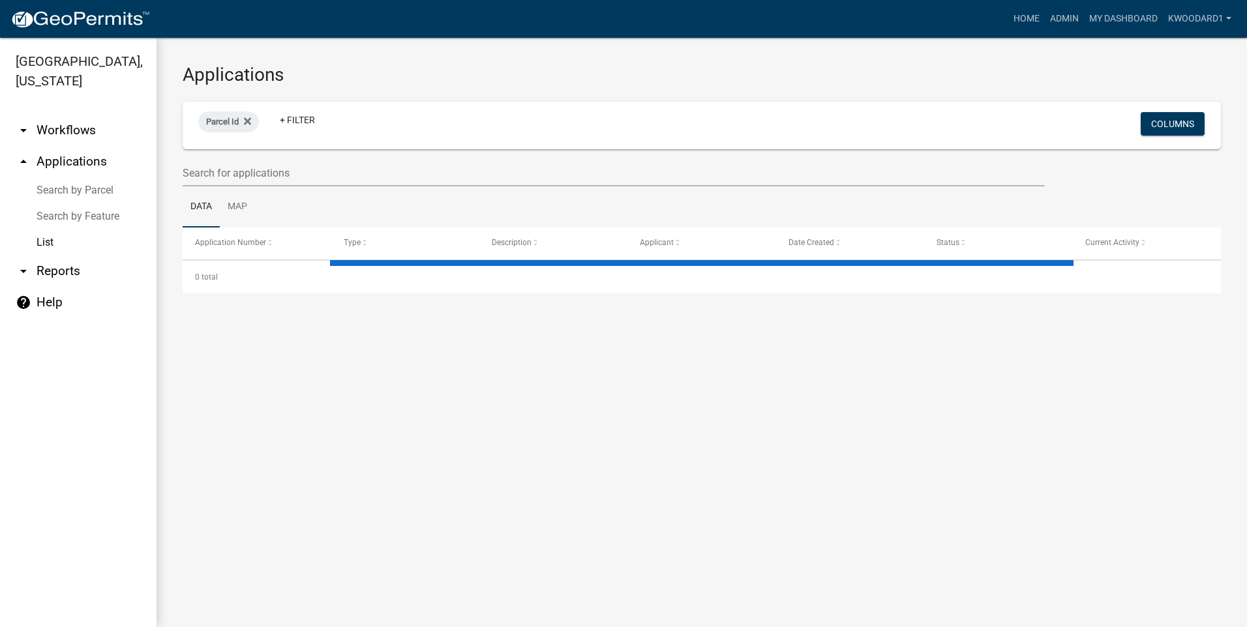
select select "3: 100"
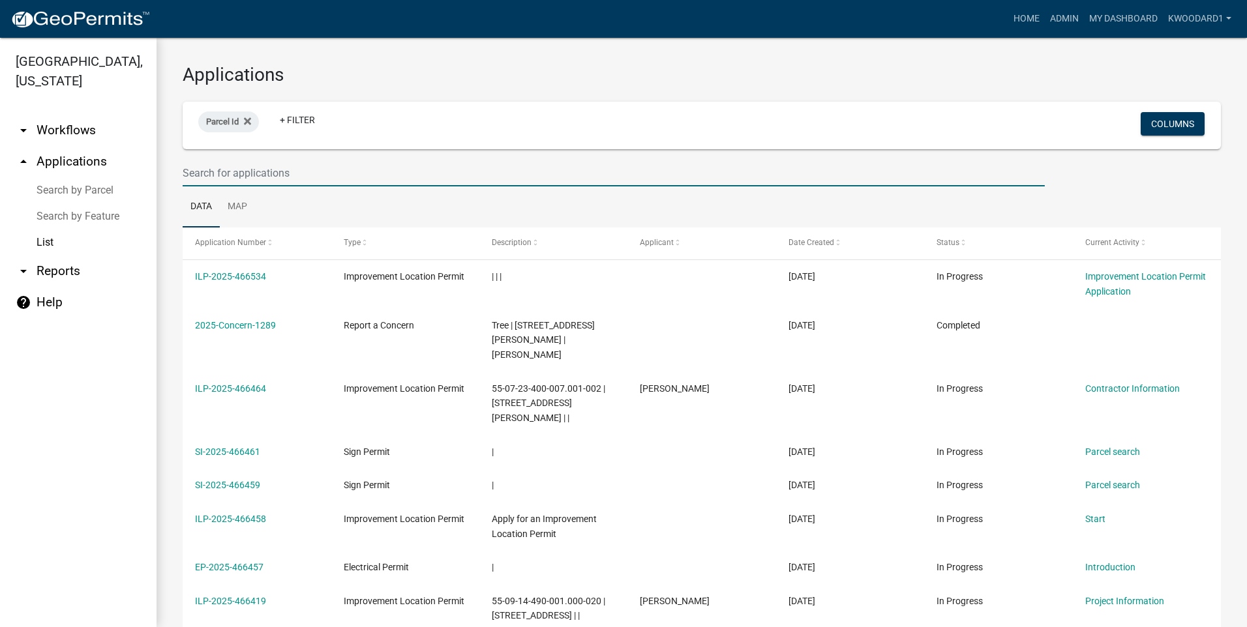
click at [251, 170] on input "text" at bounding box center [614, 173] width 862 height 27
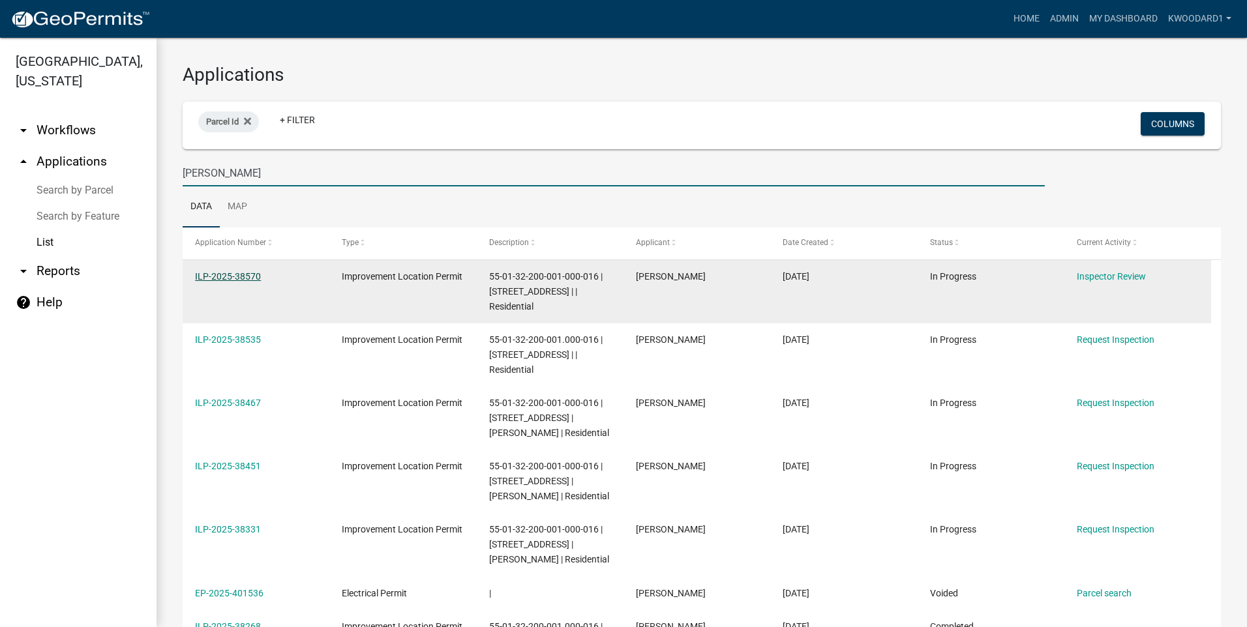
type input "Kingery"
click at [218, 281] on link "ILP-2025-38570" at bounding box center [228, 276] width 66 height 10
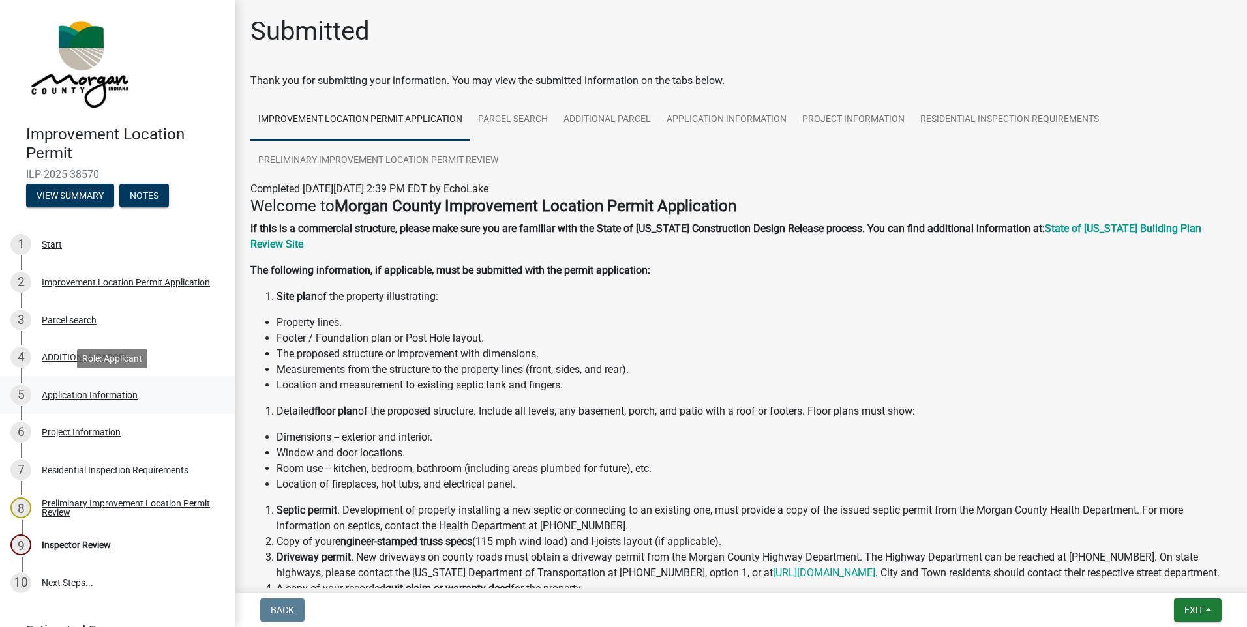
click at [68, 394] on div "Application Information" at bounding box center [90, 395] width 96 height 9
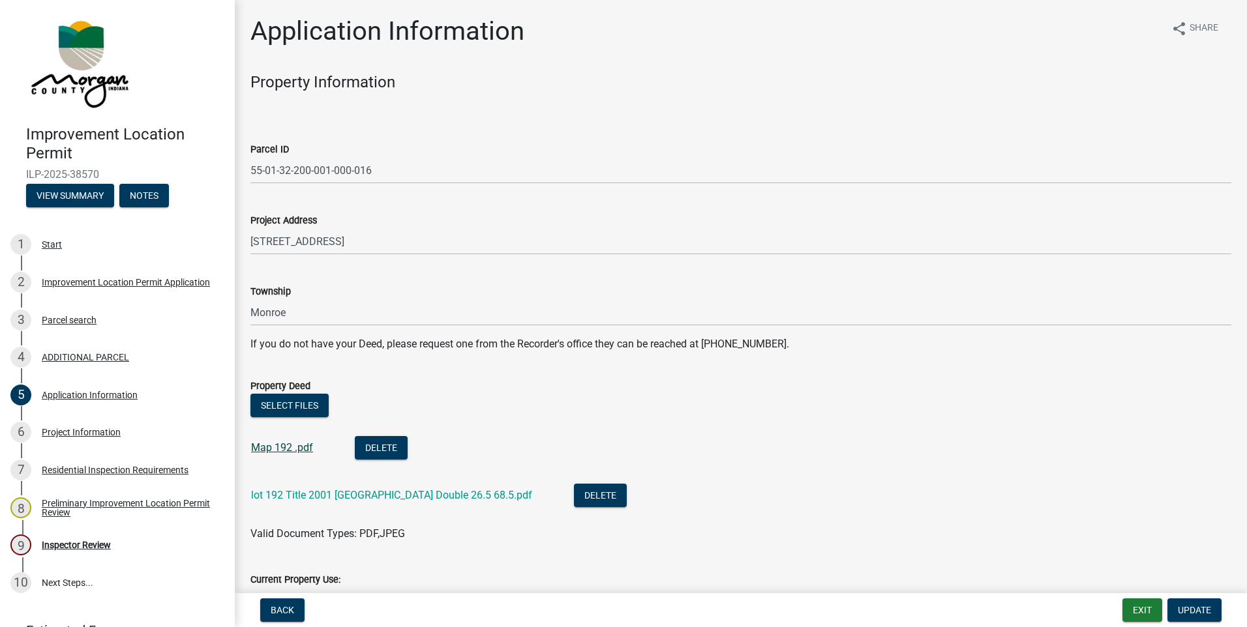
click at [284, 447] on link "Map 192 .pdf" at bounding box center [282, 448] width 62 height 12
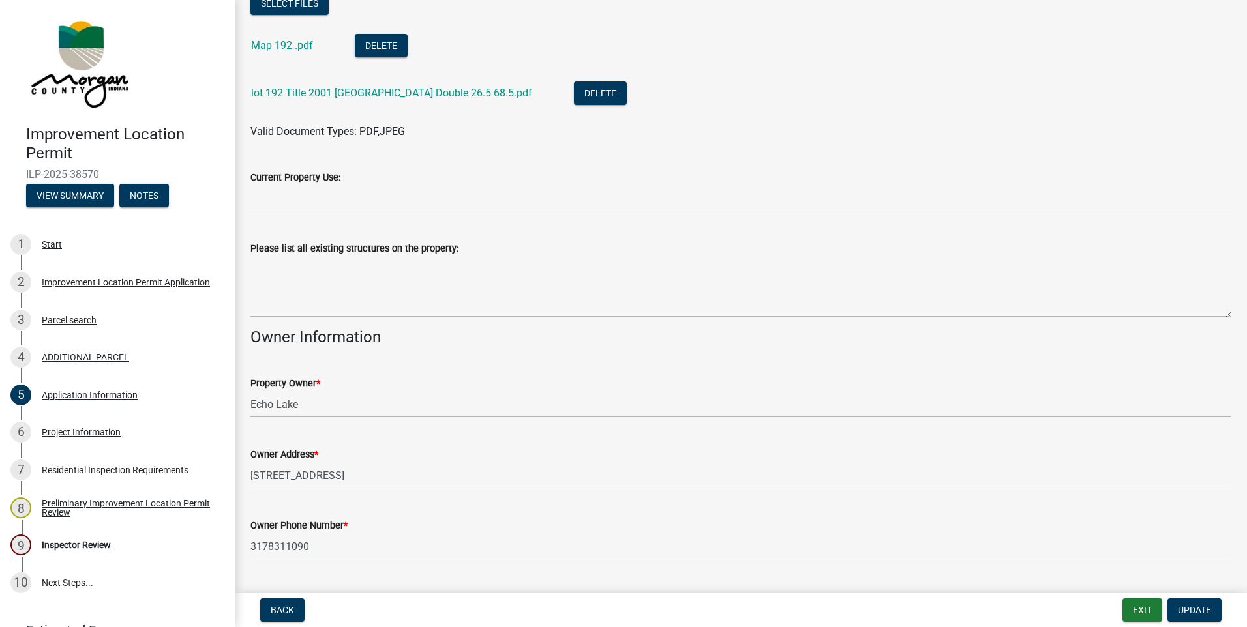
scroll to position [581, 0]
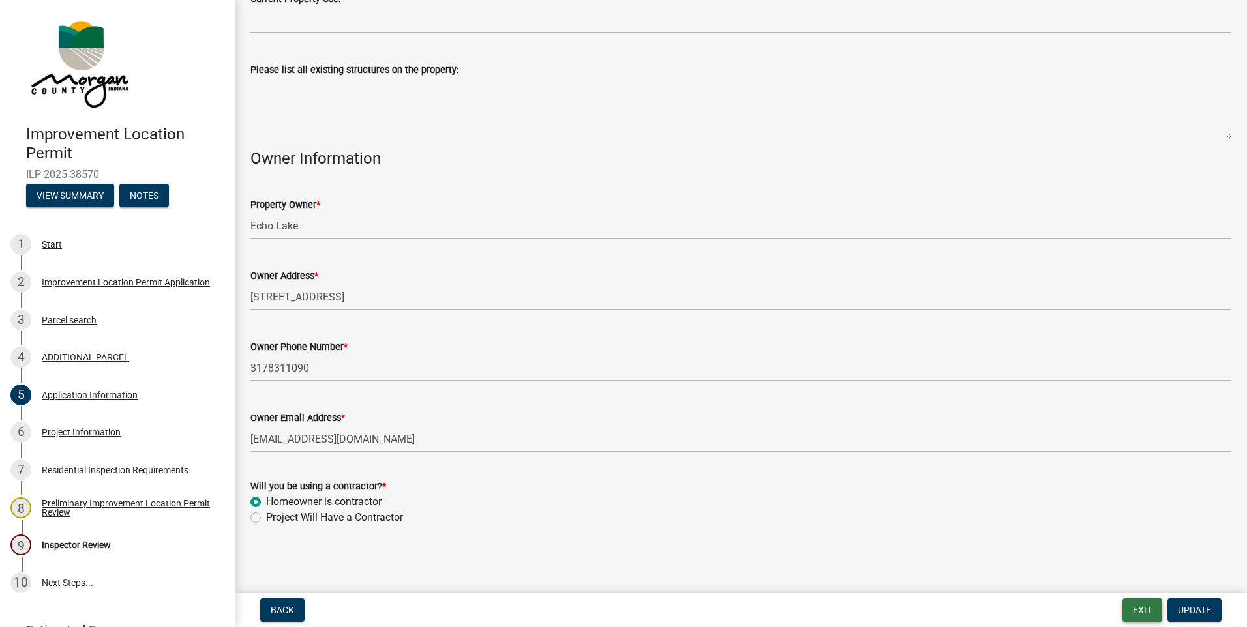
click at [1144, 614] on button "Exit" at bounding box center [1142, 610] width 40 height 23
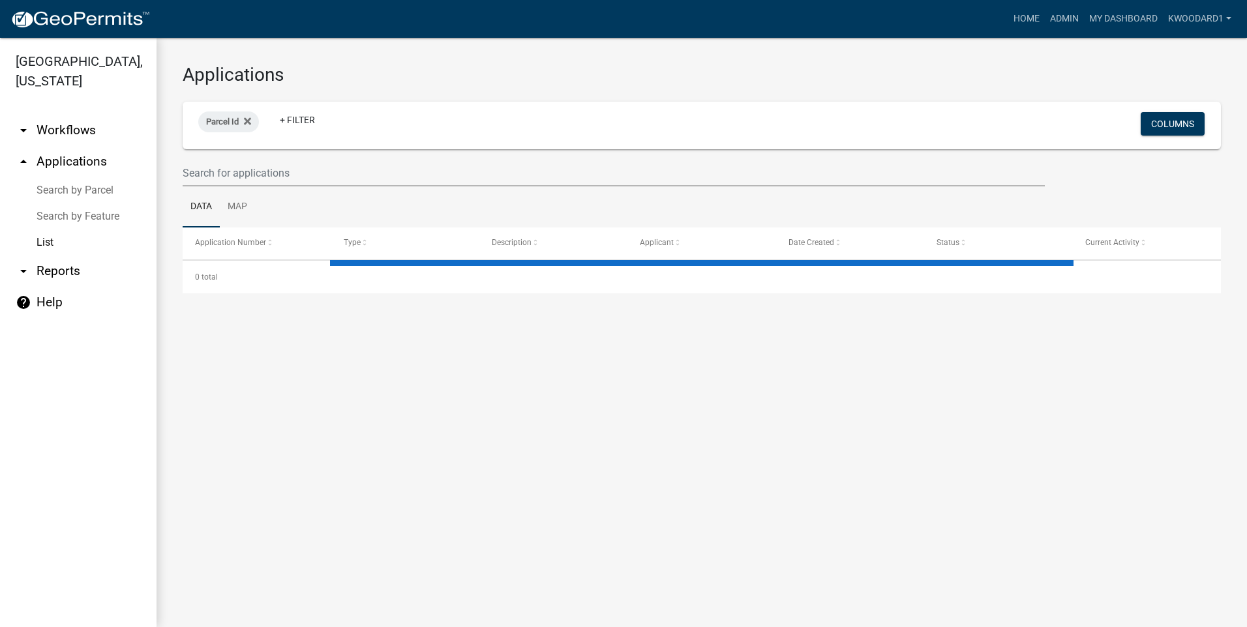
select select "3: 100"
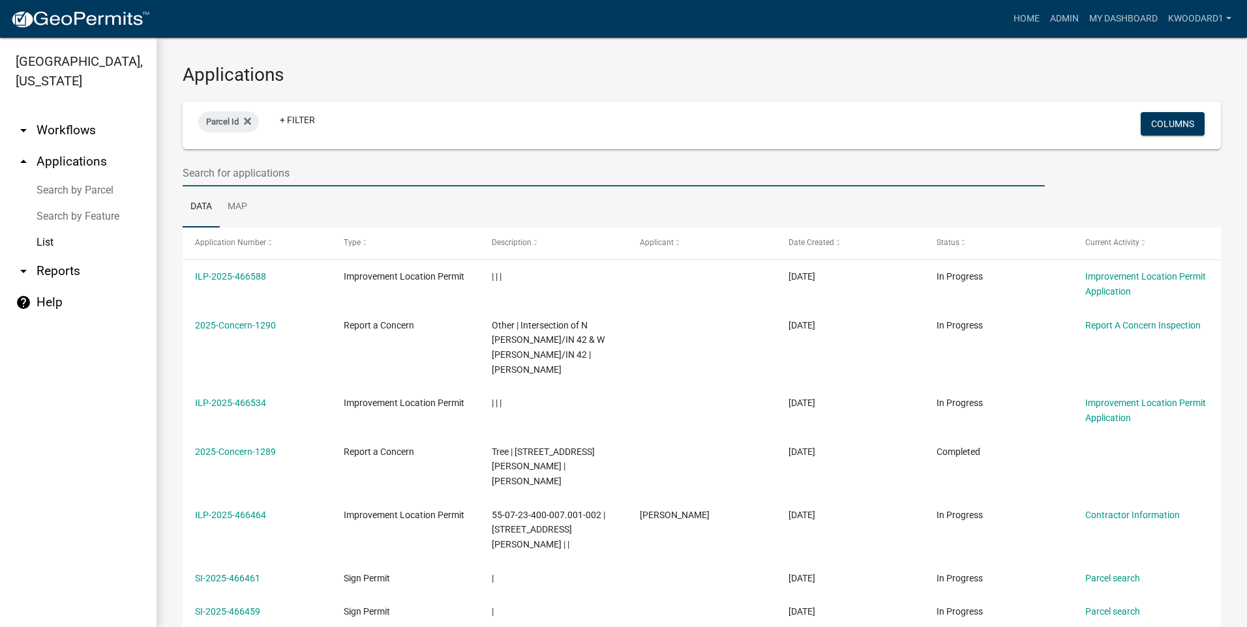
click at [224, 174] on input "text" at bounding box center [614, 173] width 862 height 27
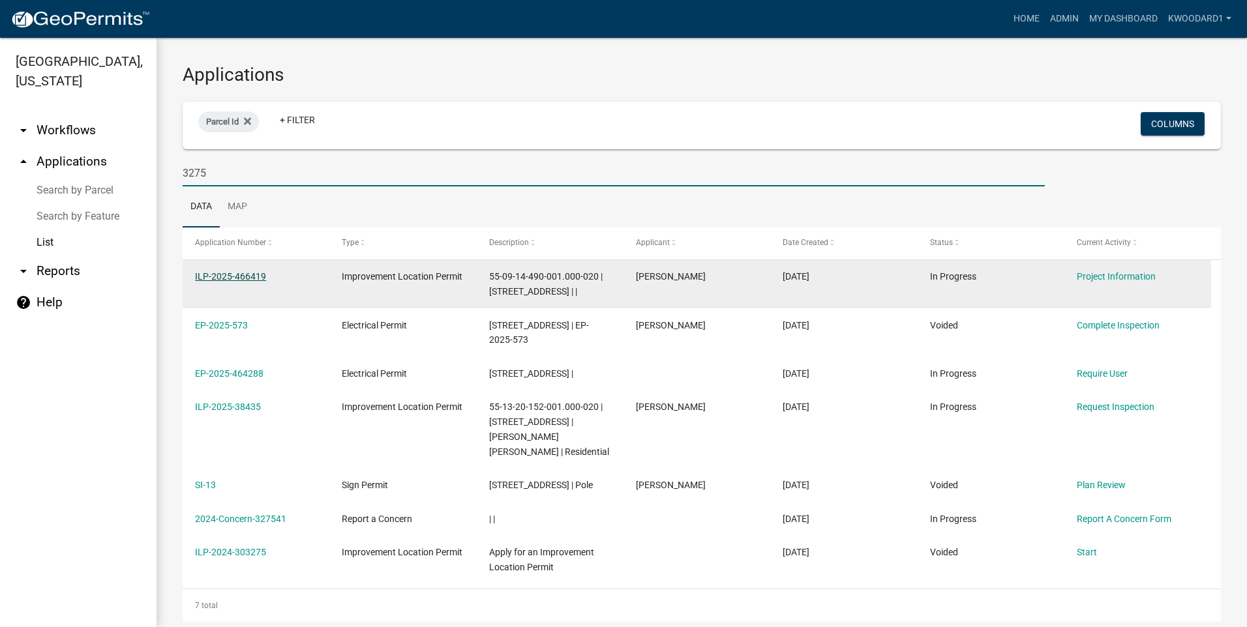
type input "3275"
click at [209, 278] on link "ILP-2025-466419" at bounding box center [230, 276] width 71 height 10
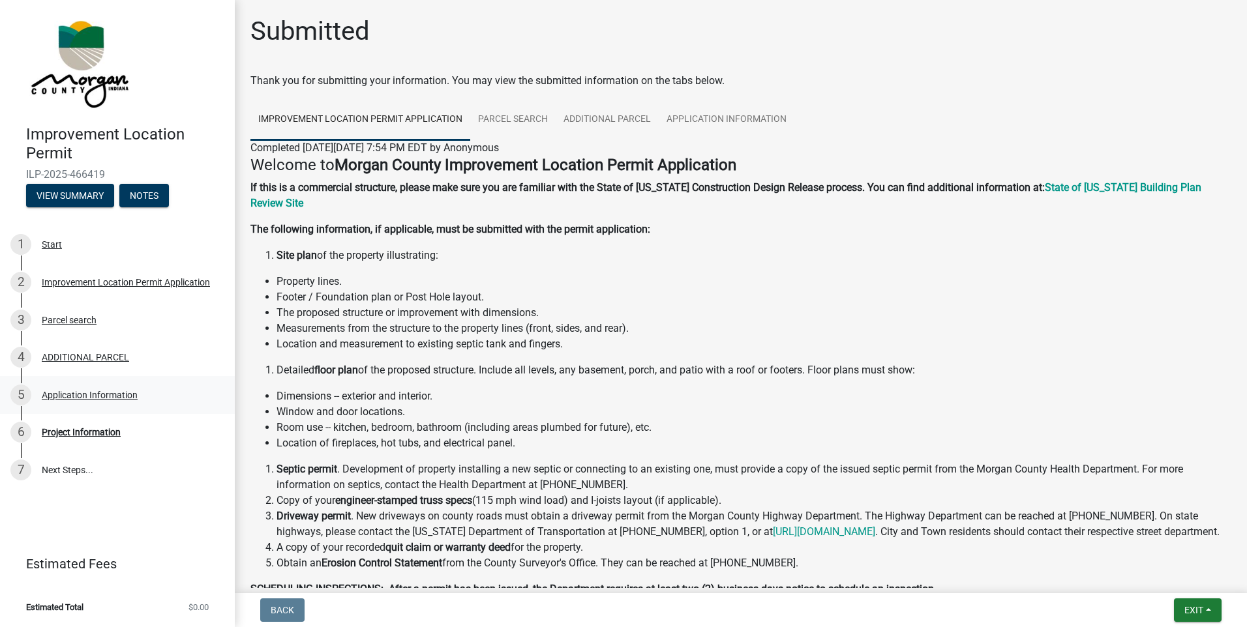
click at [74, 395] on div "Application Information" at bounding box center [90, 395] width 96 height 9
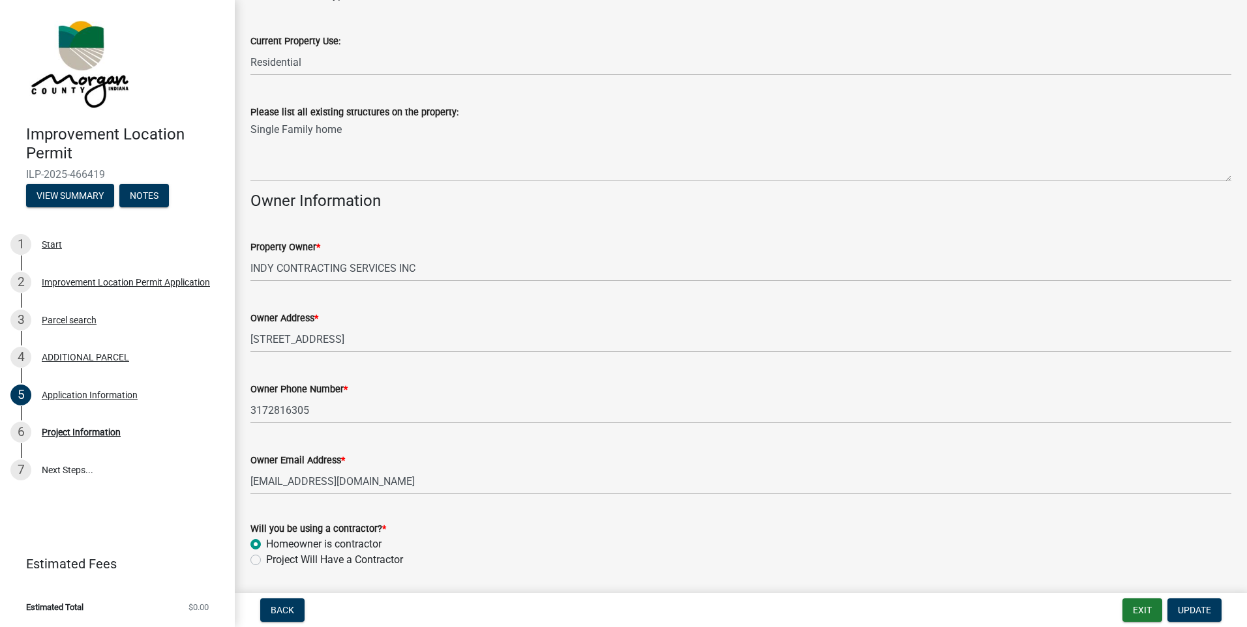
scroll to position [629, 0]
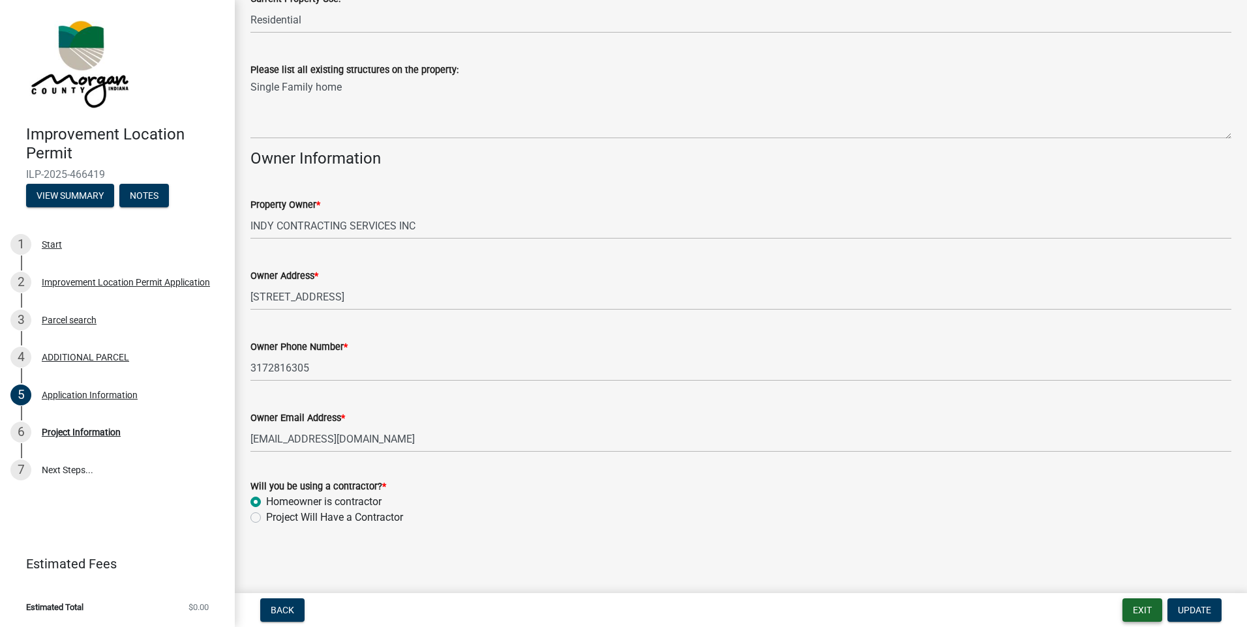
click at [1142, 607] on button "Exit" at bounding box center [1142, 610] width 40 height 23
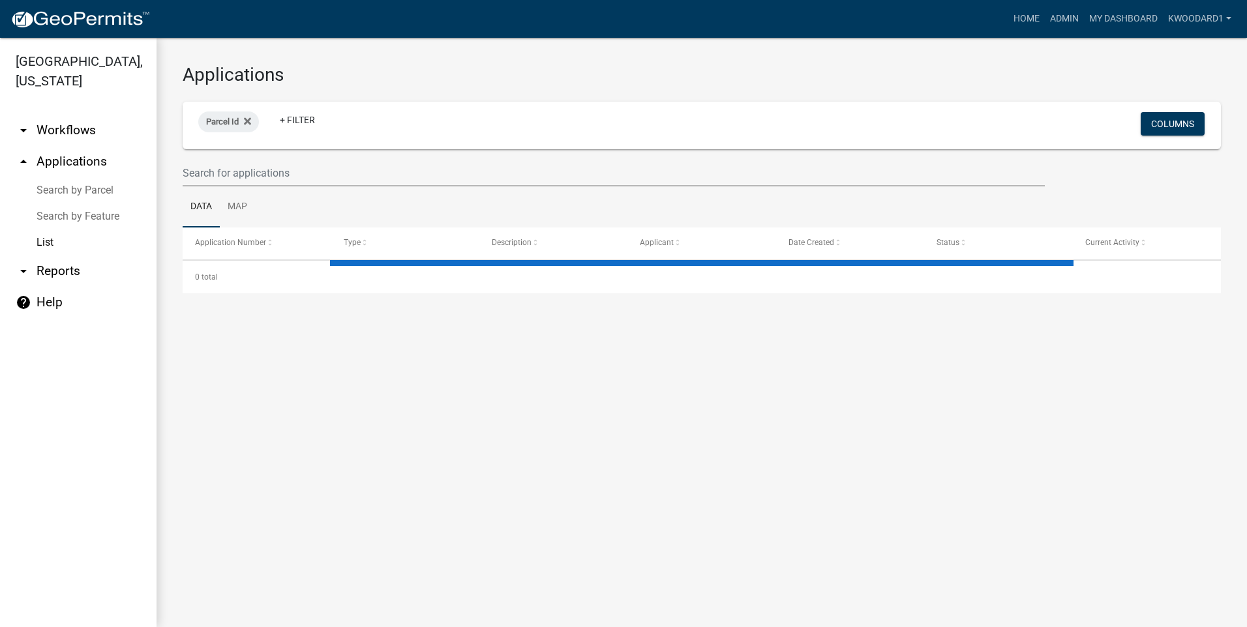
select select "3: 100"
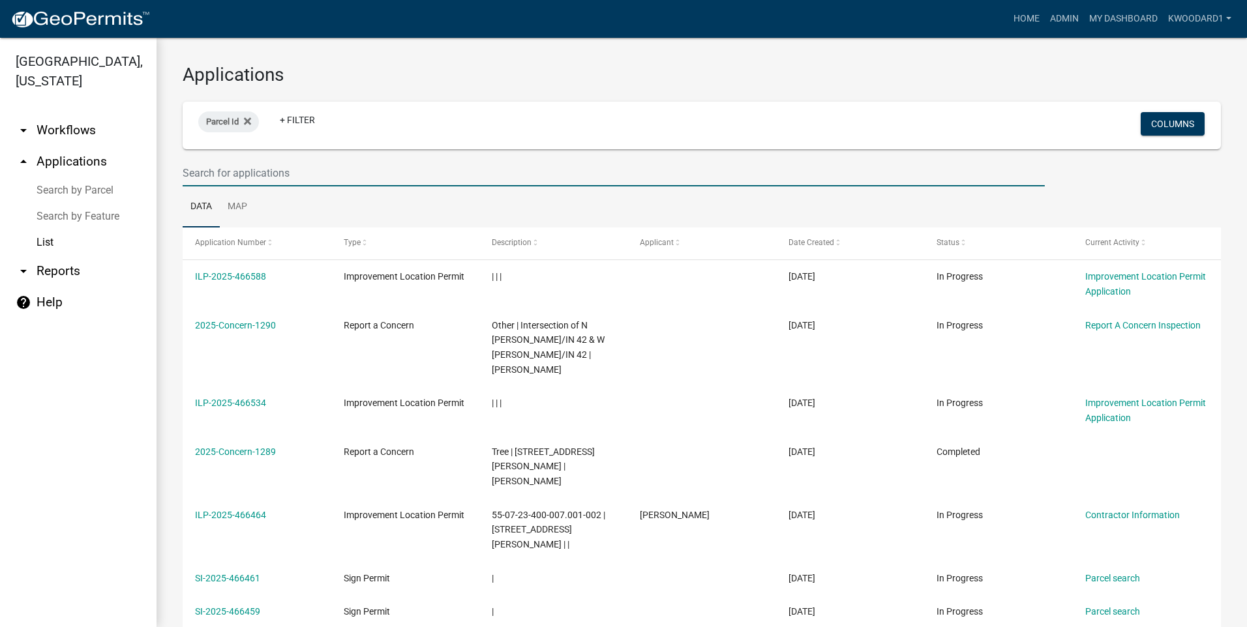
click at [218, 176] on input "text" at bounding box center [614, 173] width 862 height 27
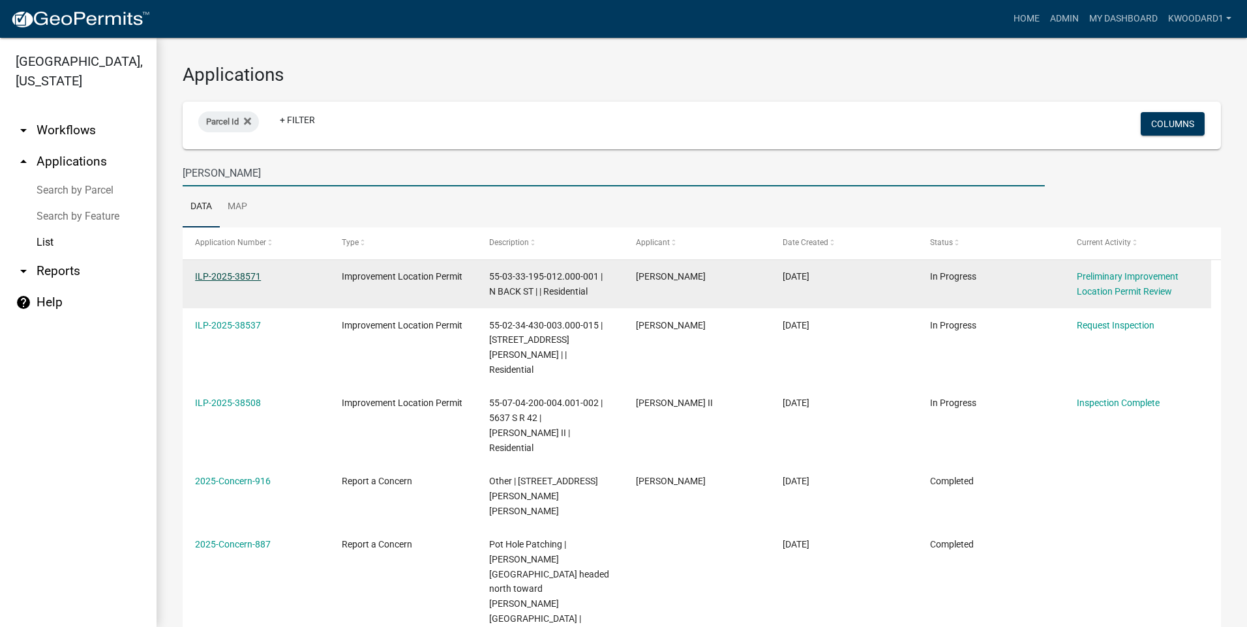
type input "hadley"
click at [214, 276] on link "ILP-2025-38571" at bounding box center [228, 276] width 66 height 10
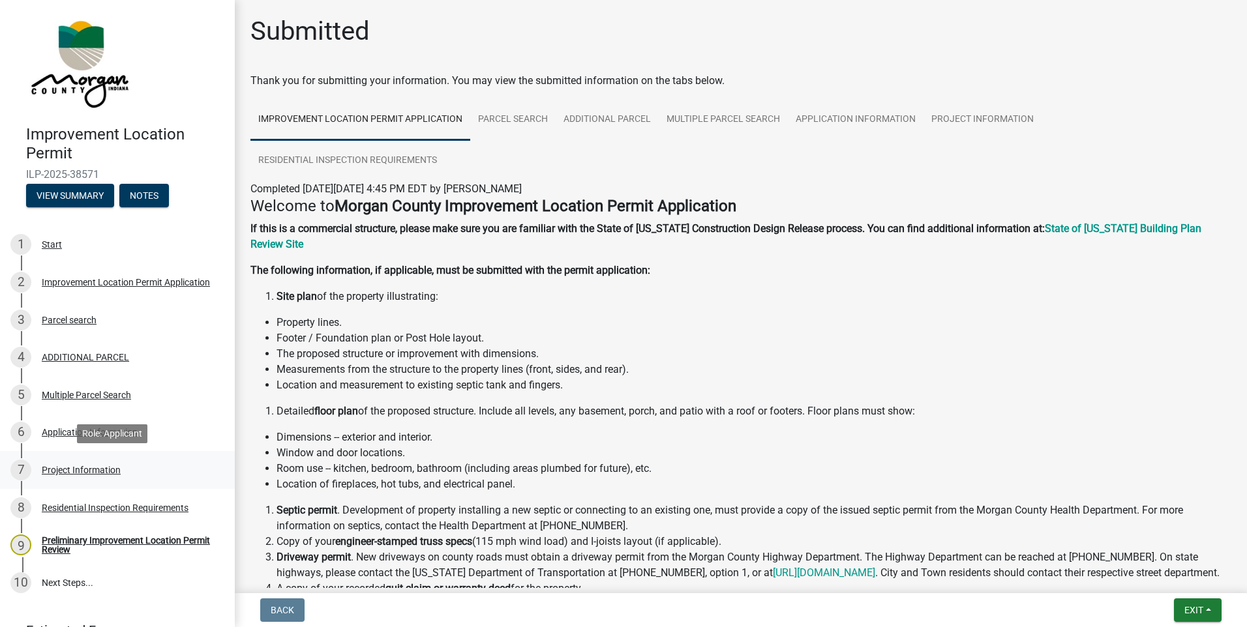
click at [82, 472] on div "Project Information" at bounding box center [81, 470] width 79 height 9
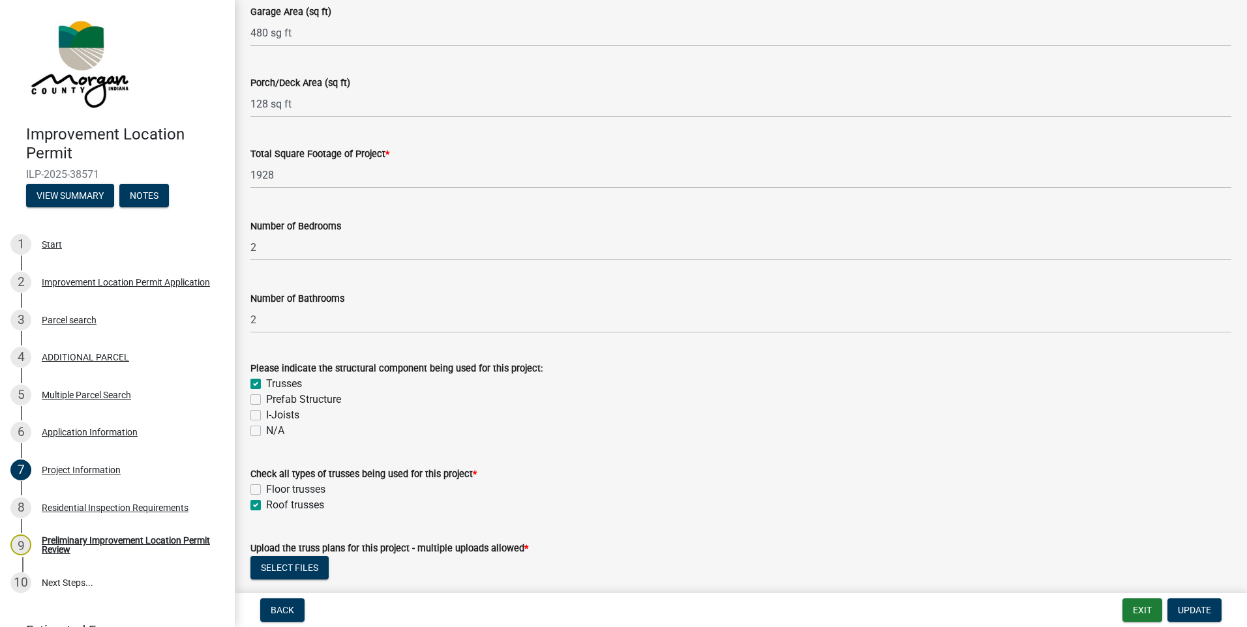
scroll to position [1109, 0]
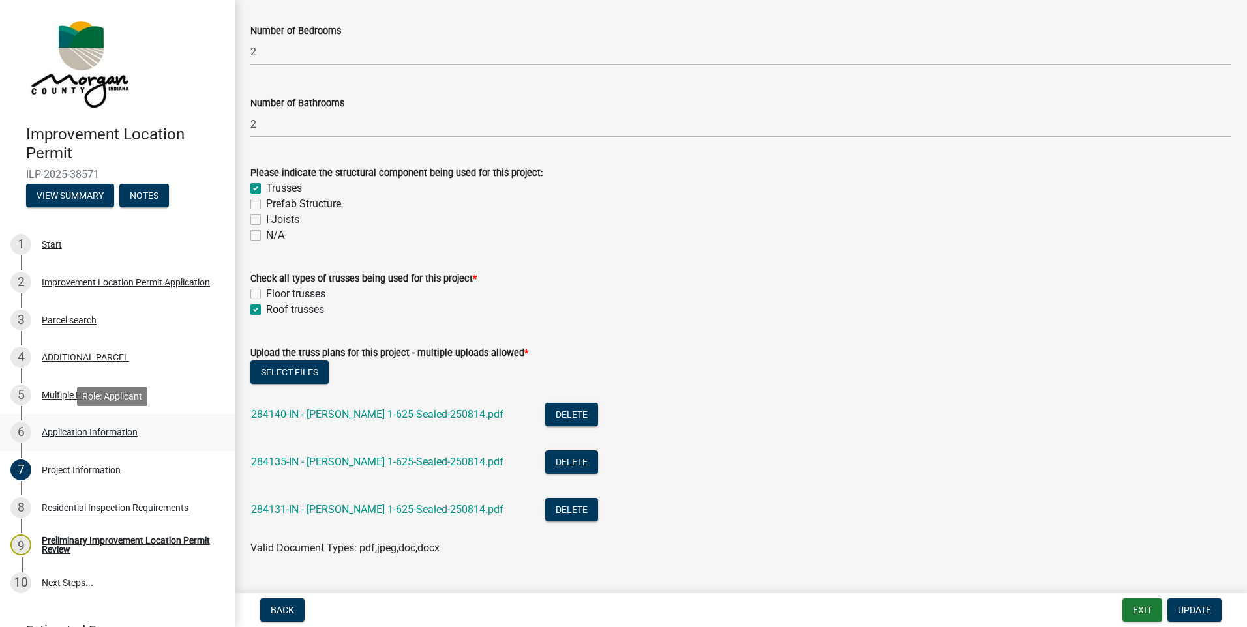
click at [112, 434] on div "Application Information" at bounding box center [90, 432] width 96 height 9
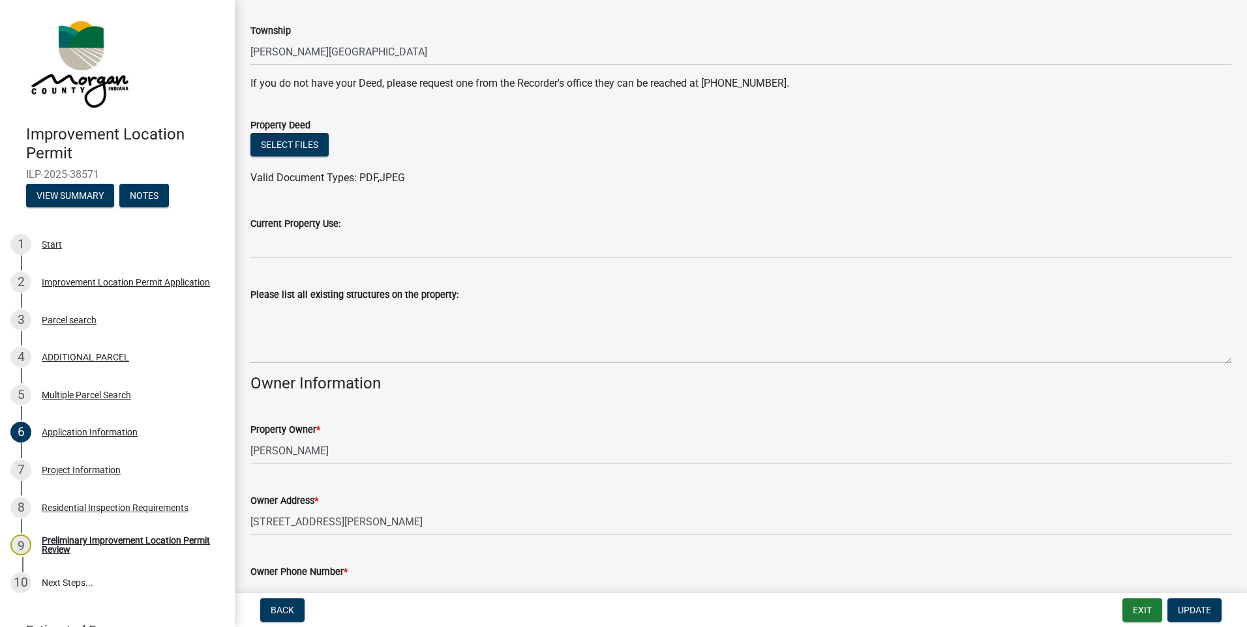
scroll to position [486, 0]
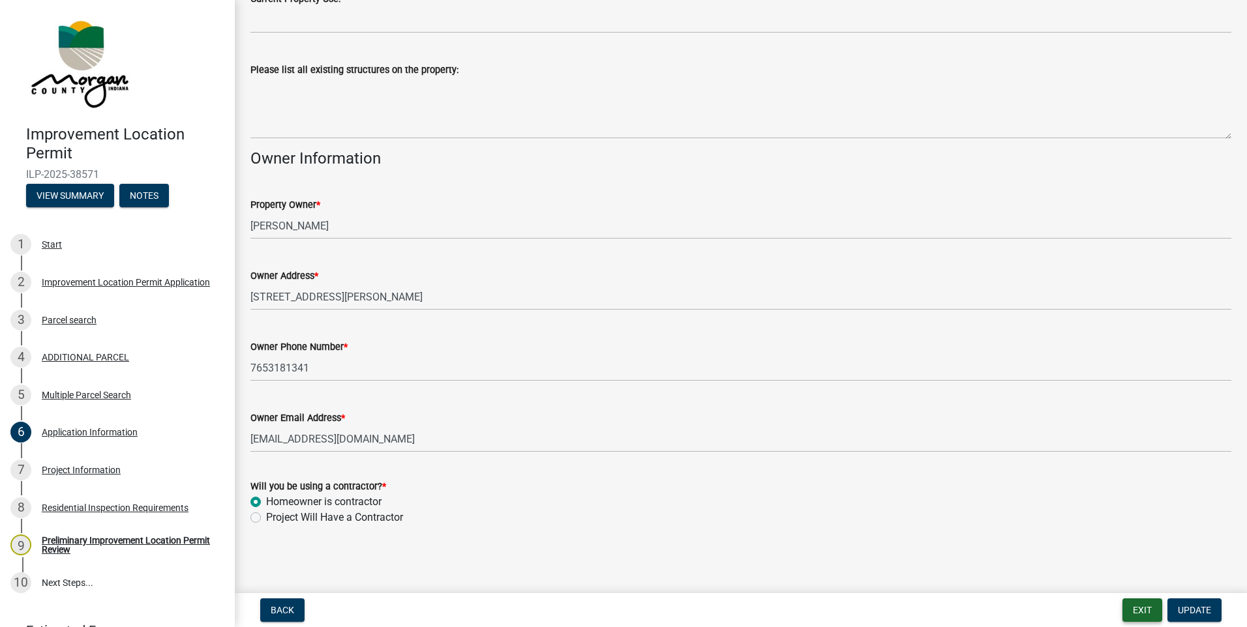
click at [1139, 601] on button "Exit" at bounding box center [1142, 610] width 40 height 23
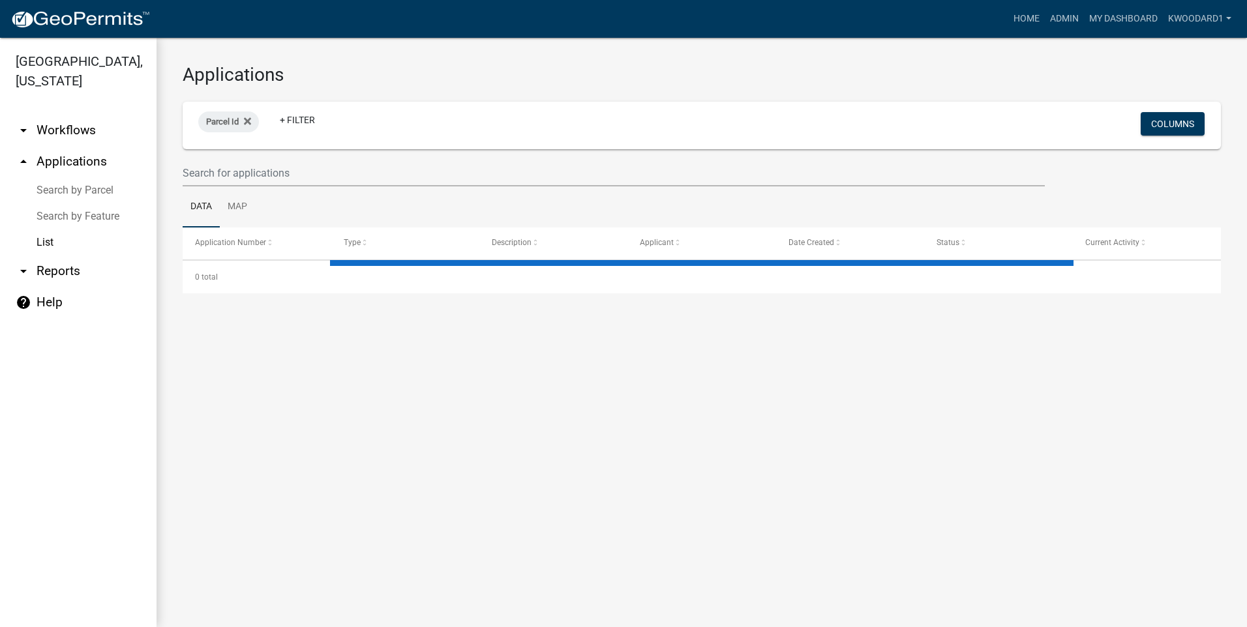
select select "3: 100"
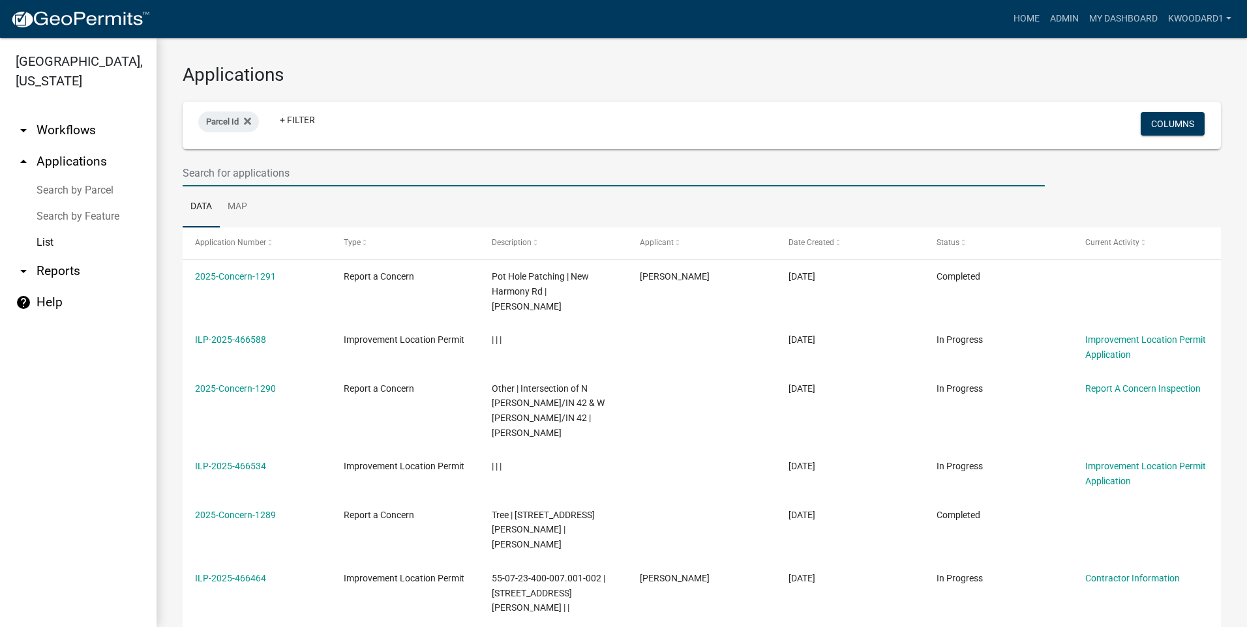
click at [235, 174] on input "text" at bounding box center [614, 173] width 862 height 27
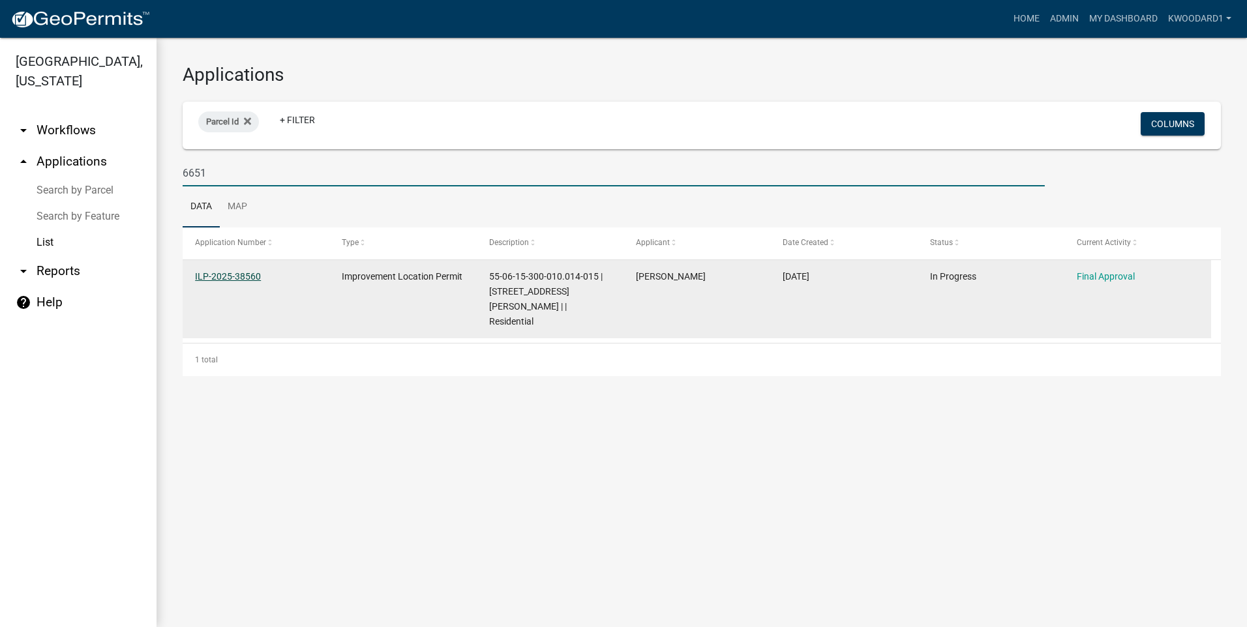
type input "6651"
click at [242, 278] on link "ILP-2025-38560" at bounding box center [228, 276] width 66 height 10
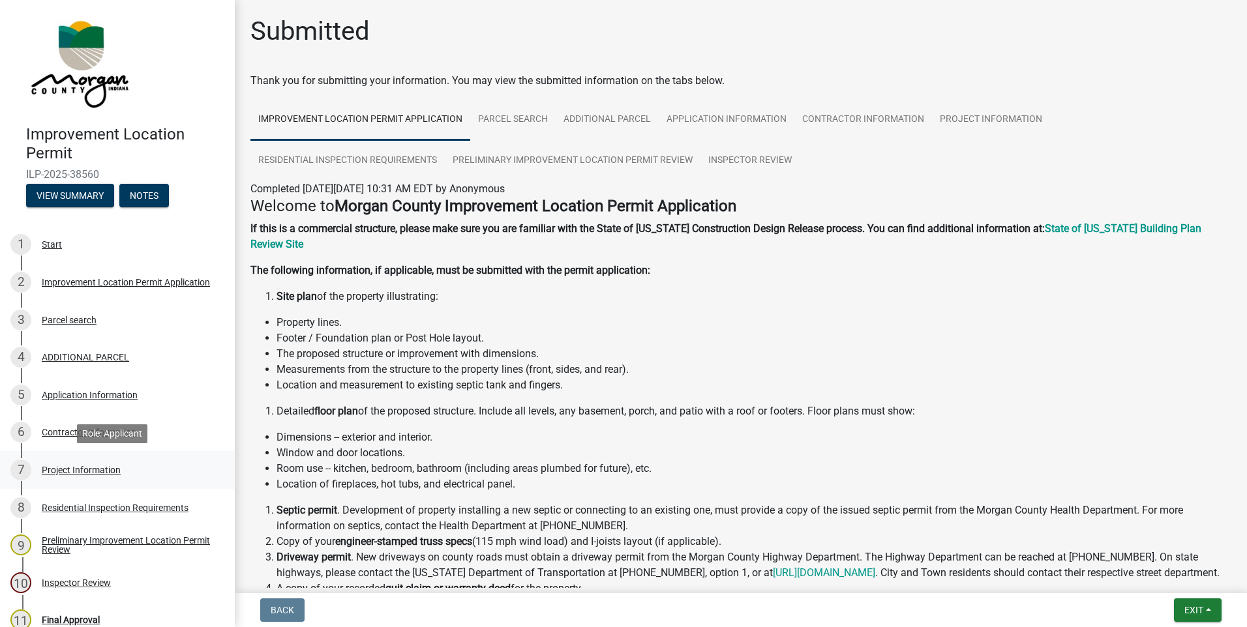
click at [72, 470] on div "Project Information" at bounding box center [81, 470] width 79 height 9
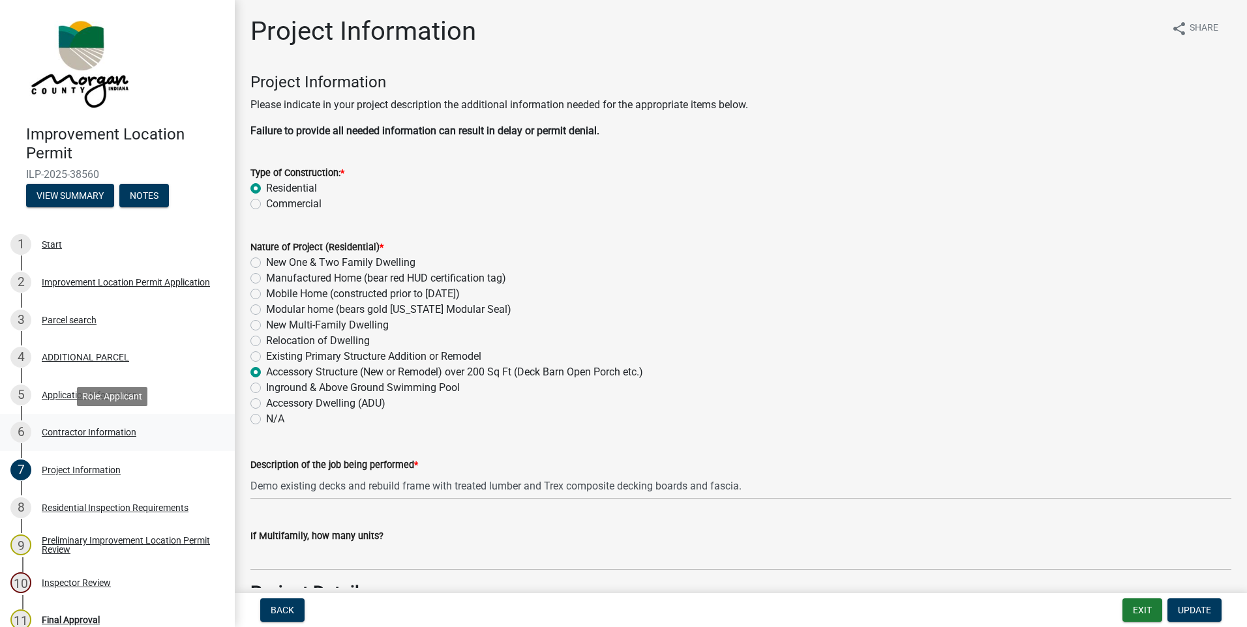
click at [95, 431] on div "Contractor Information" at bounding box center [89, 432] width 95 height 9
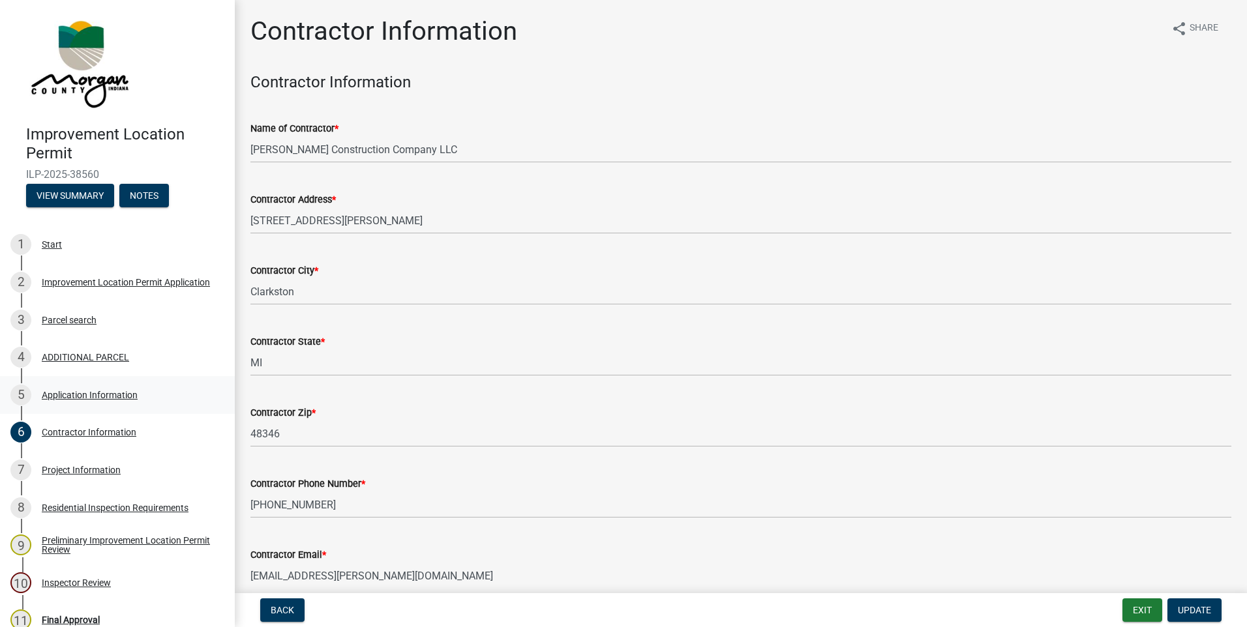
click at [78, 399] on div "Application Information" at bounding box center [90, 395] width 96 height 9
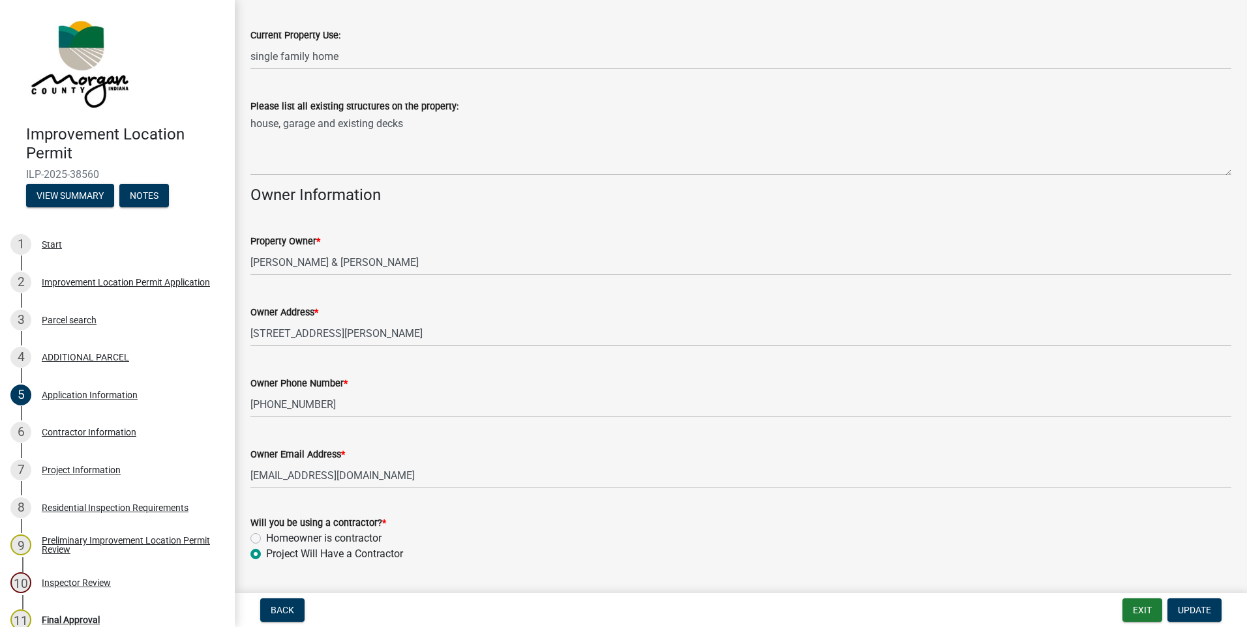
scroll to position [581, 0]
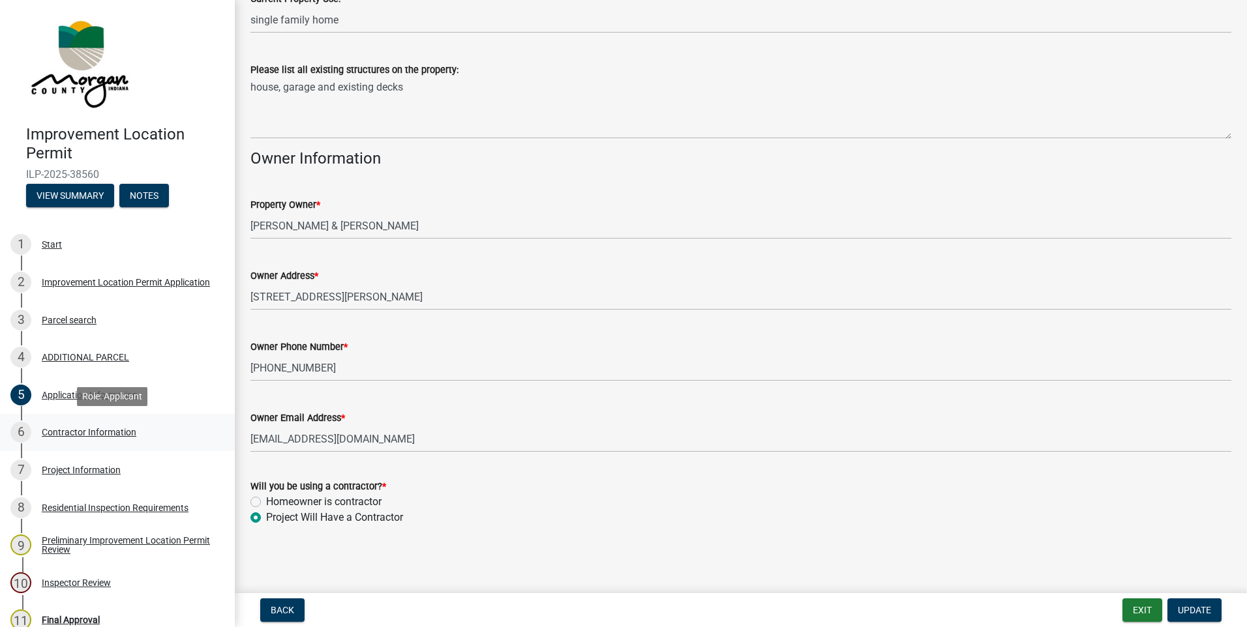
click at [100, 429] on div "Contractor Information" at bounding box center [89, 432] width 95 height 9
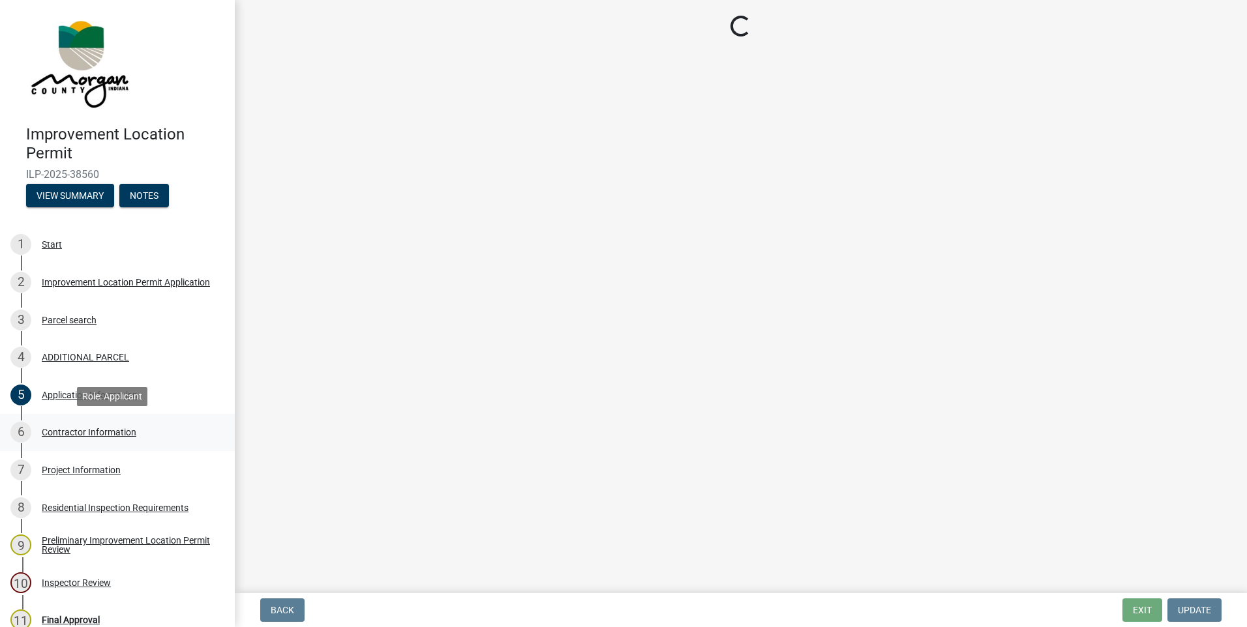
scroll to position [0, 0]
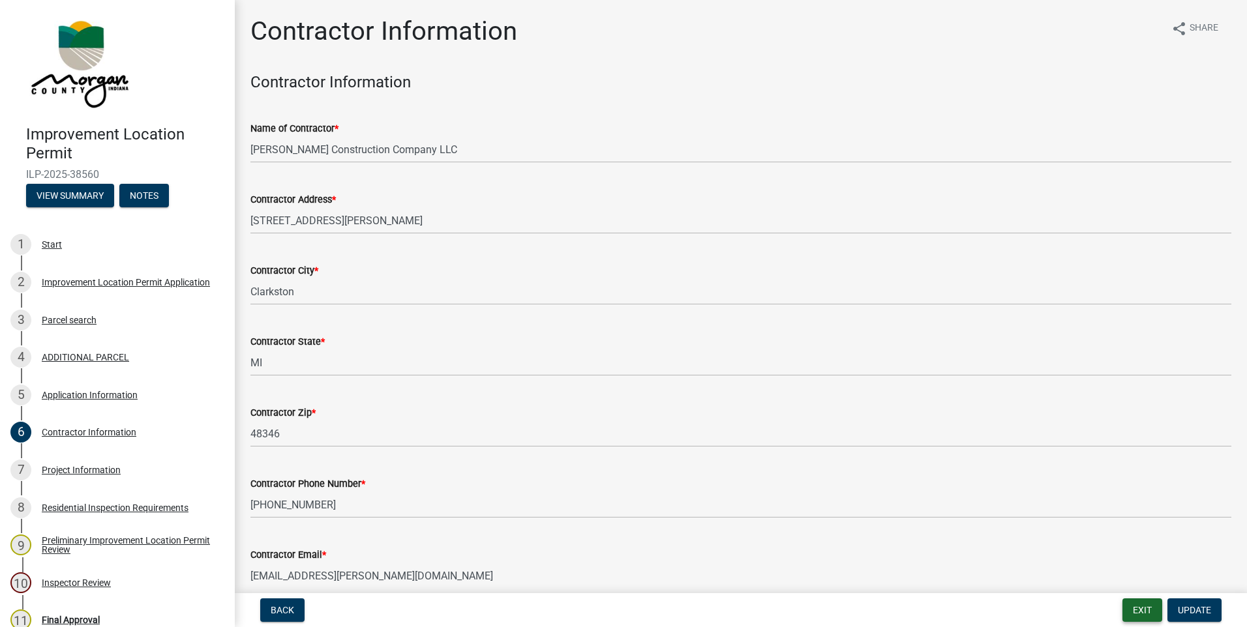
click at [1143, 606] on button "Exit" at bounding box center [1142, 610] width 40 height 23
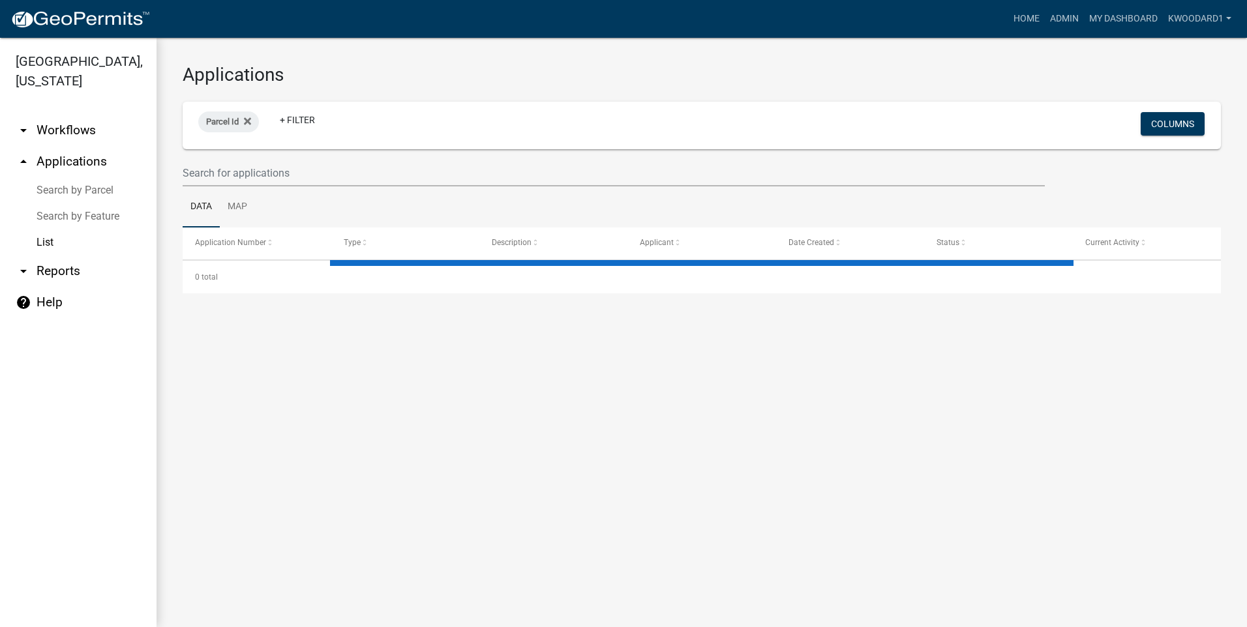
select select "3: 100"
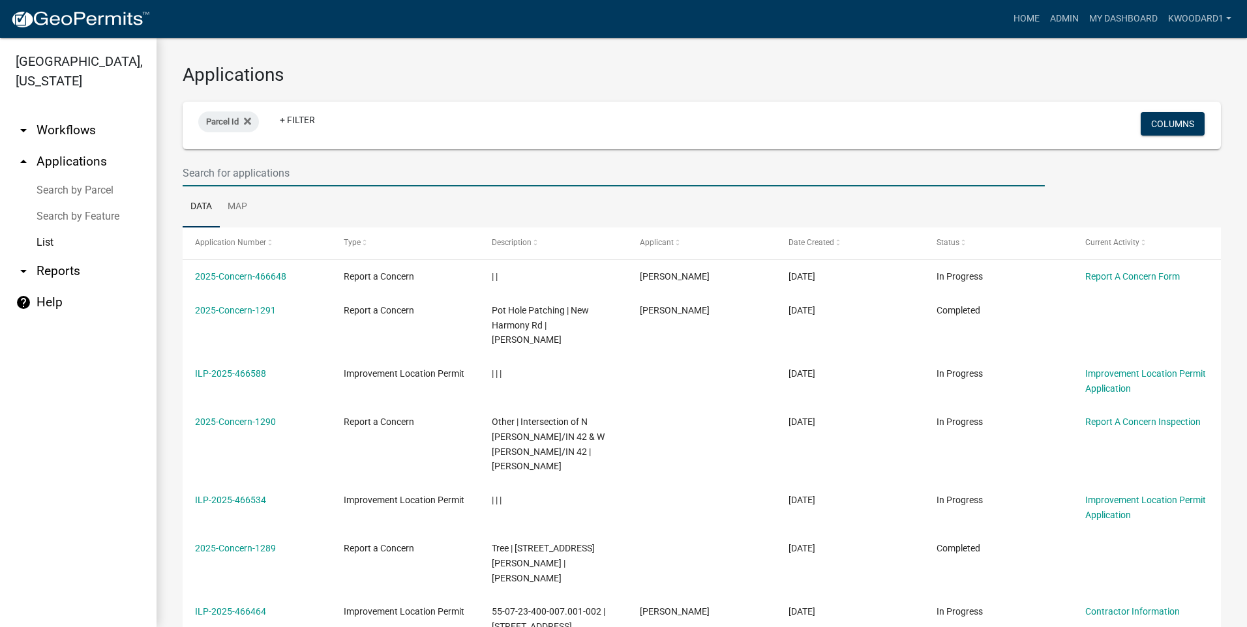
click at [265, 177] on input "text" at bounding box center [614, 173] width 862 height 27
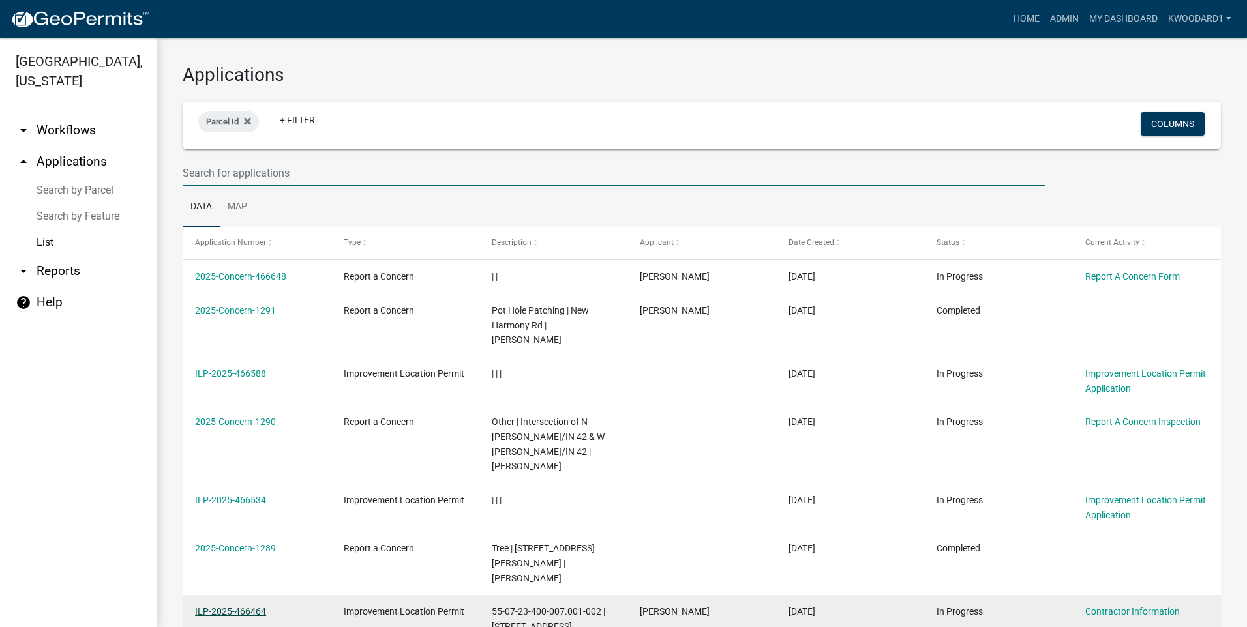
click at [243, 607] on link "ILP-2025-466464" at bounding box center [230, 612] width 71 height 10
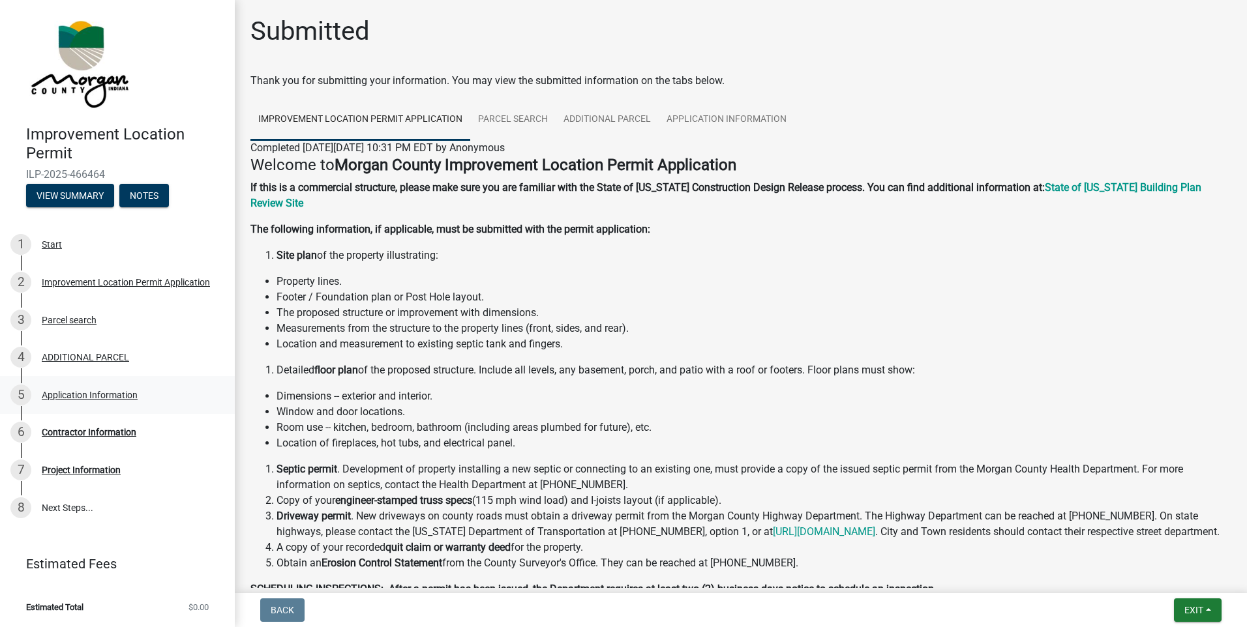
click at [68, 387] on div "5 Application Information" at bounding box center [111, 395] width 203 height 21
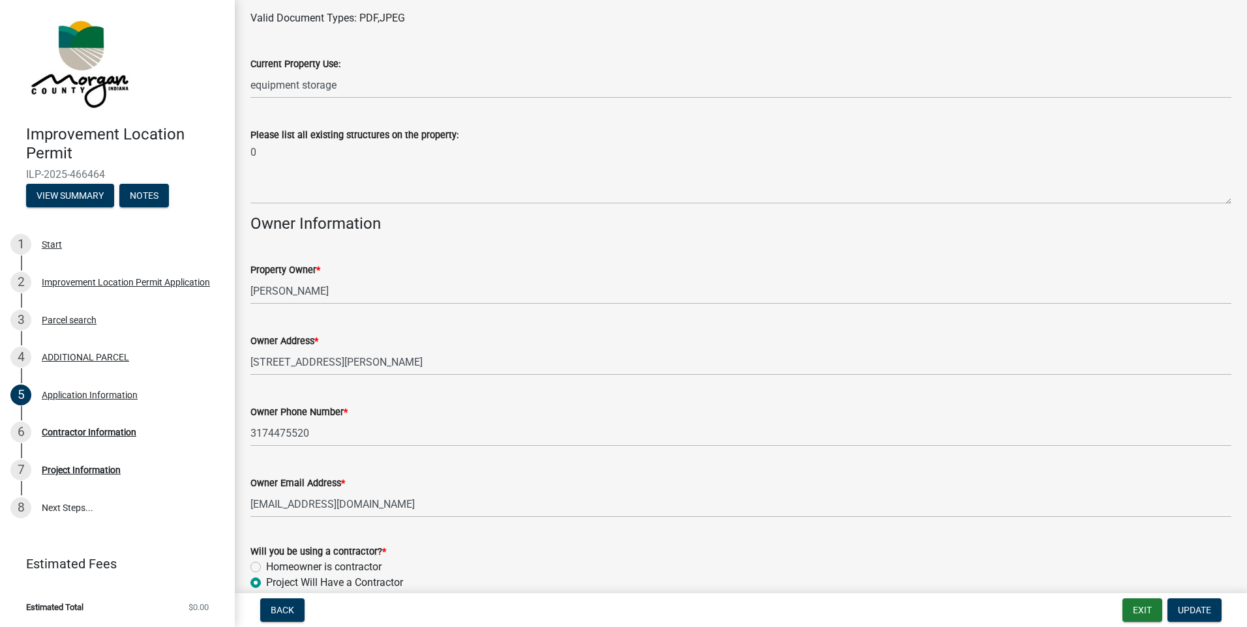
scroll to position [534, 0]
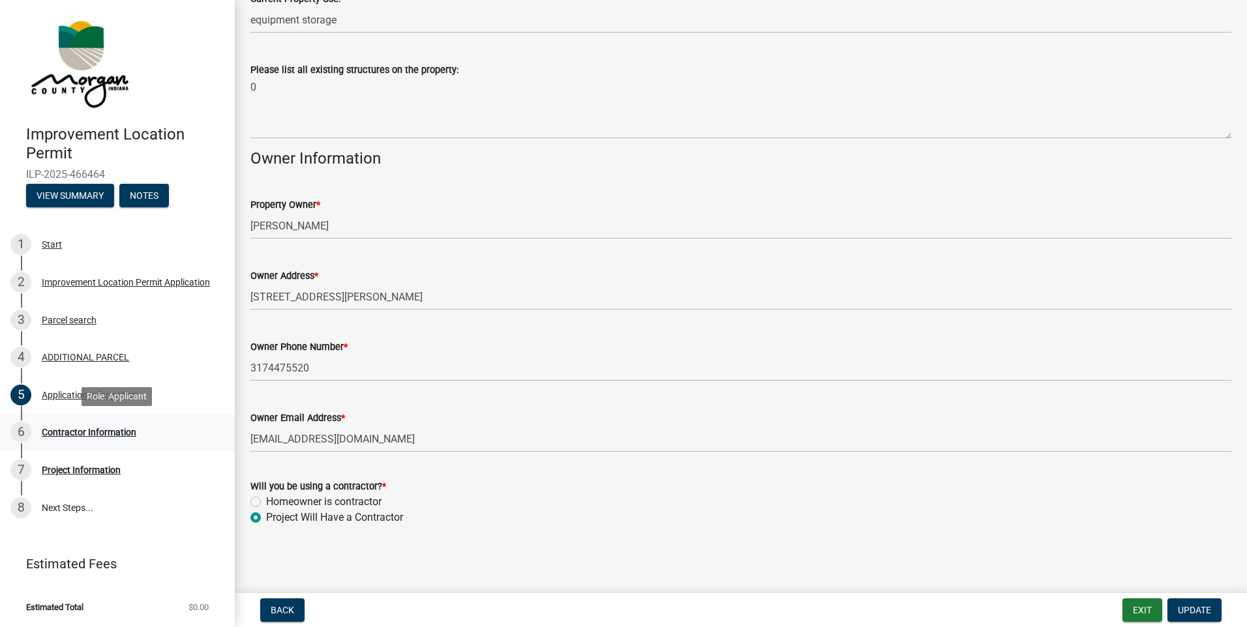
click at [107, 434] on div "Contractor Information" at bounding box center [89, 432] width 95 height 9
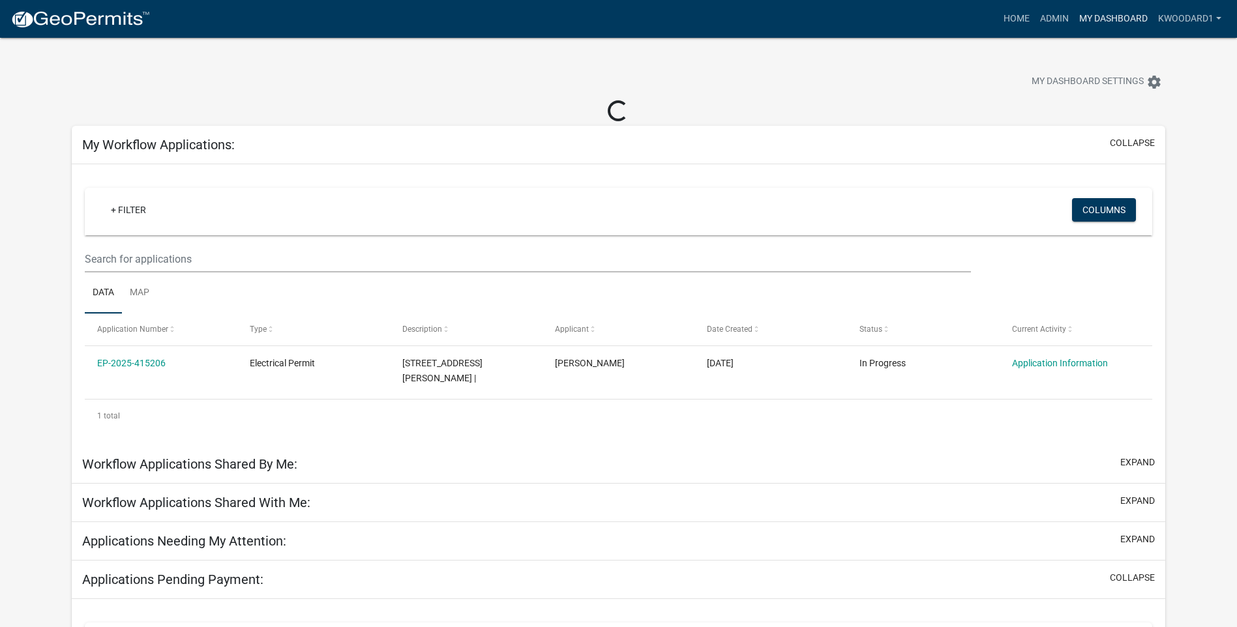
click at [1108, 21] on link "My Dashboard" at bounding box center [1113, 19] width 79 height 25
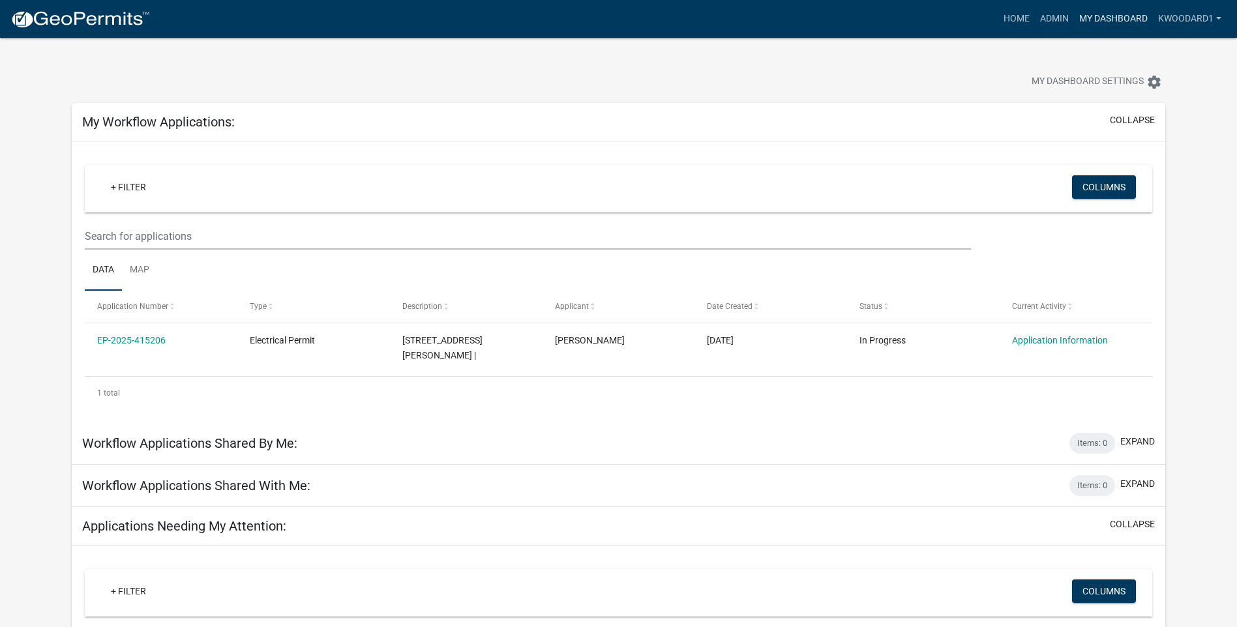
click at [1089, 20] on link "My Dashboard" at bounding box center [1113, 19] width 79 height 25
click at [1056, 17] on link "Admin" at bounding box center [1054, 19] width 39 height 25
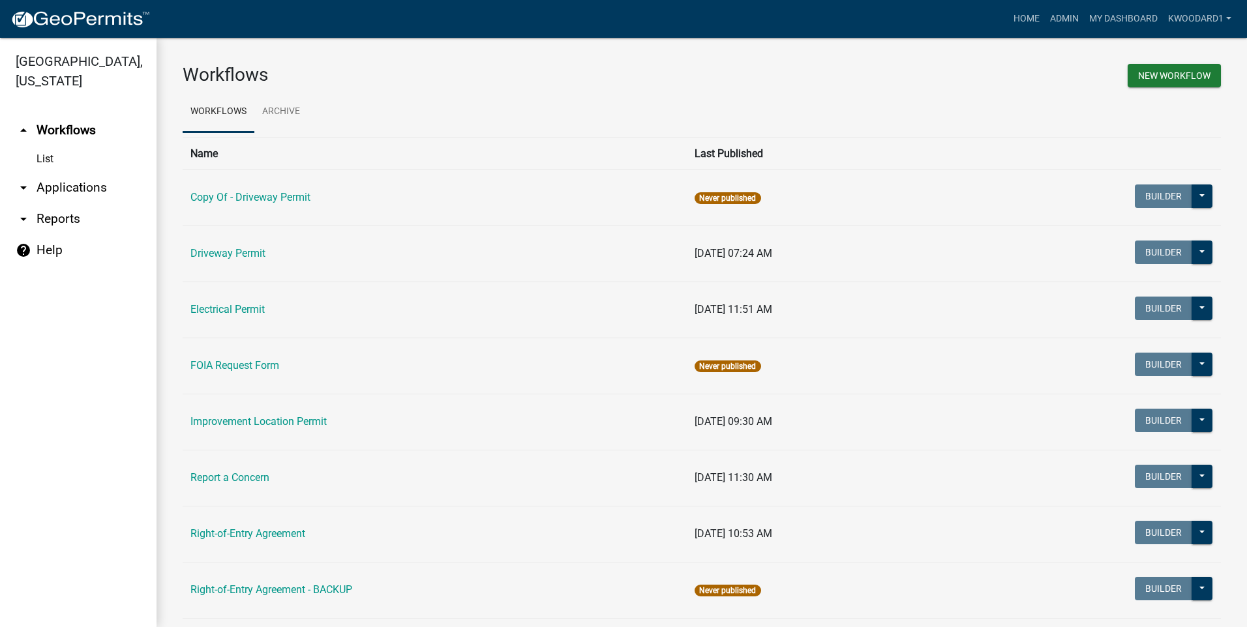
click at [46, 181] on link "arrow_drop_down Applications" at bounding box center [78, 187] width 157 height 31
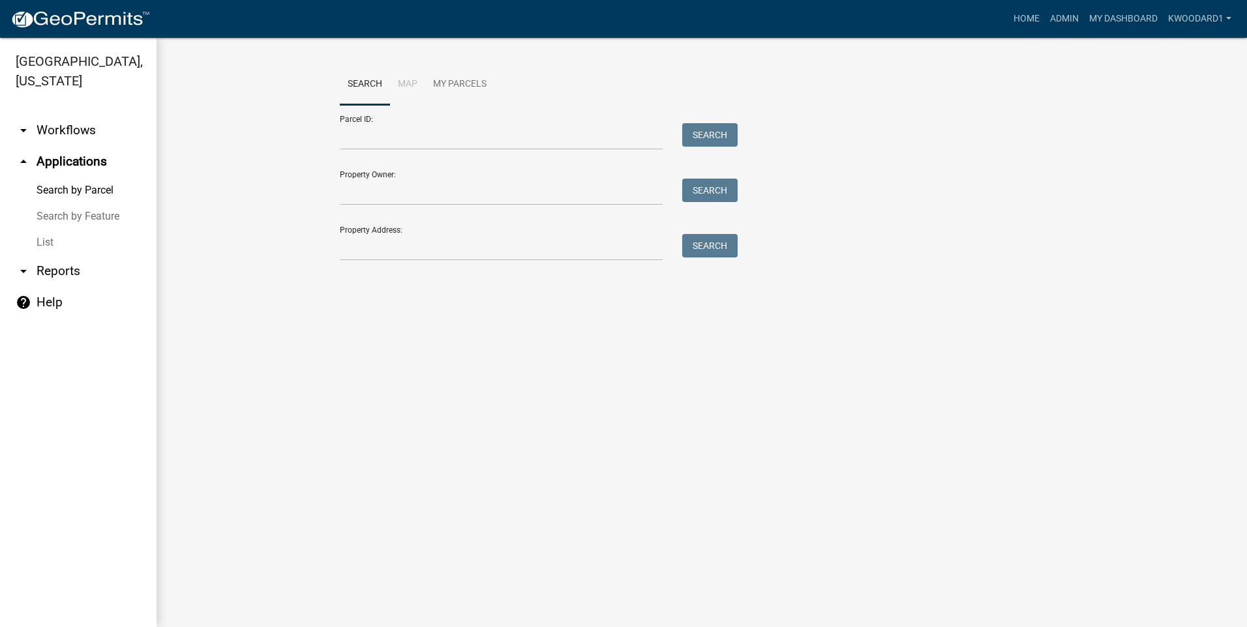
click at [43, 240] on link "List" at bounding box center [78, 243] width 157 height 26
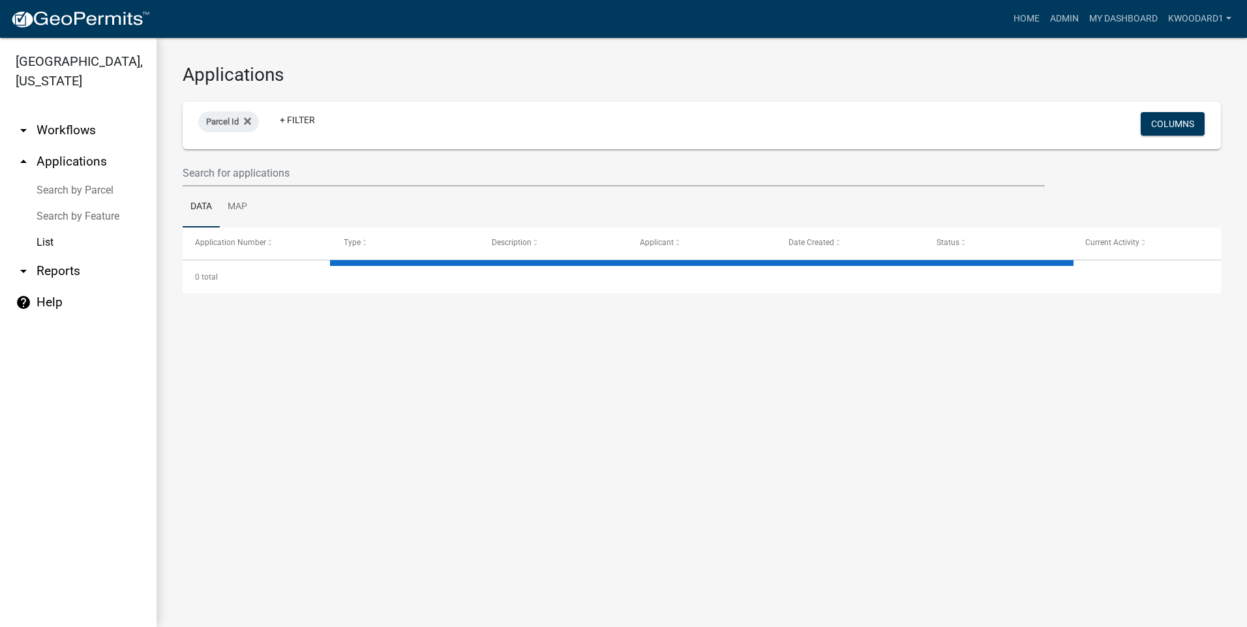
select select "3: 100"
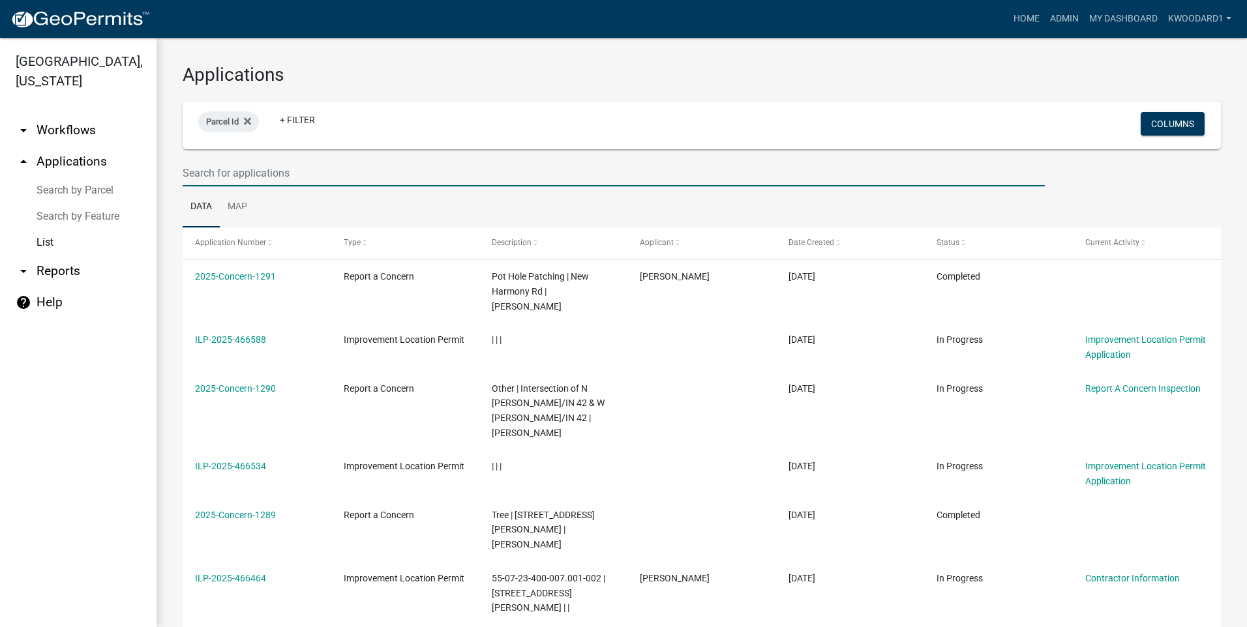
click at [207, 167] on input "text" at bounding box center [614, 173] width 862 height 27
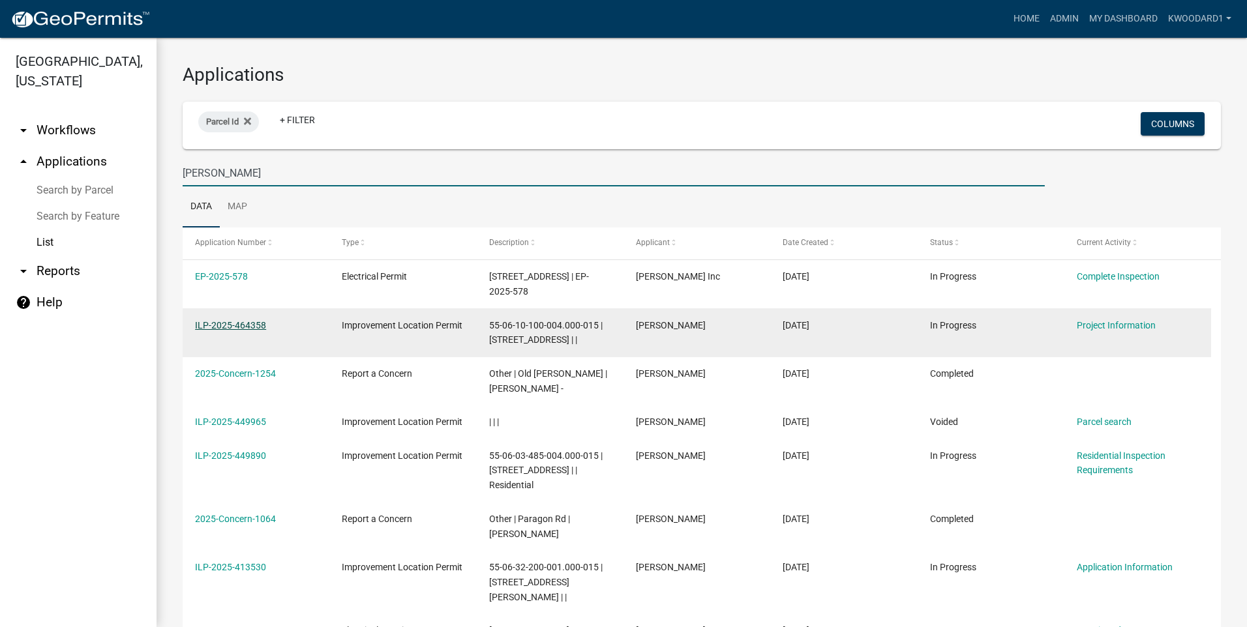
type input "[PERSON_NAME]"
click at [205, 327] on link "ILP-2025-464358" at bounding box center [230, 325] width 71 height 10
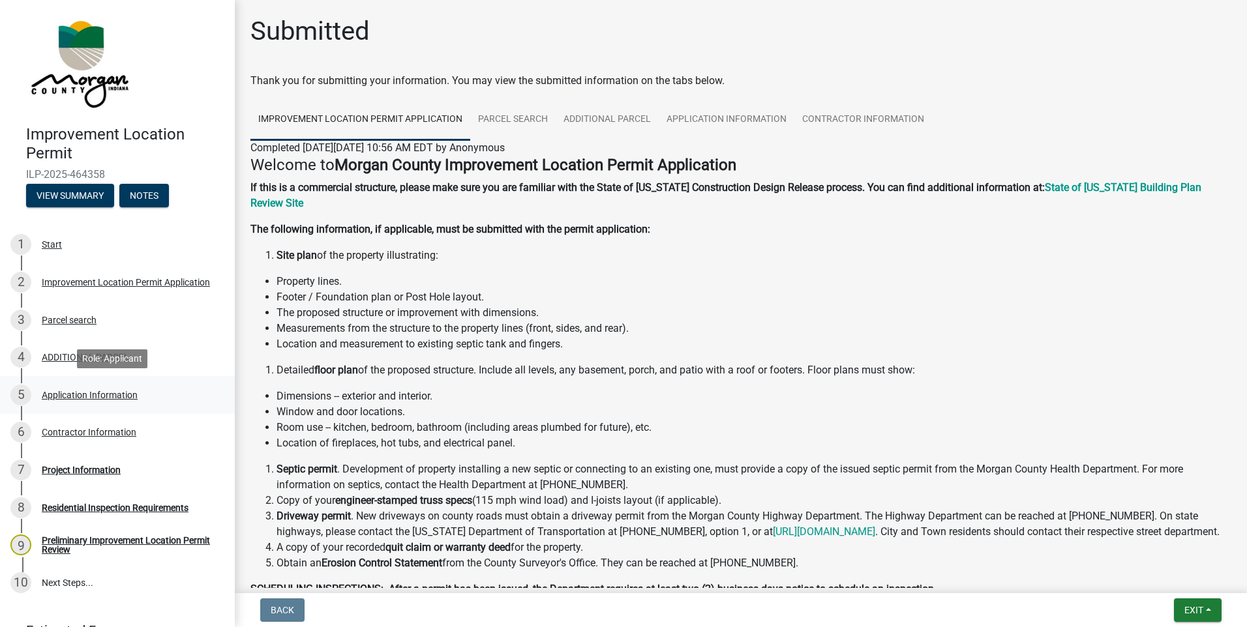
click at [75, 397] on div "Application Information" at bounding box center [90, 395] width 96 height 9
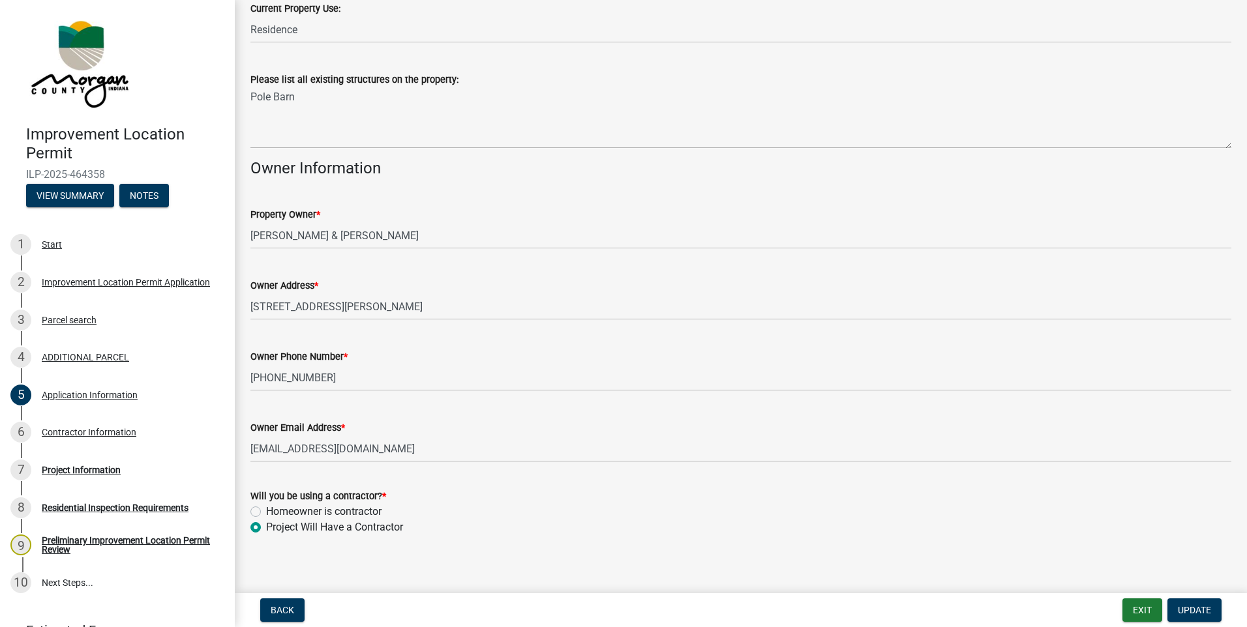
scroll to position [486, 0]
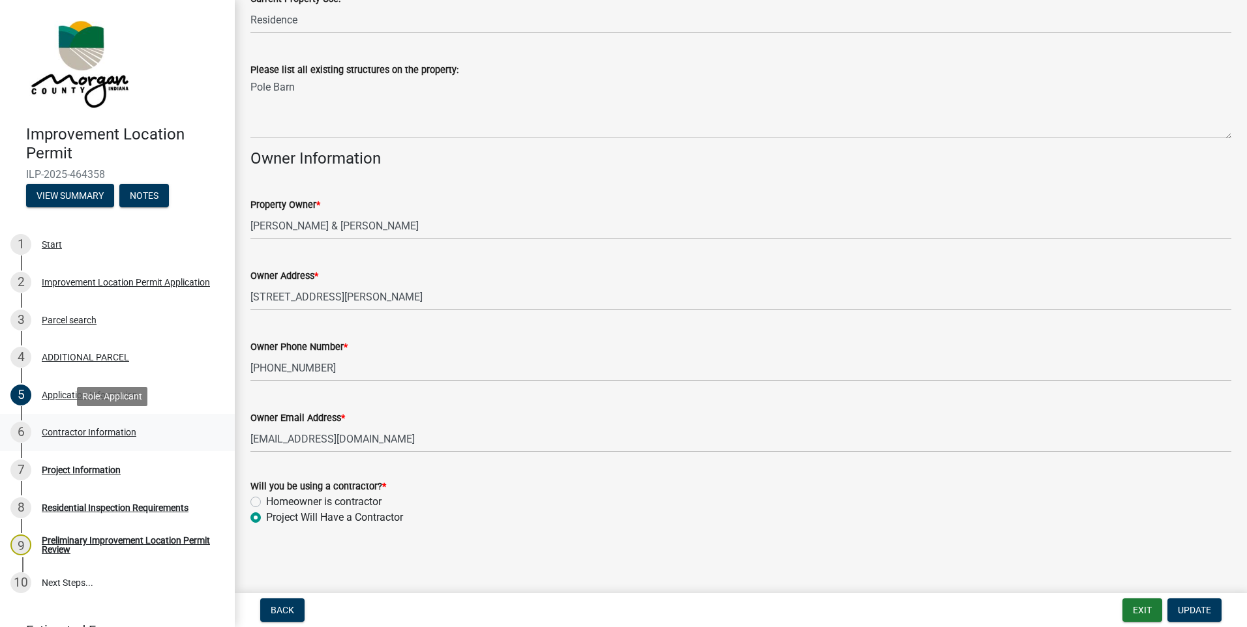
click at [47, 432] on div "Contractor Information" at bounding box center [89, 432] width 95 height 9
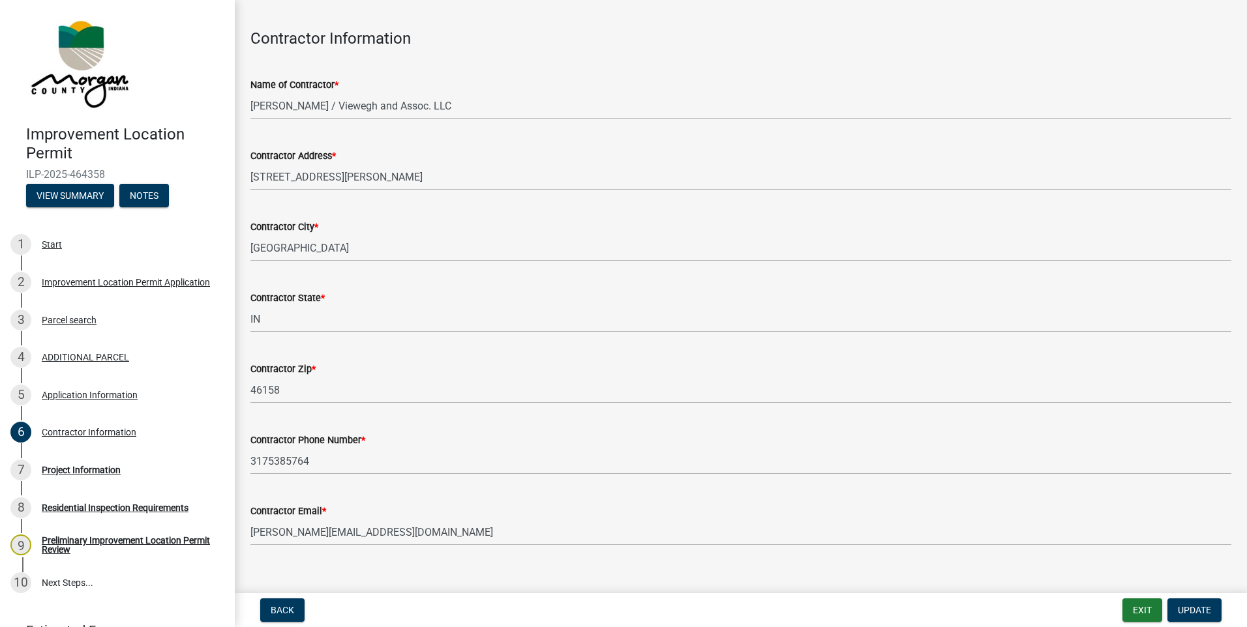
scroll to position [63, 0]
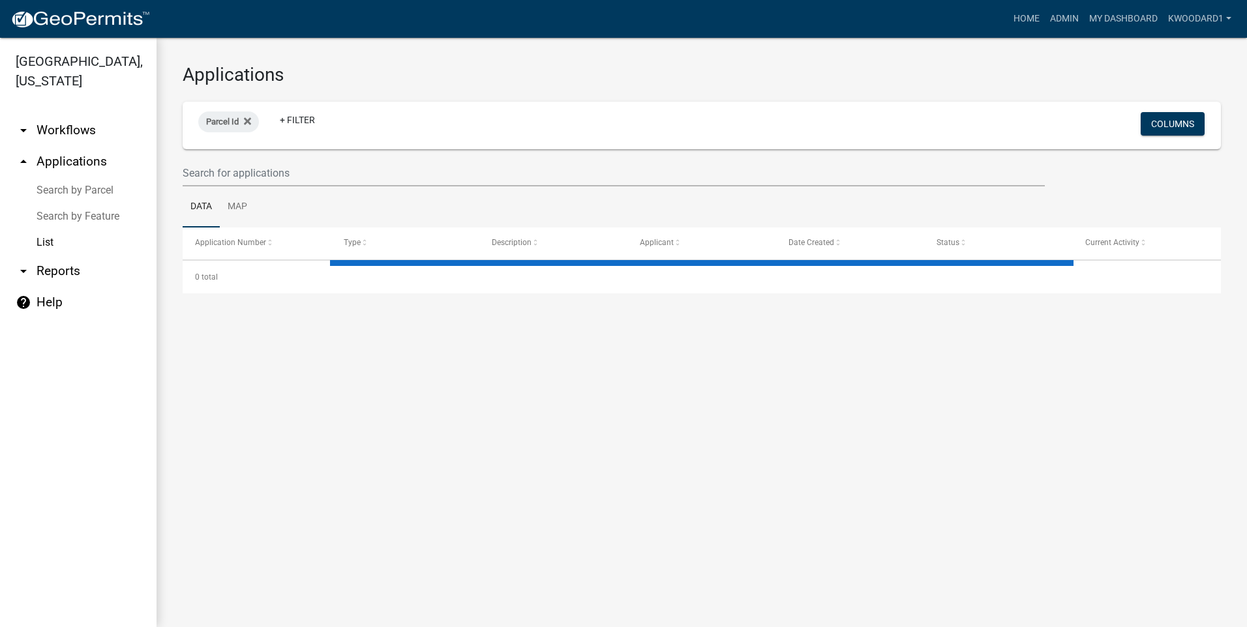
select select "3: 100"
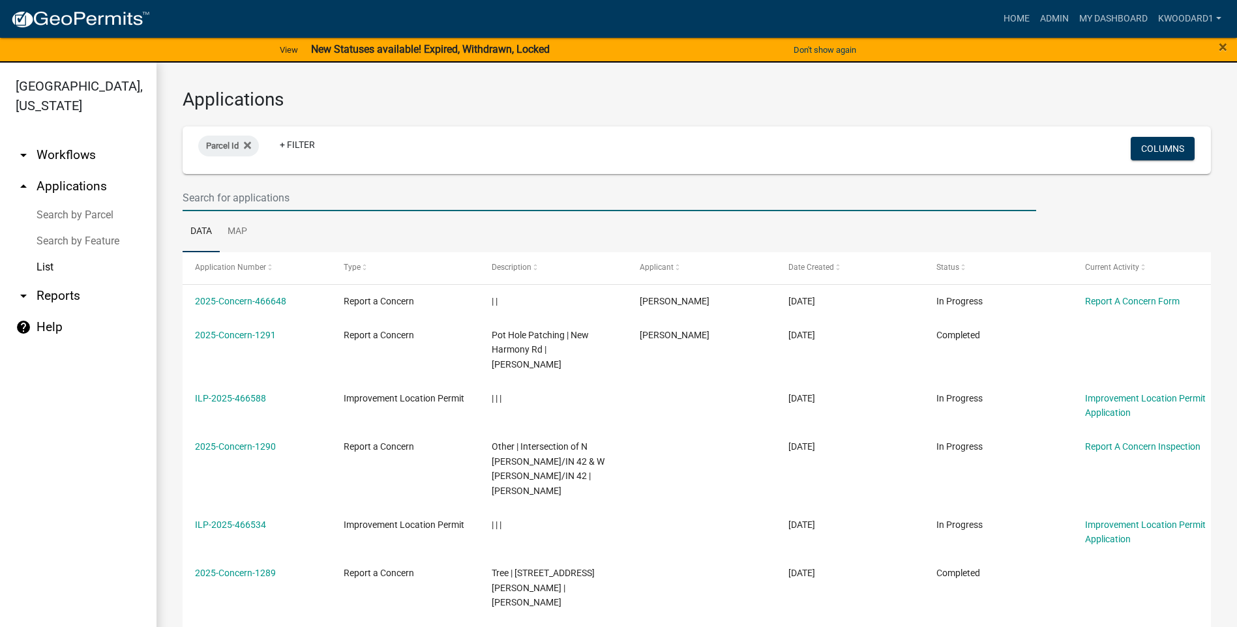
click at [230, 193] on input "text" at bounding box center [610, 198] width 854 height 27
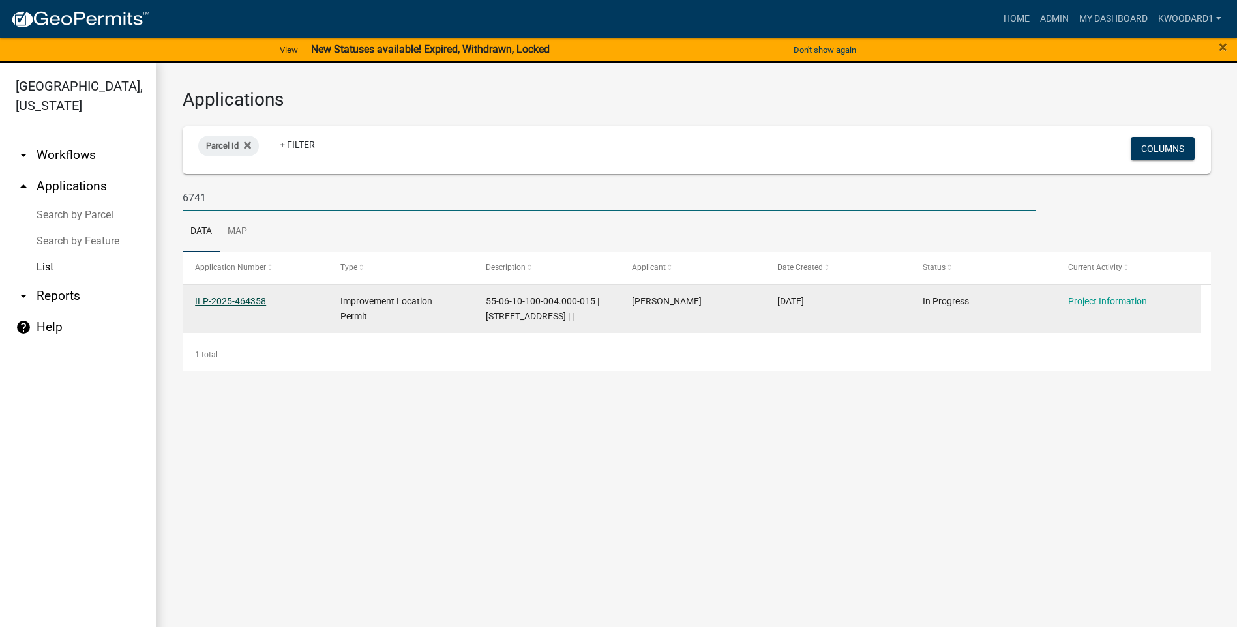
type input "6741"
click at [217, 296] on link "ILP-2025-464358" at bounding box center [230, 301] width 71 height 10
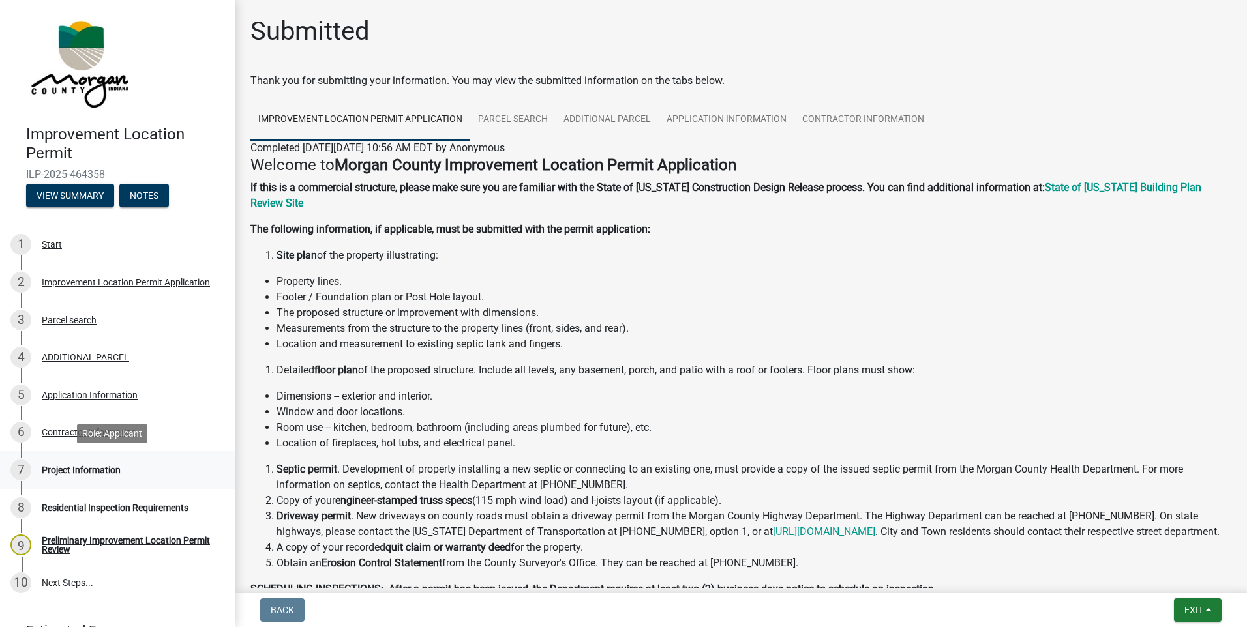
click at [61, 472] on div "Project Information" at bounding box center [81, 470] width 79 height 9
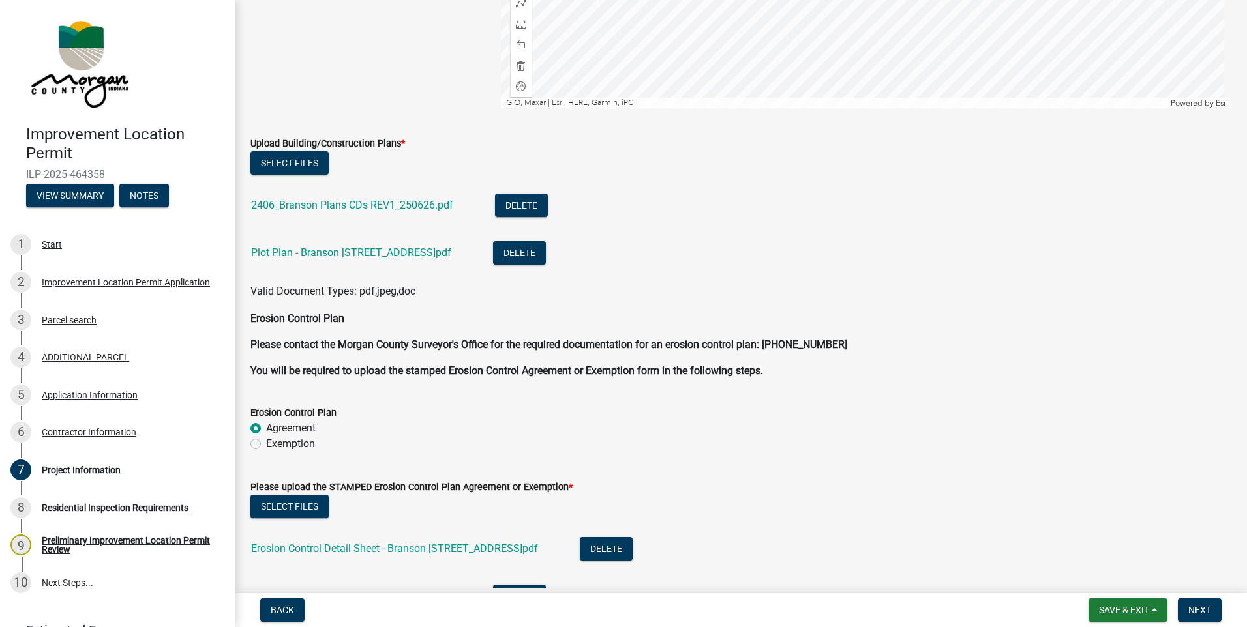
scroll to position [3261, 0]
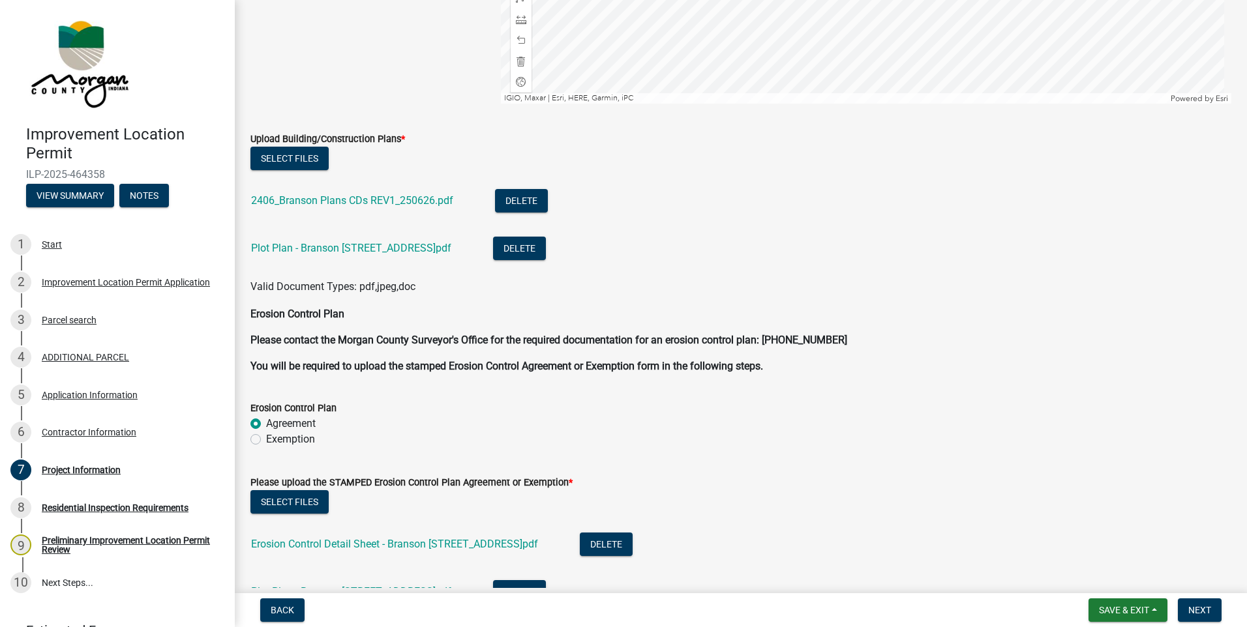
click at [266, 441] on label "Exemption" at bounding box center [290, 440] width 49 height 16
click at [266, 440] on input "Exemption" at bounding box center [270, 436] width 8 height 8
radio input "true"
click at [285, 505] on button "Select files" at bounding box center [289, 501] width 78 height 23
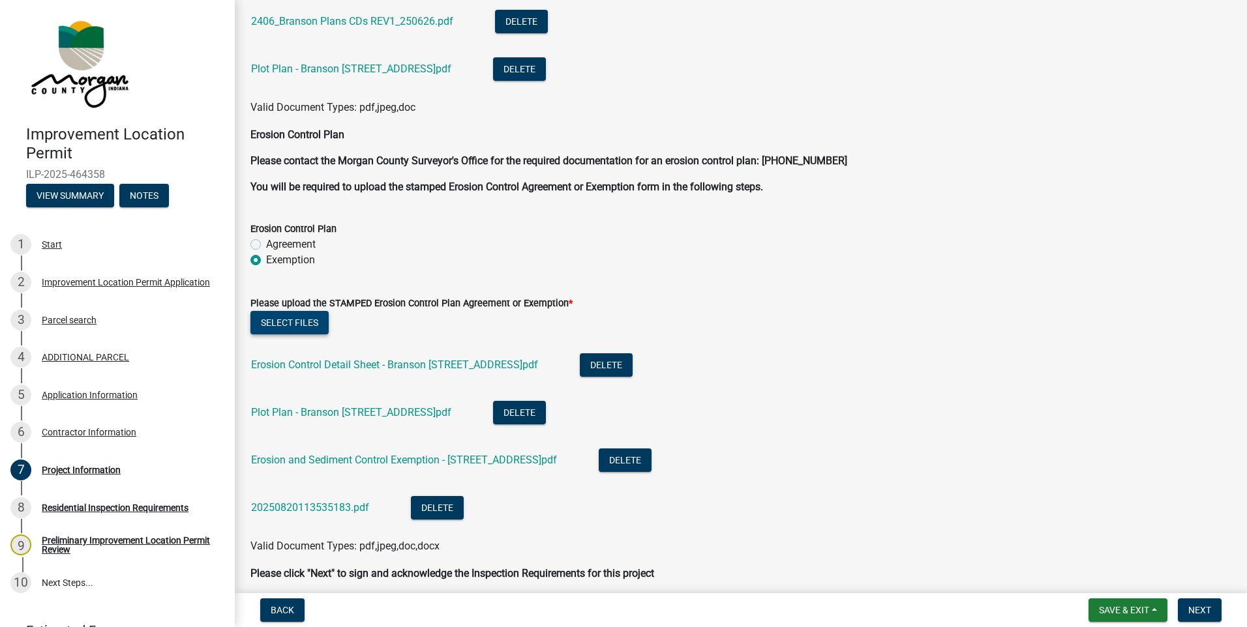
scroll to position [3457, 0]
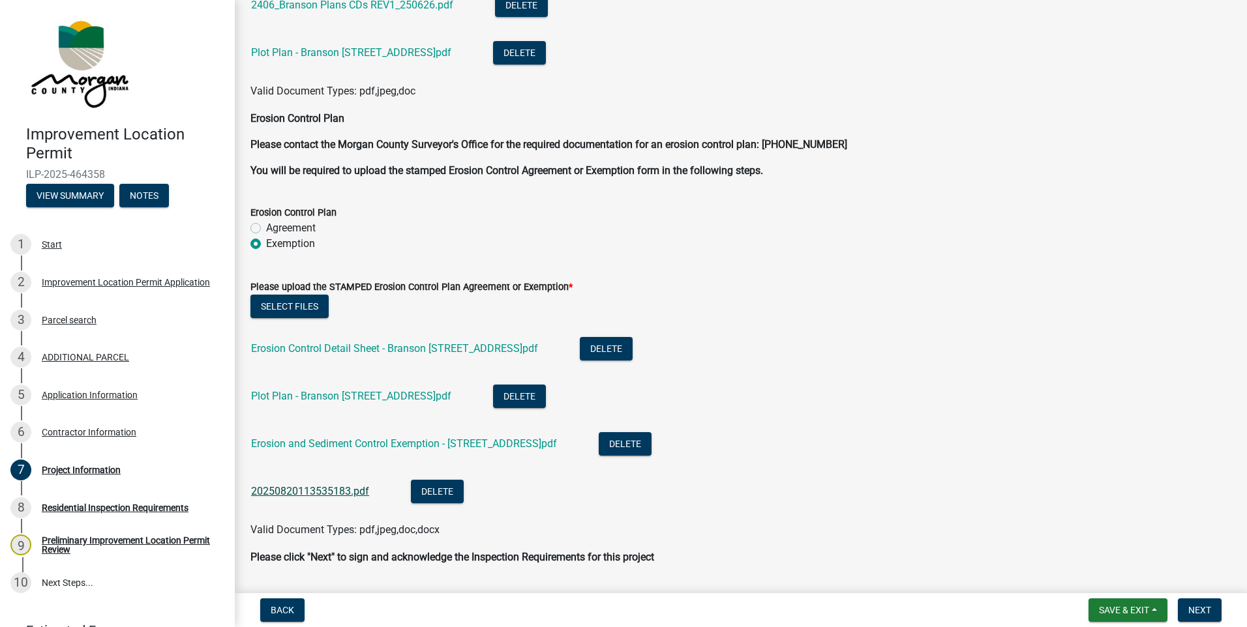
click at [323, 490] on link "20250820113535183.pdf" at bounding box center [310, 491] width 118 height 12
click at [353, 445] on link "Erosion and Sediment Control Exemption - [STREET_ADDRESS]pdf" at bounding box center [404, 444] width 306 height 12
click at [640, 441] on button "Delete" at bounding box center [625, 443] width 53 height 23
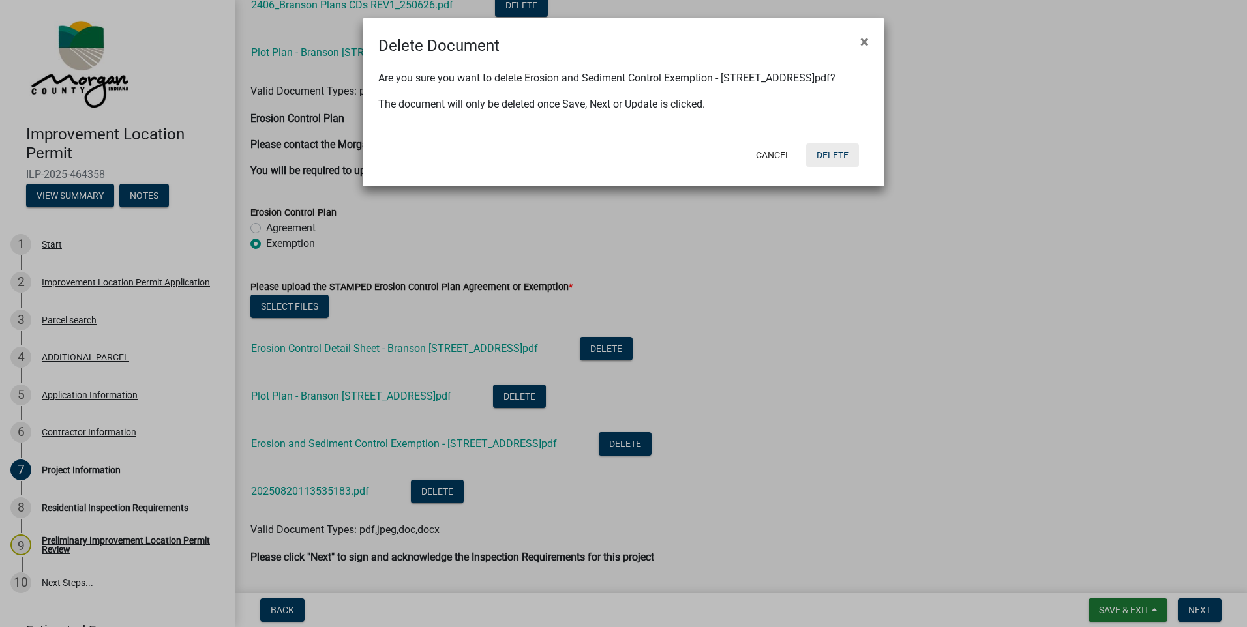
click at [839, 144] on button "Delete" at bounding box center [832, 154] width 53 height 23
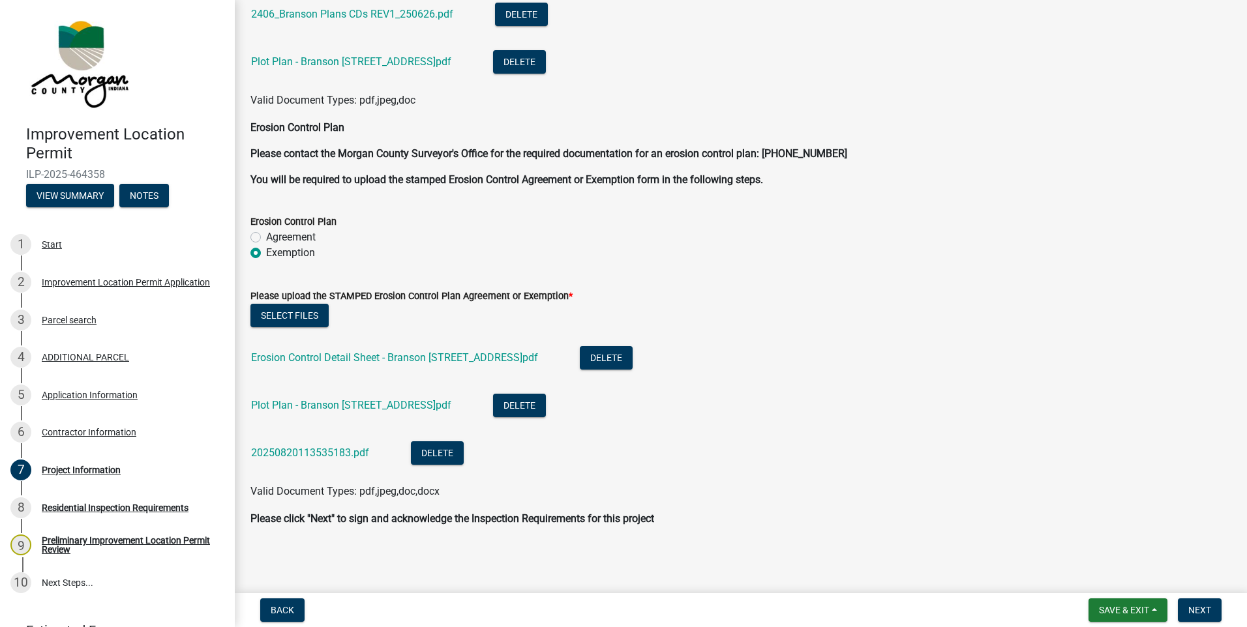
scroll to position [3448, 0]
click at [1194, 608] on span "Next" at bounding box center [1199, 610] width 23 height 10
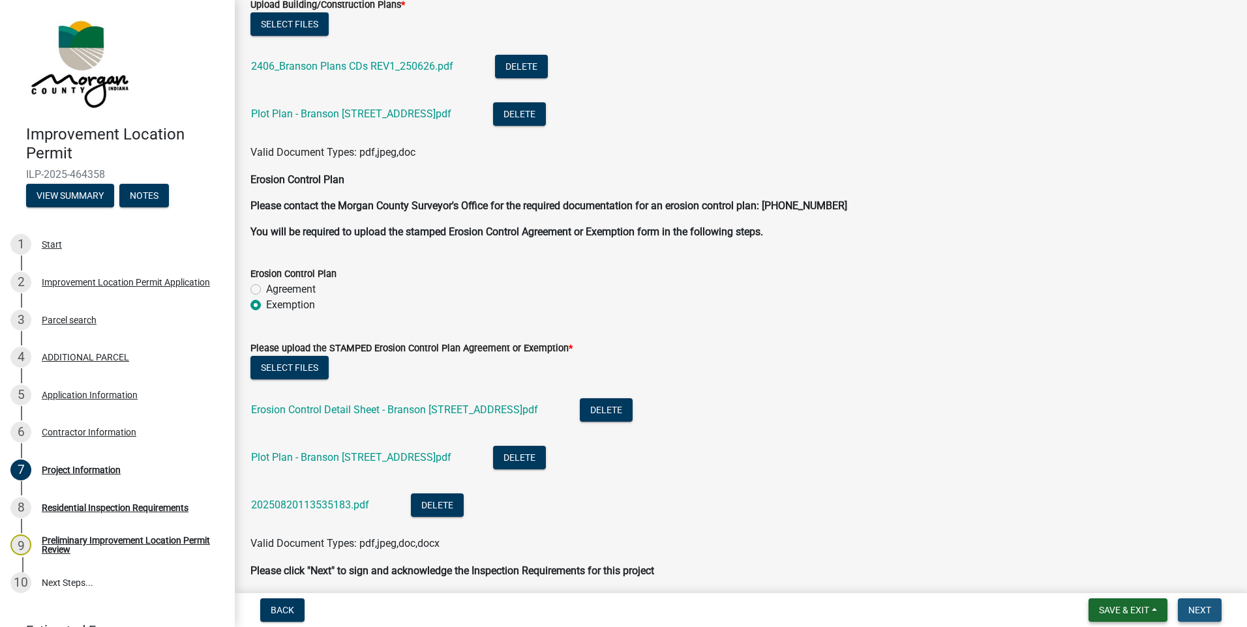
scroll to position [3500, 0]
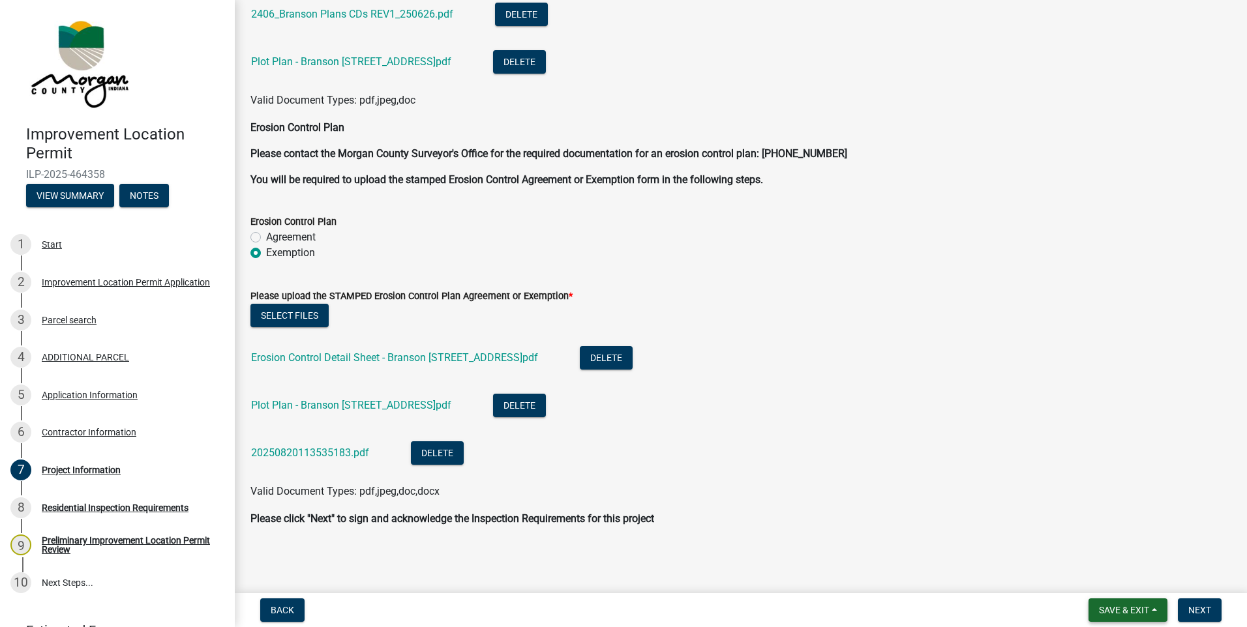
click at [1138, 610] on span "Save & Exit" at bounding box center [1124, 610] width 50 height 10
click at [1117, 579] on button "Save & Exit" at bounding box center [1115, 576] width 104 height 31
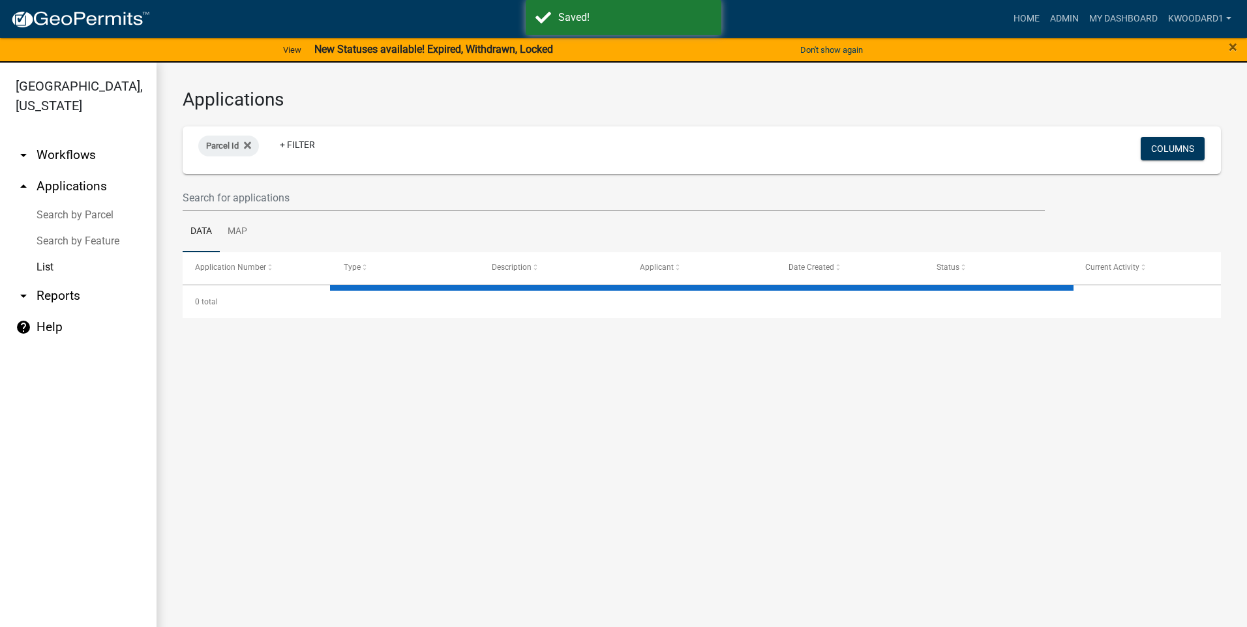
select select "3: 100"
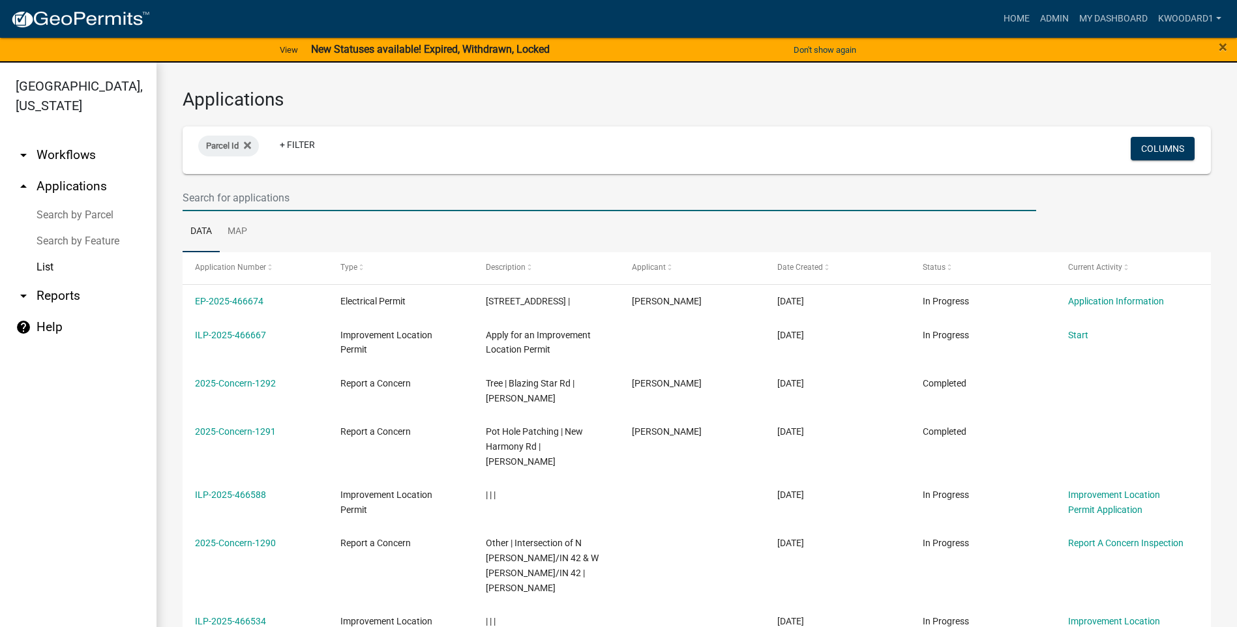
click at [241, 196] on input "text" at bounding box center [610, 198] width 854 height 27
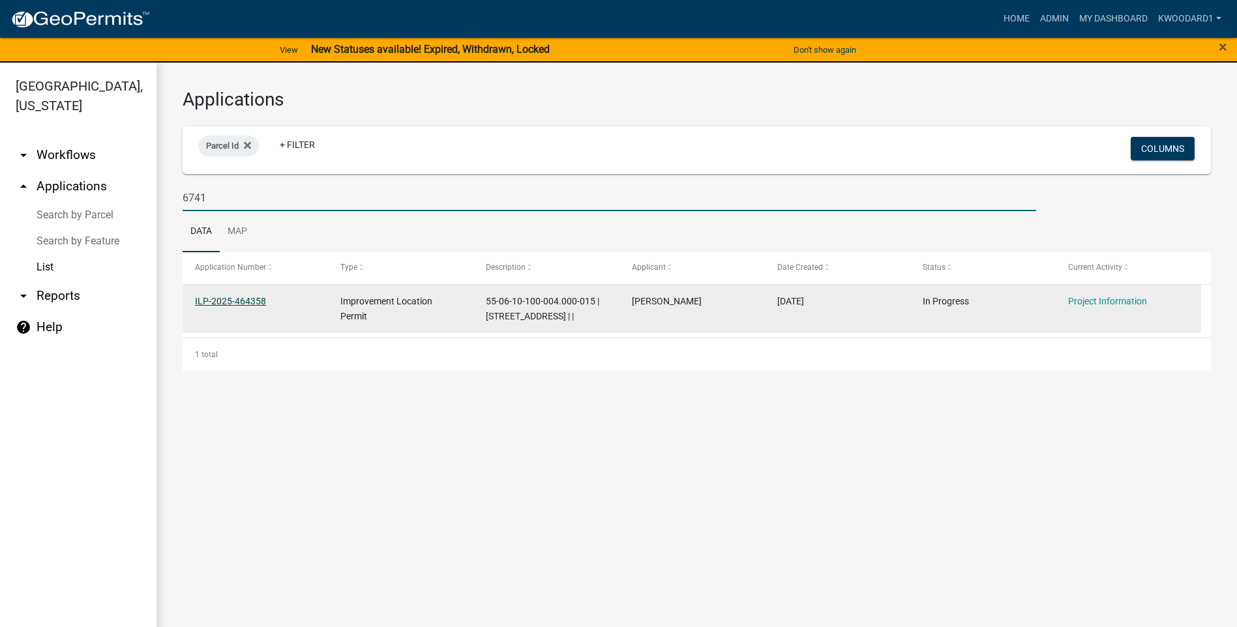
type input "6741"
click at [243, 300] on link "ILP-2025-464358" at bounding box center [230, 301] width 71 height 10
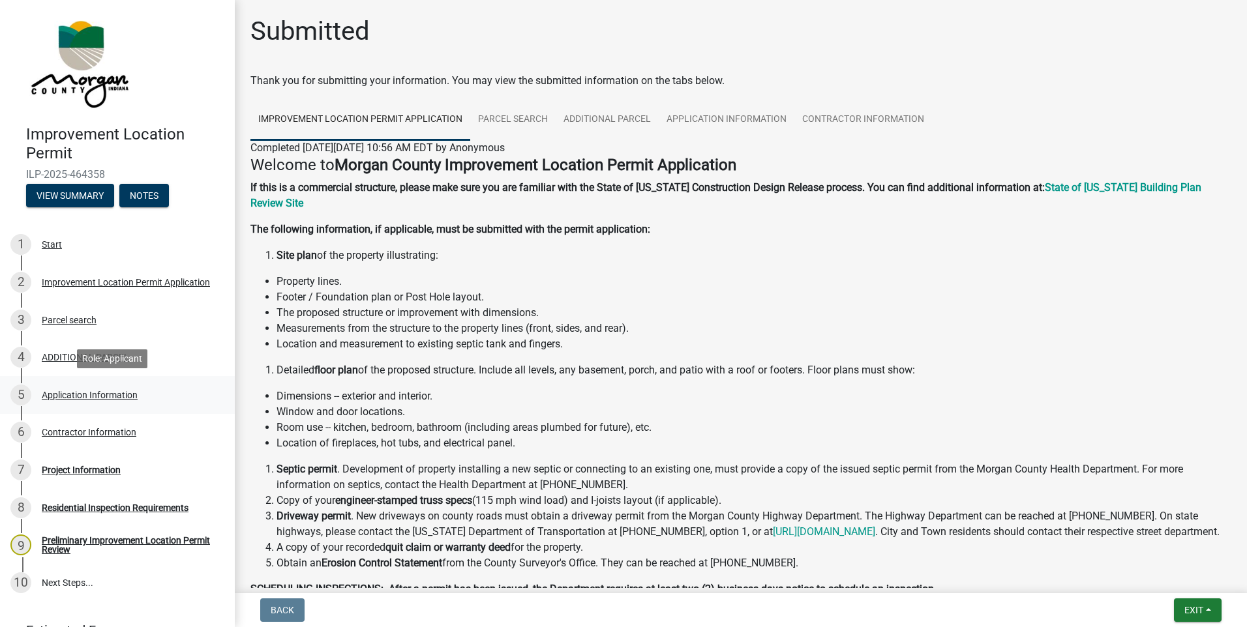
click at [56, 395] on div "Application Information" at bounding box center [90, 395] width 96 height 9
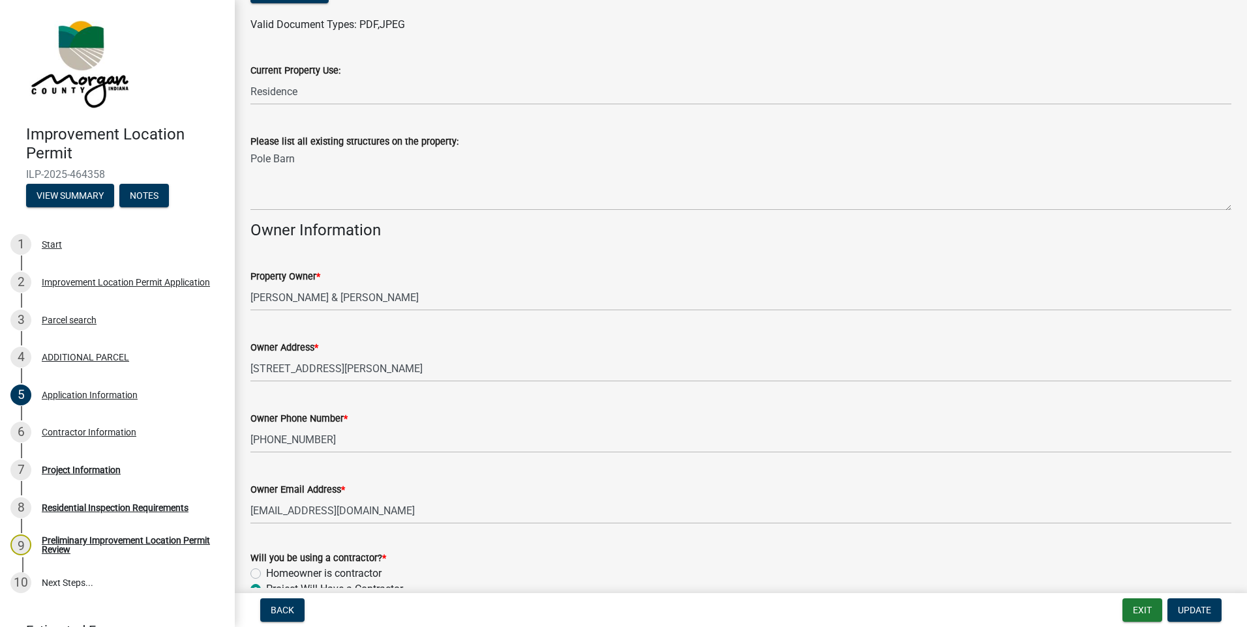
scroll to position [421, 0]
